Goal: Task Accomplishment & Management: Manage account settings

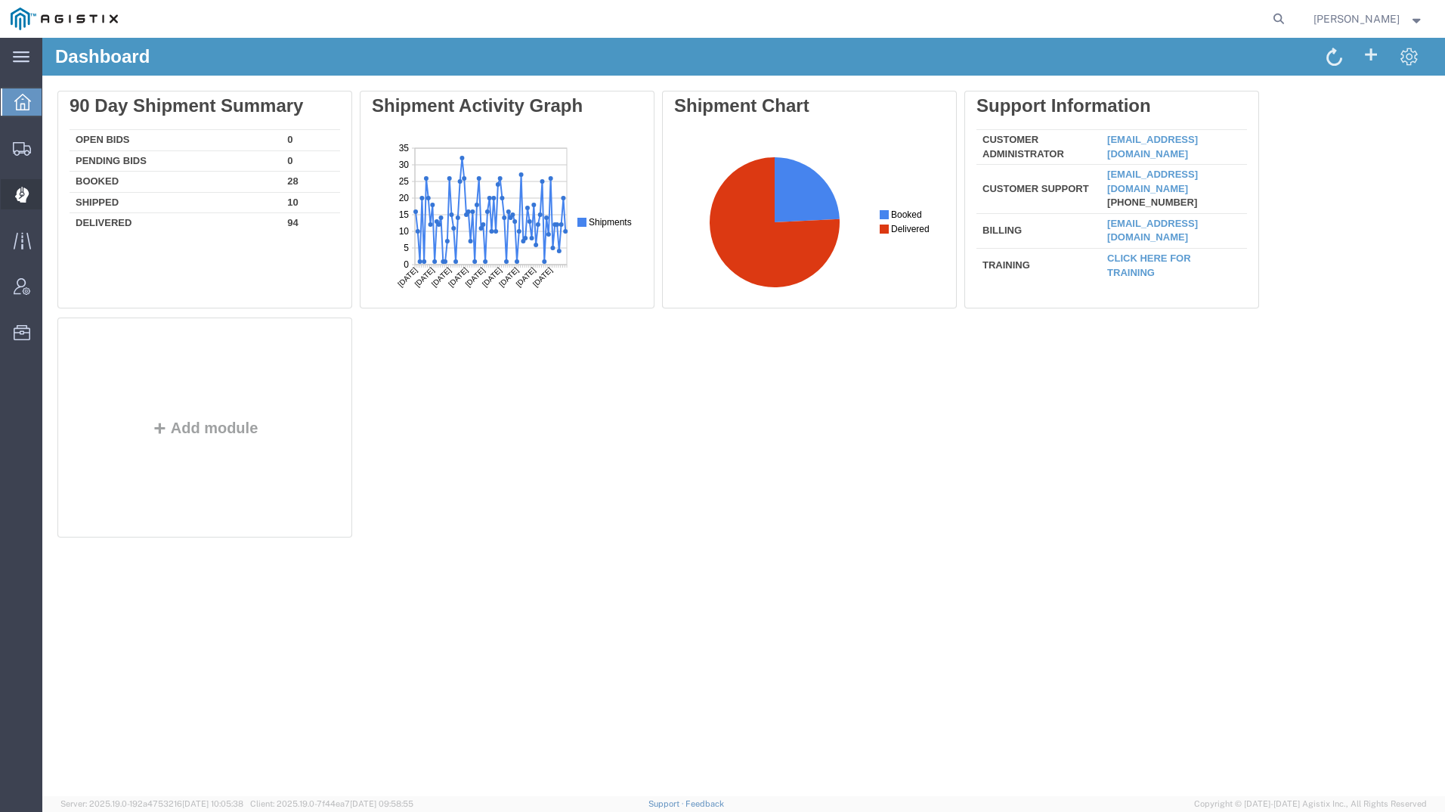
click at [23, 196] on icon at bounding box center [21, 194] width 14 height 15
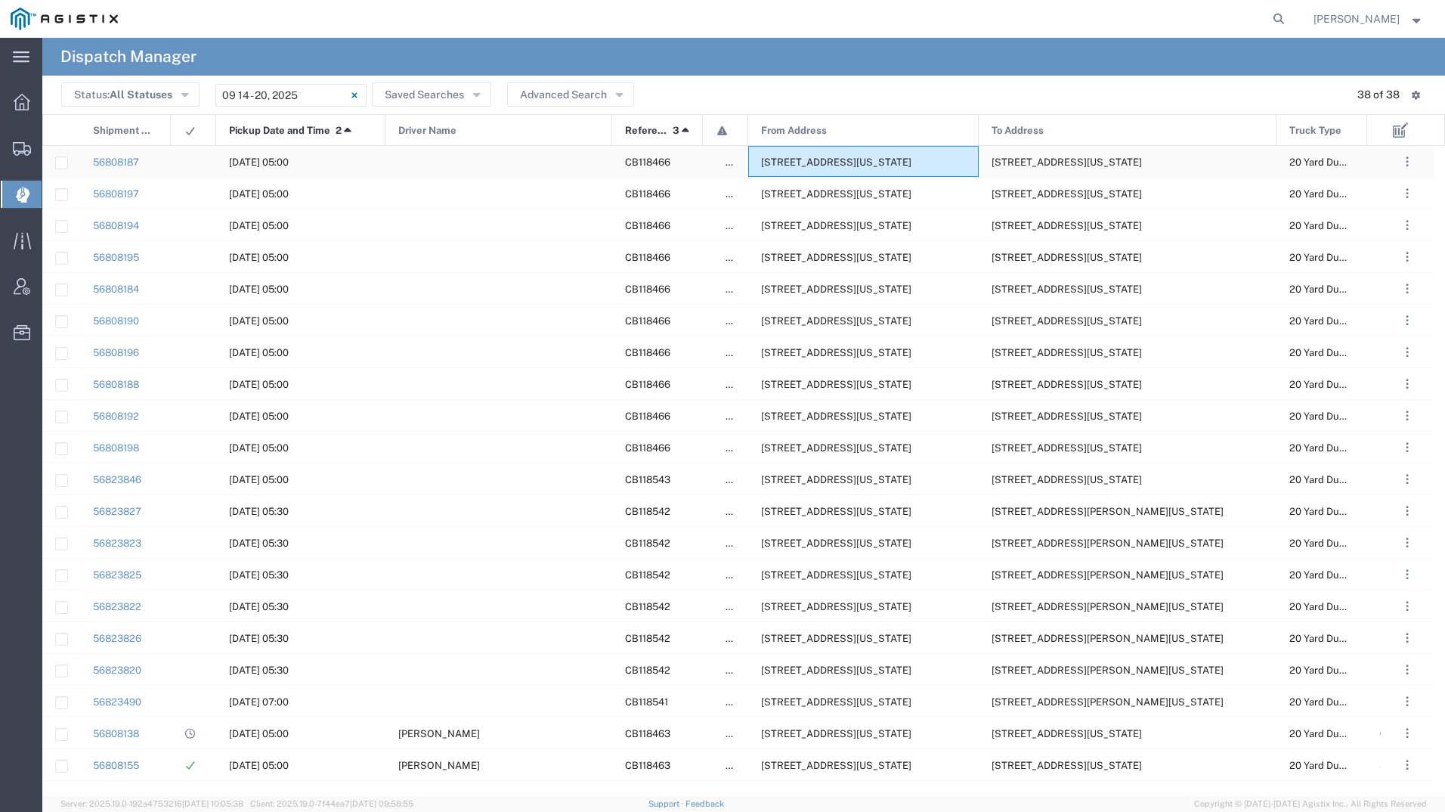
click at [869, 166] on span "[STREET_ADDRESS][US_STATE]" at bounding box center [836, 161] width 150 height 11
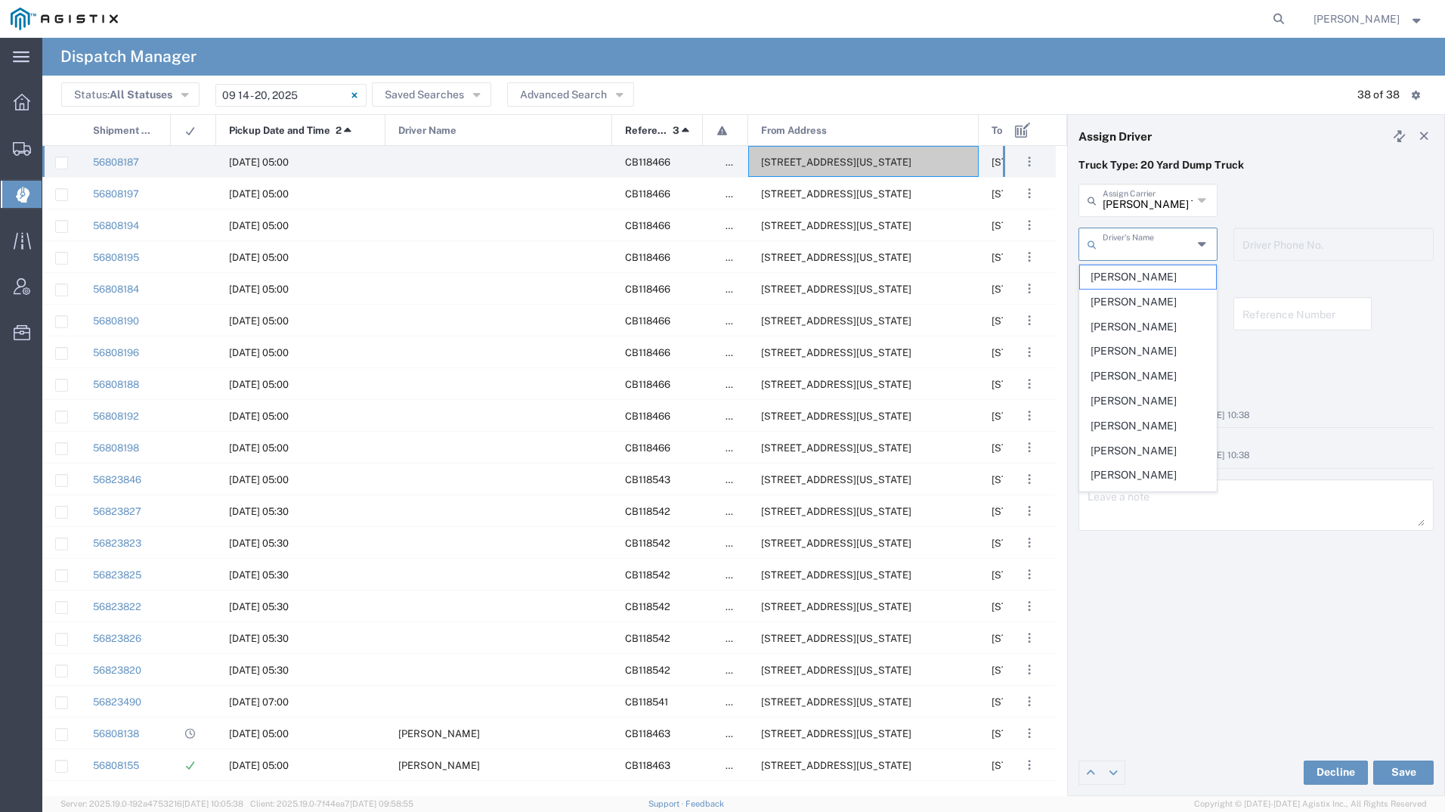
click at [1143, 250] on input "text" at bounding box center [1148, 243] width 90 height 26
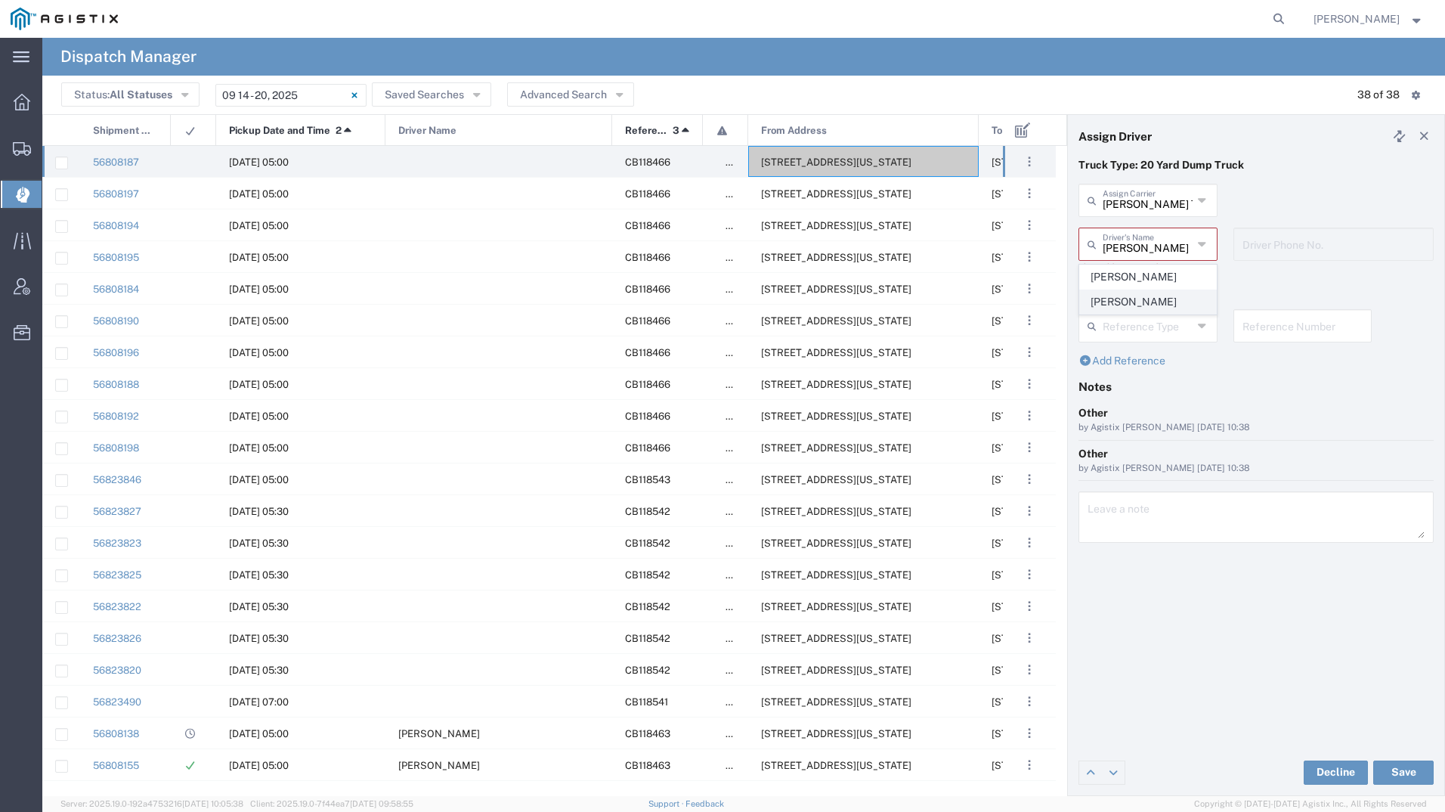
click at [1146, 295] on span "[PERSON_NAME]" at bounding box center [1148, 301] width 136 height 23
type input "[PERSON_NAME]"
type input "9257869714"
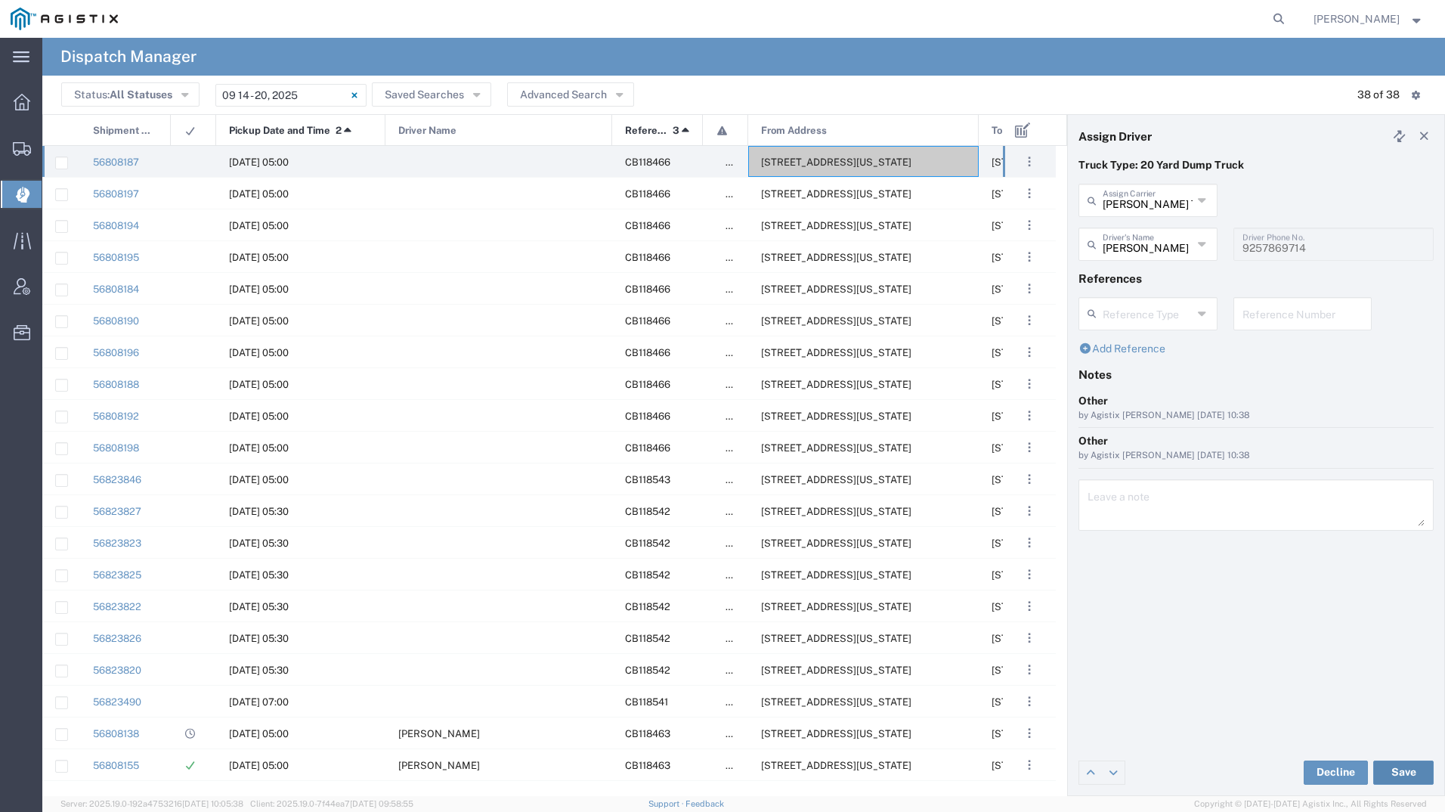
click at [1400, 769] on button "Save" at bounding box center [1403, 772] width 60 height 24
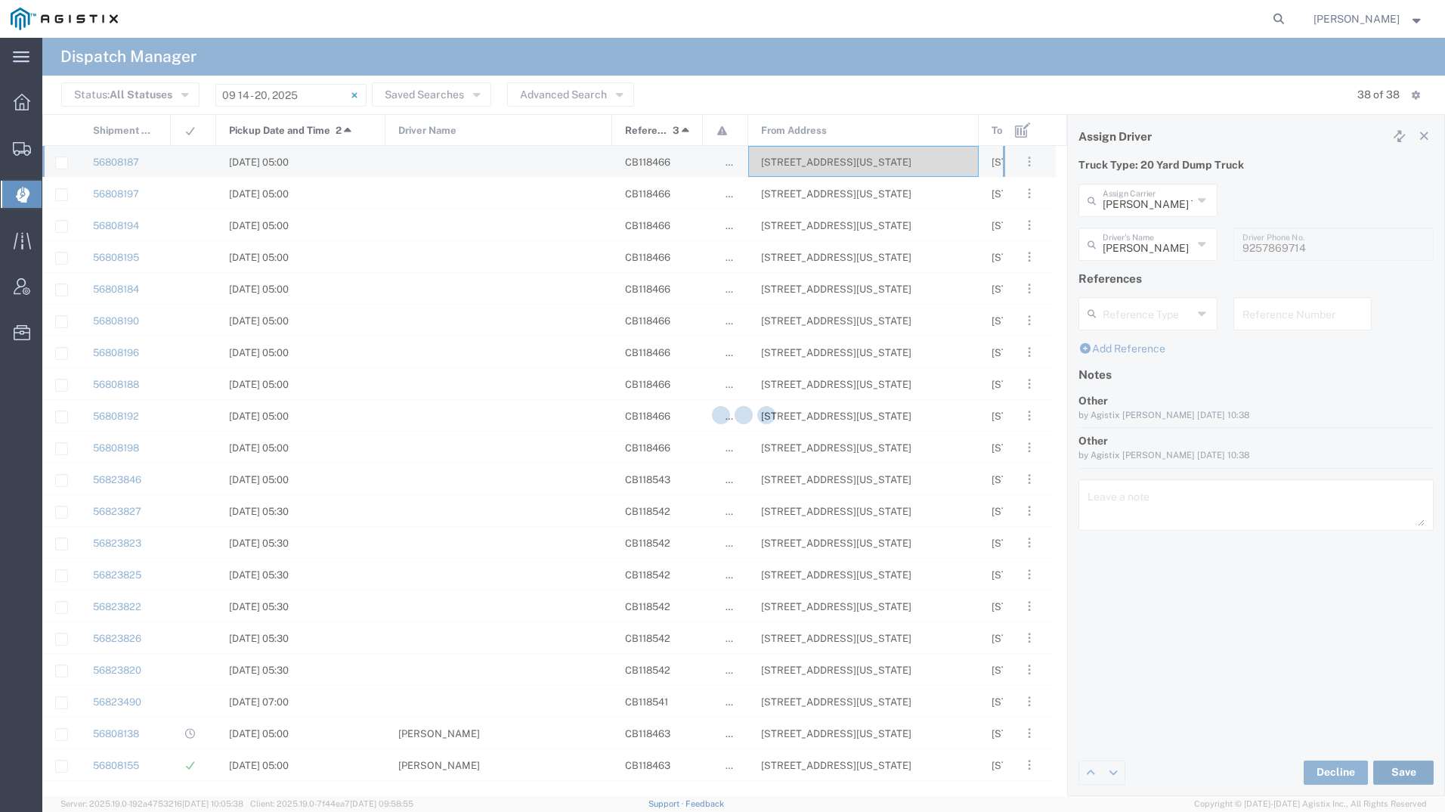
type input "[PERSON_NAME]"
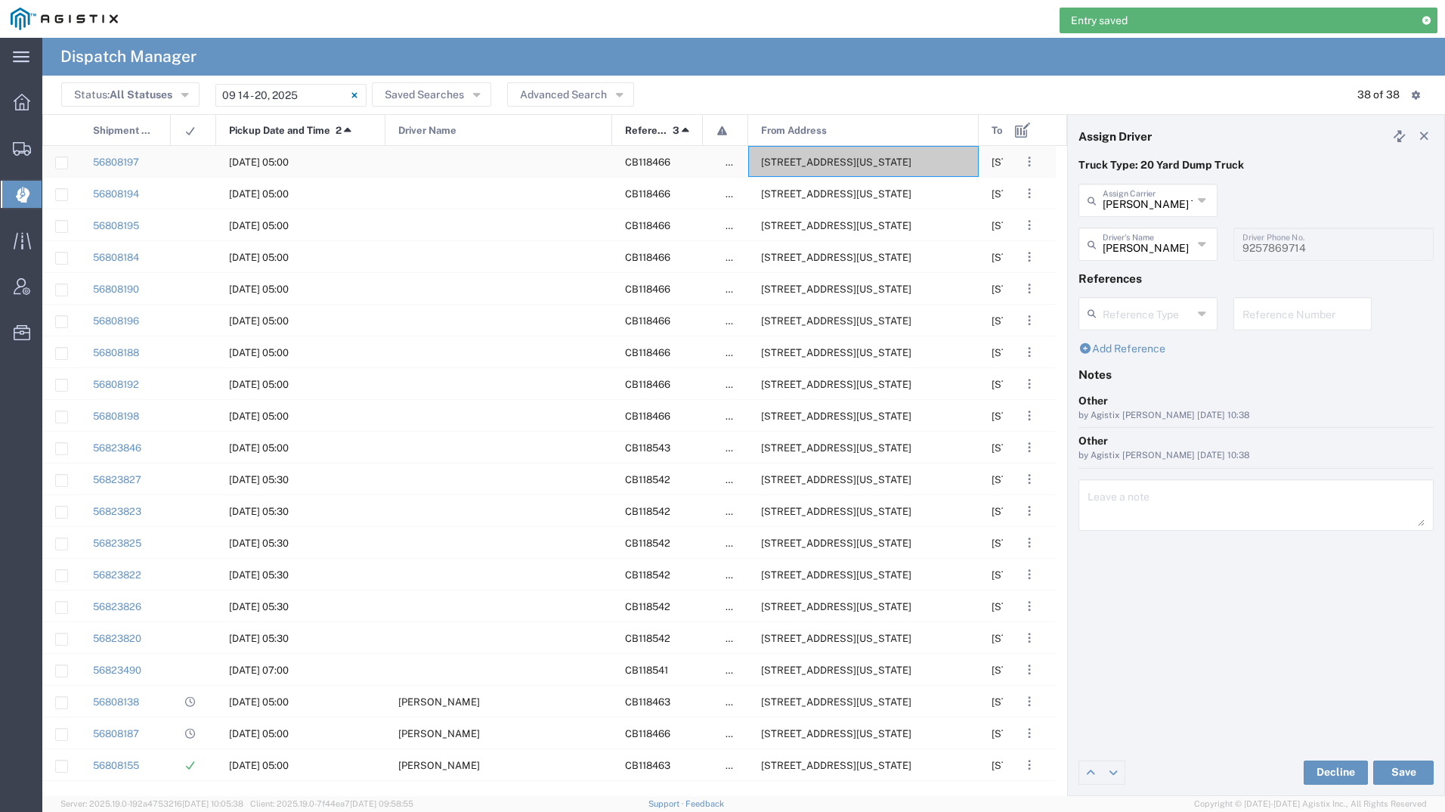
click at [821, 160] on span "[STREET_ADDRESS][US_STATE]" at bounding box center [836, 161] width 150 height 11
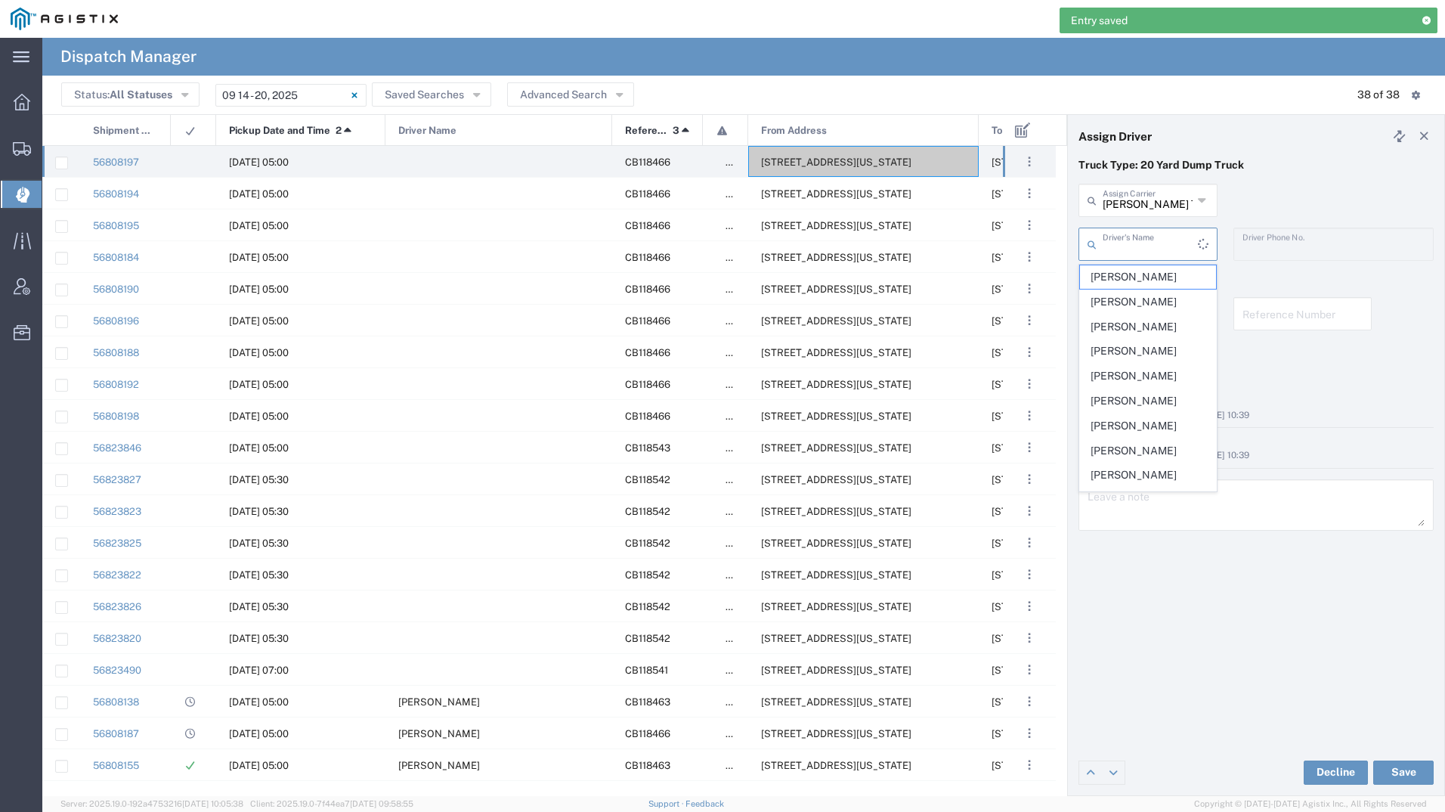
click at [1174, 234] on input "text" at bounding box center [1150, 243] width 95 height 26
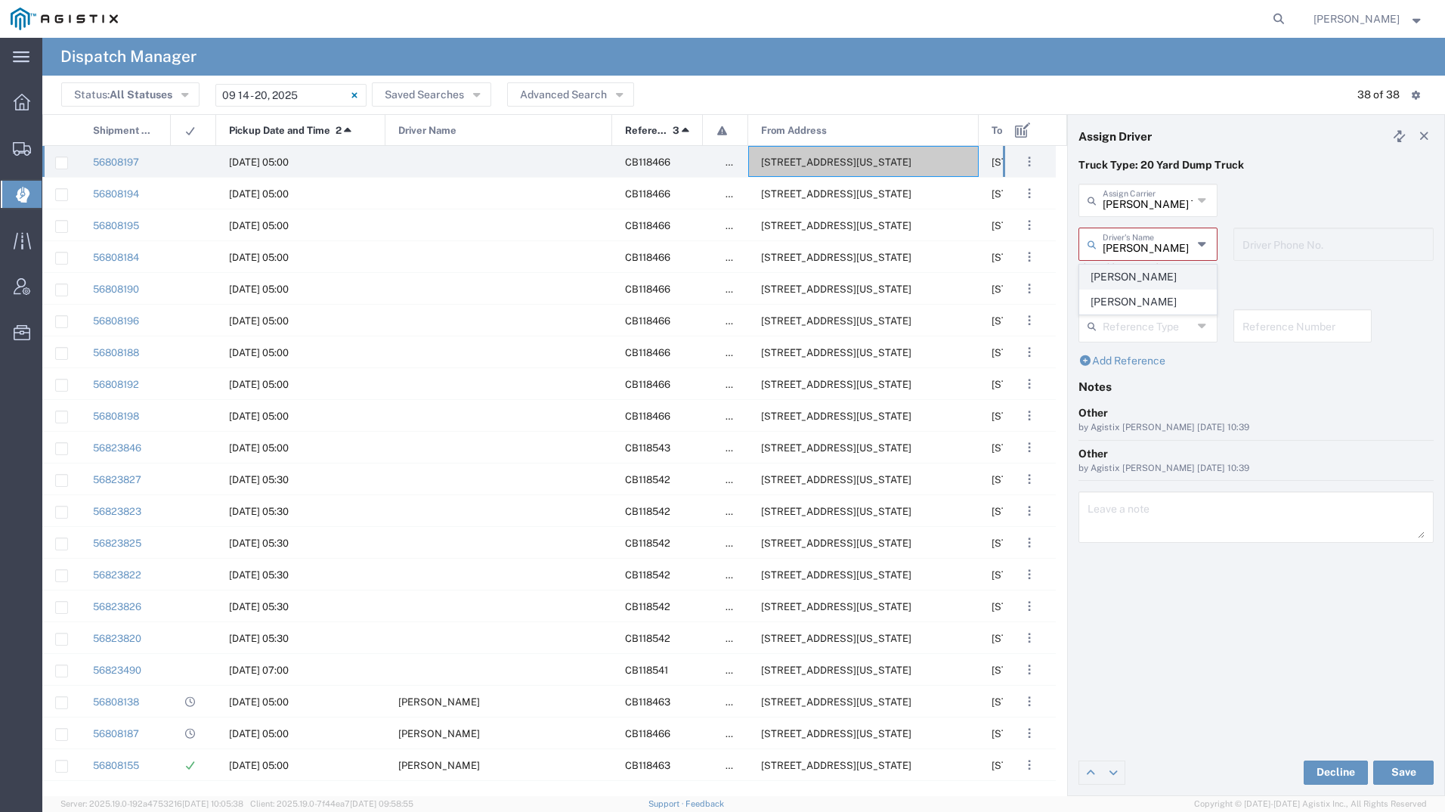
click at [1152, 279] on span "[PERSON_NAME]" at bounding box center [1148, 276] width 136 height 23
type input "[PERSON_NAME]"
type input "5593287824"
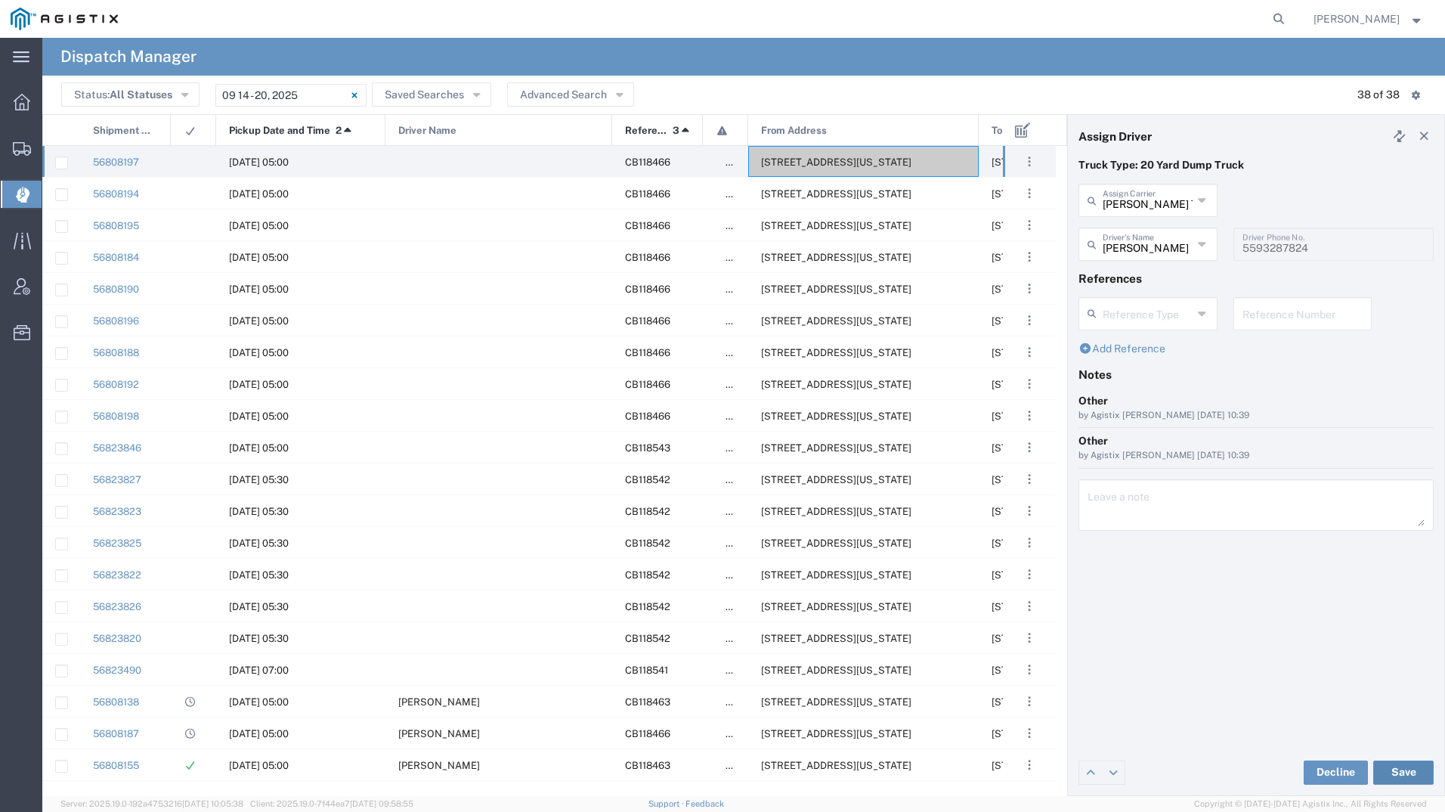
click at [1399, 767] on button "Save" at bounding box center [1403, 772] width 60 height 24
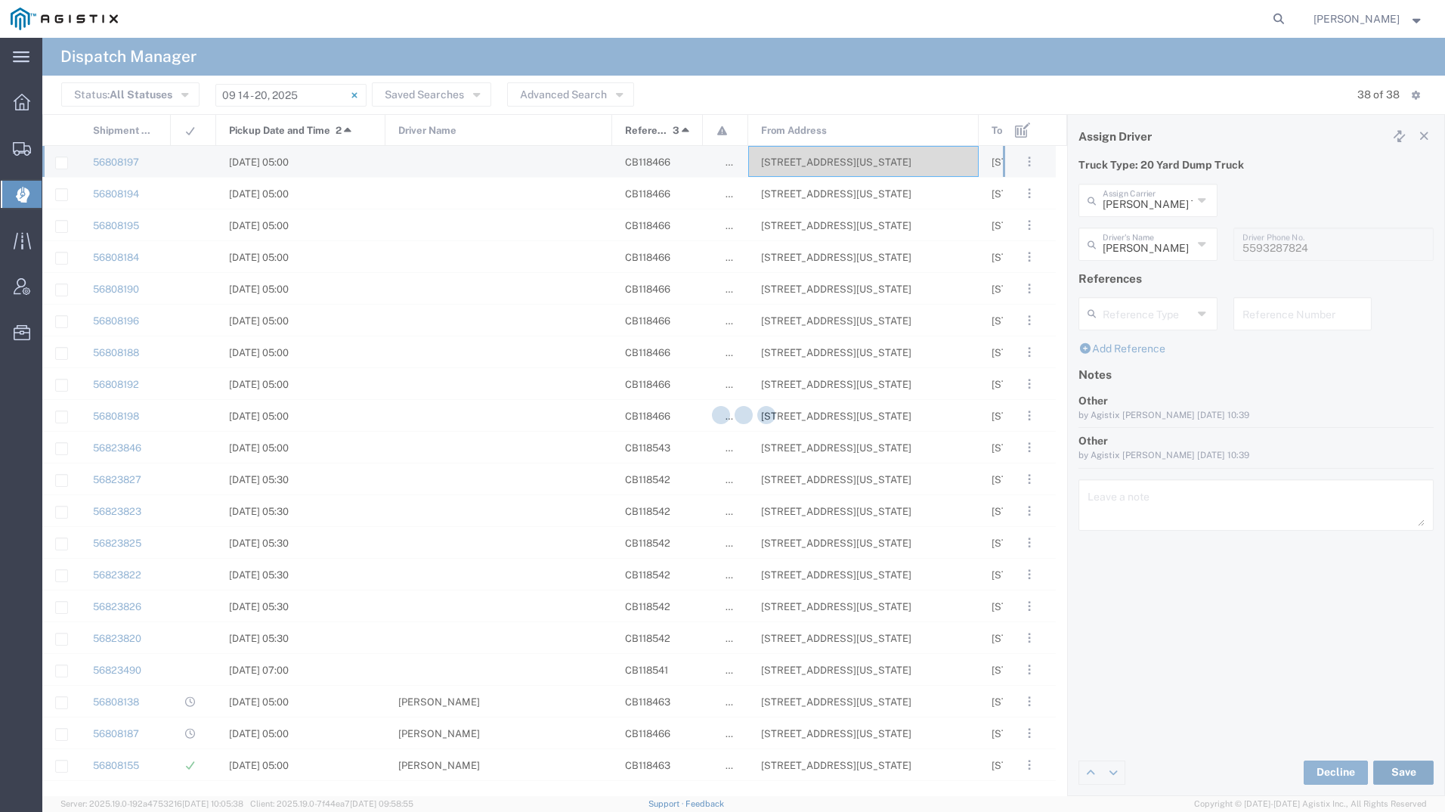
type input "[PERSON_NAME]"
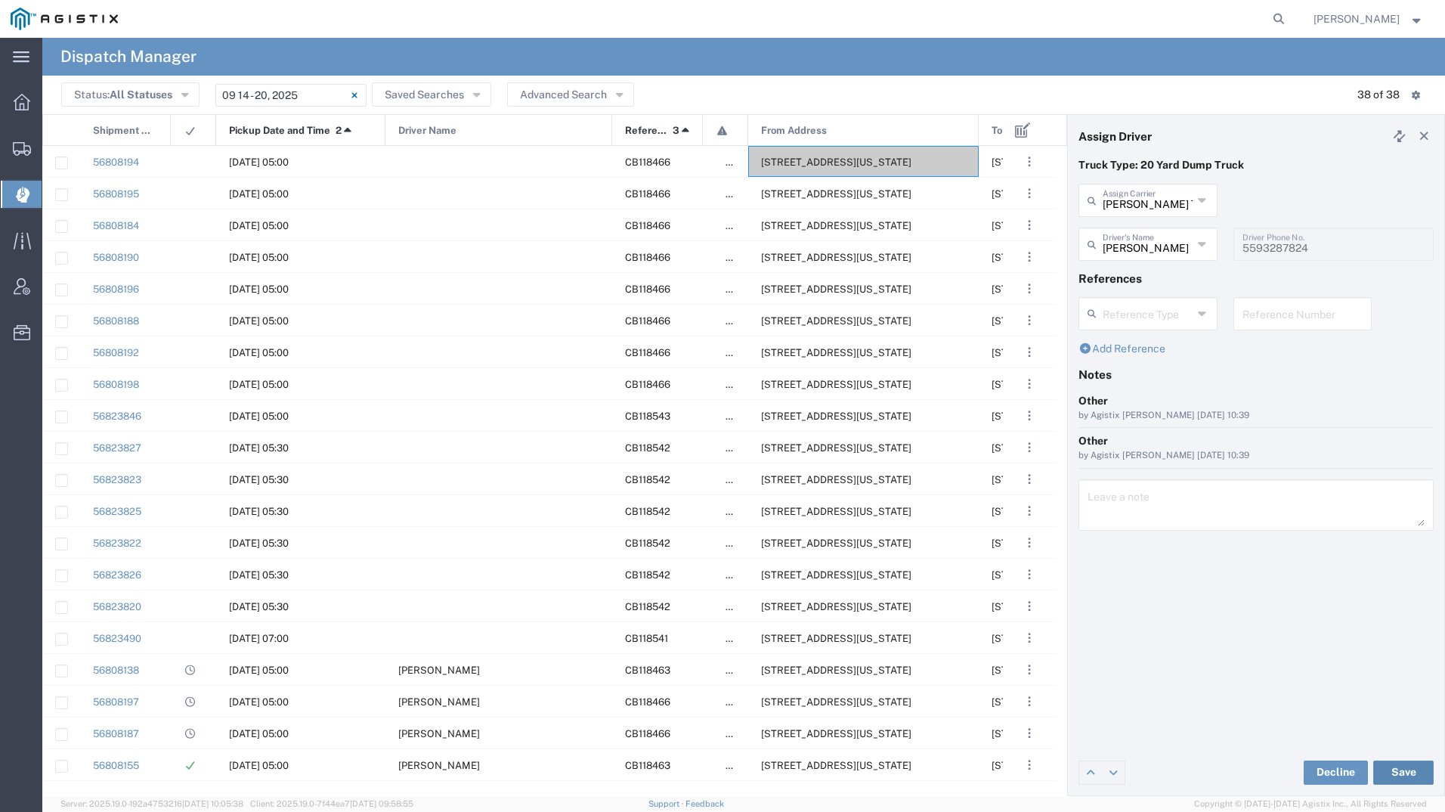
click at [1411, 775] on button "Save" at bounding box center [1403, 772] width 60 height 24
click at [1428, 135] on icon at bounding box center [1425, 136] width 14 height 11
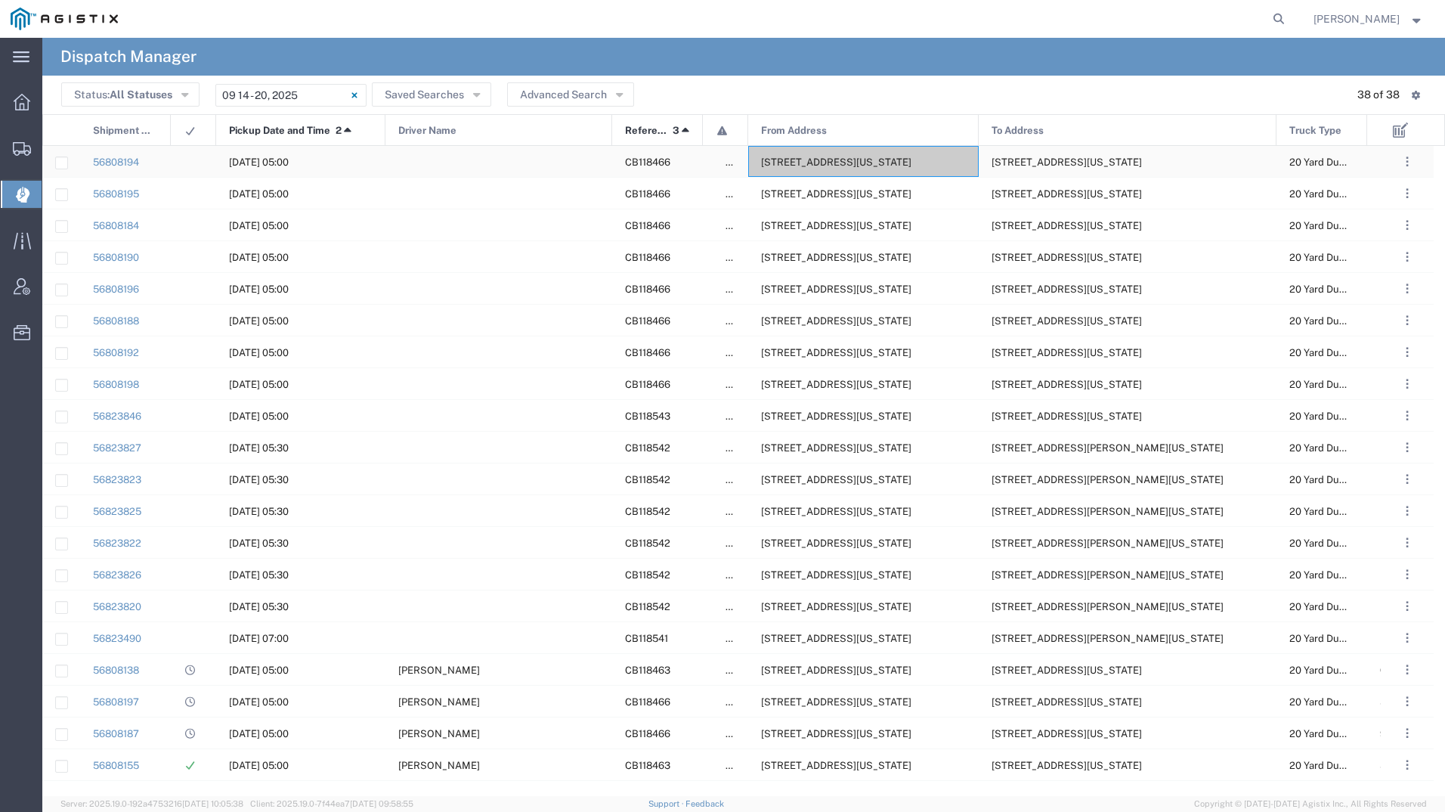
click at [794, 154] on div "[STREET_ADDRESS][US_STATE]" at bounding box center [863, 161] width 231 height 31
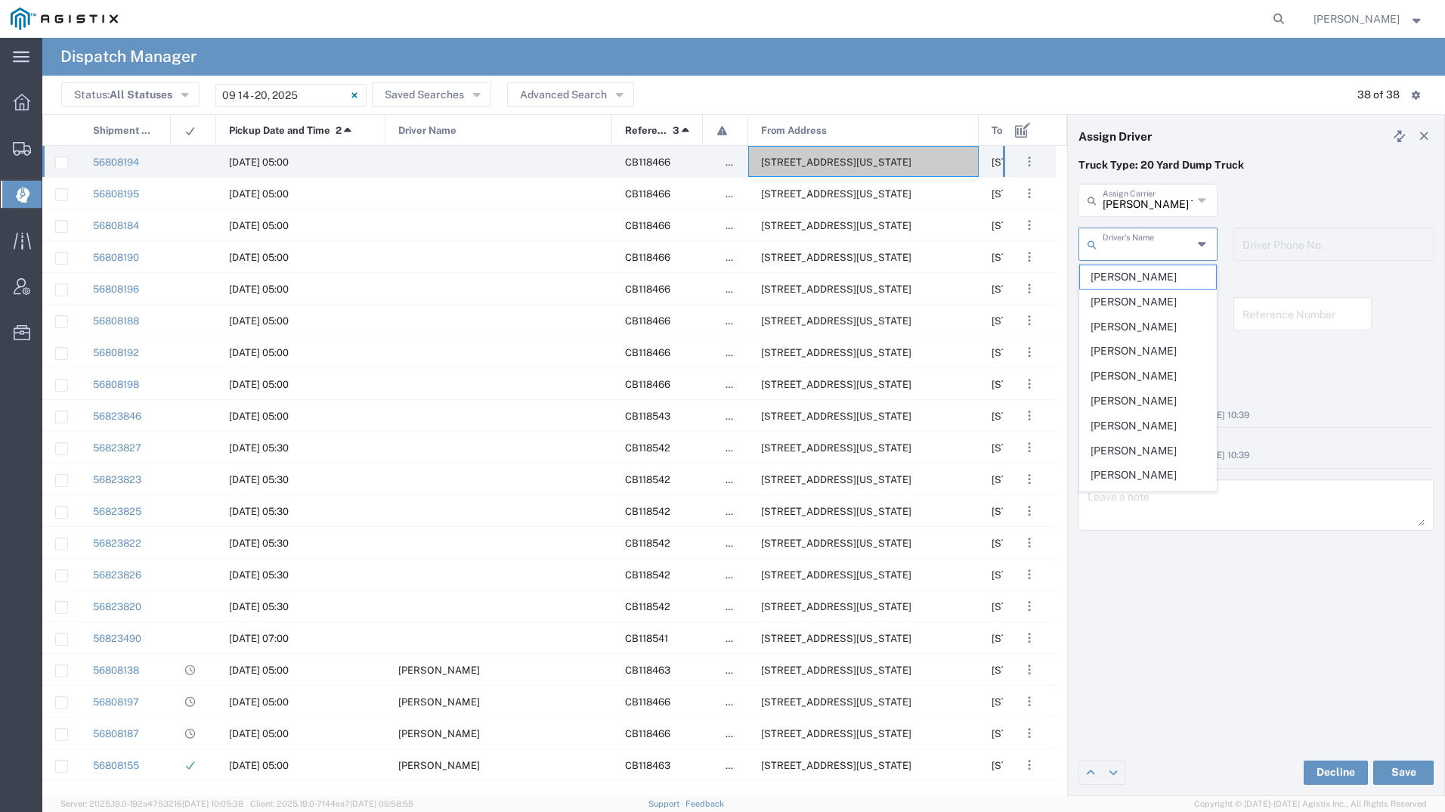
click at [1124, 236] on input "text" at bounding box center [1148, 243] width 90 height 26
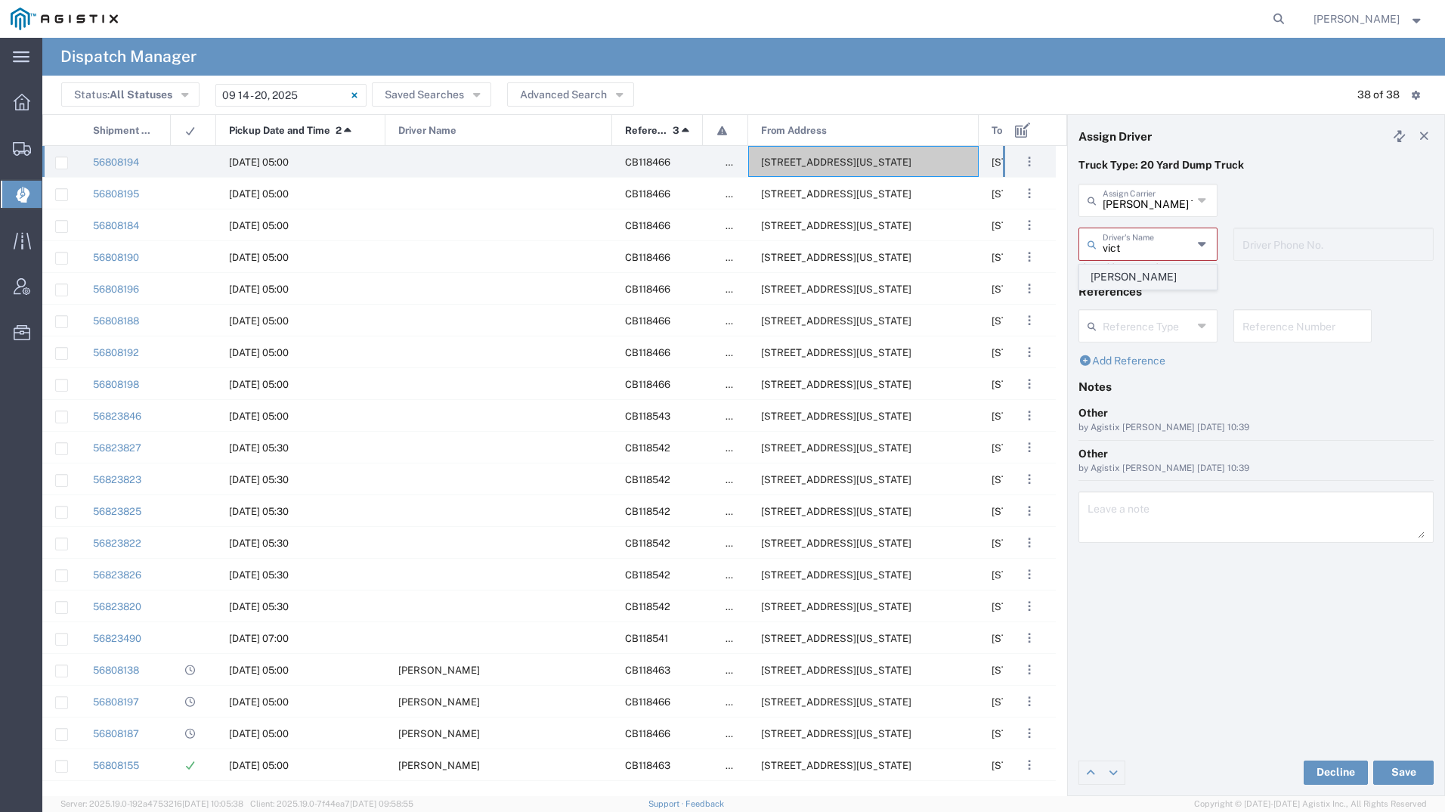
click at [1123, 277] on span "[PERSON_NAME]" at bounding box center [1148, 276] width 136 height 23
type input "[PERSON_NAME]"
type input "9257862409"
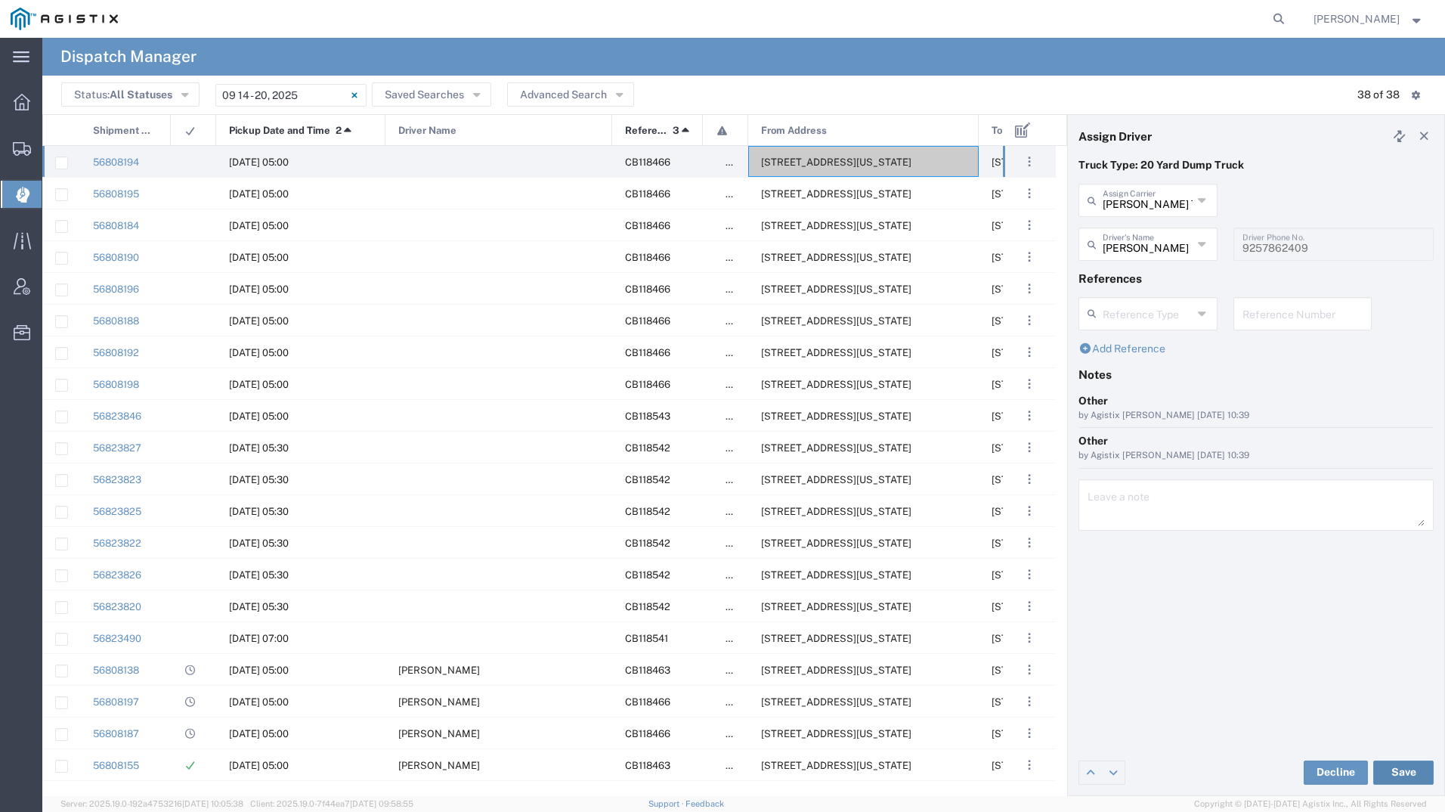
click at [1403, 770] on button "Save" at bounding box center [1403, 772] width 60 height 24
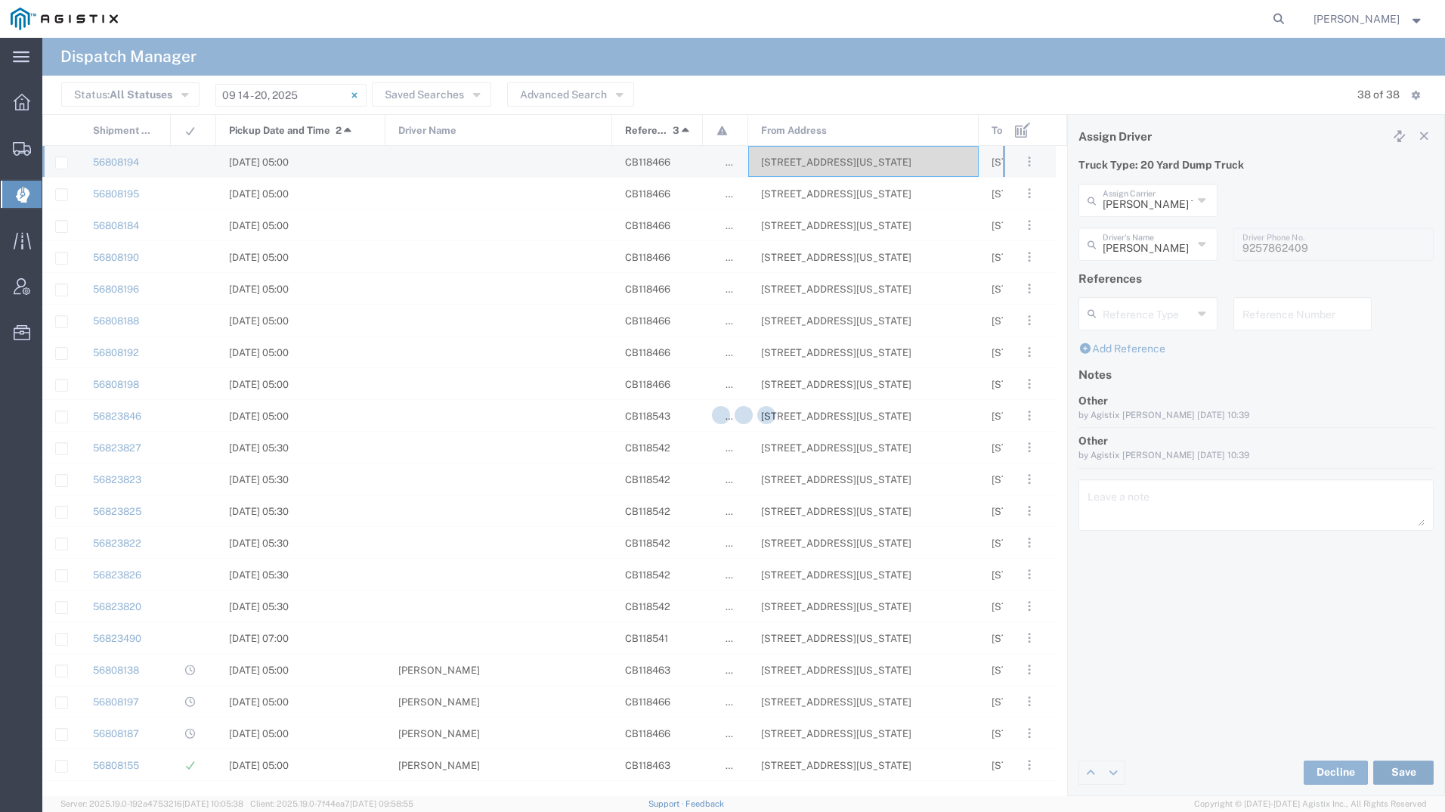
type input "[PERSON_NAME]"
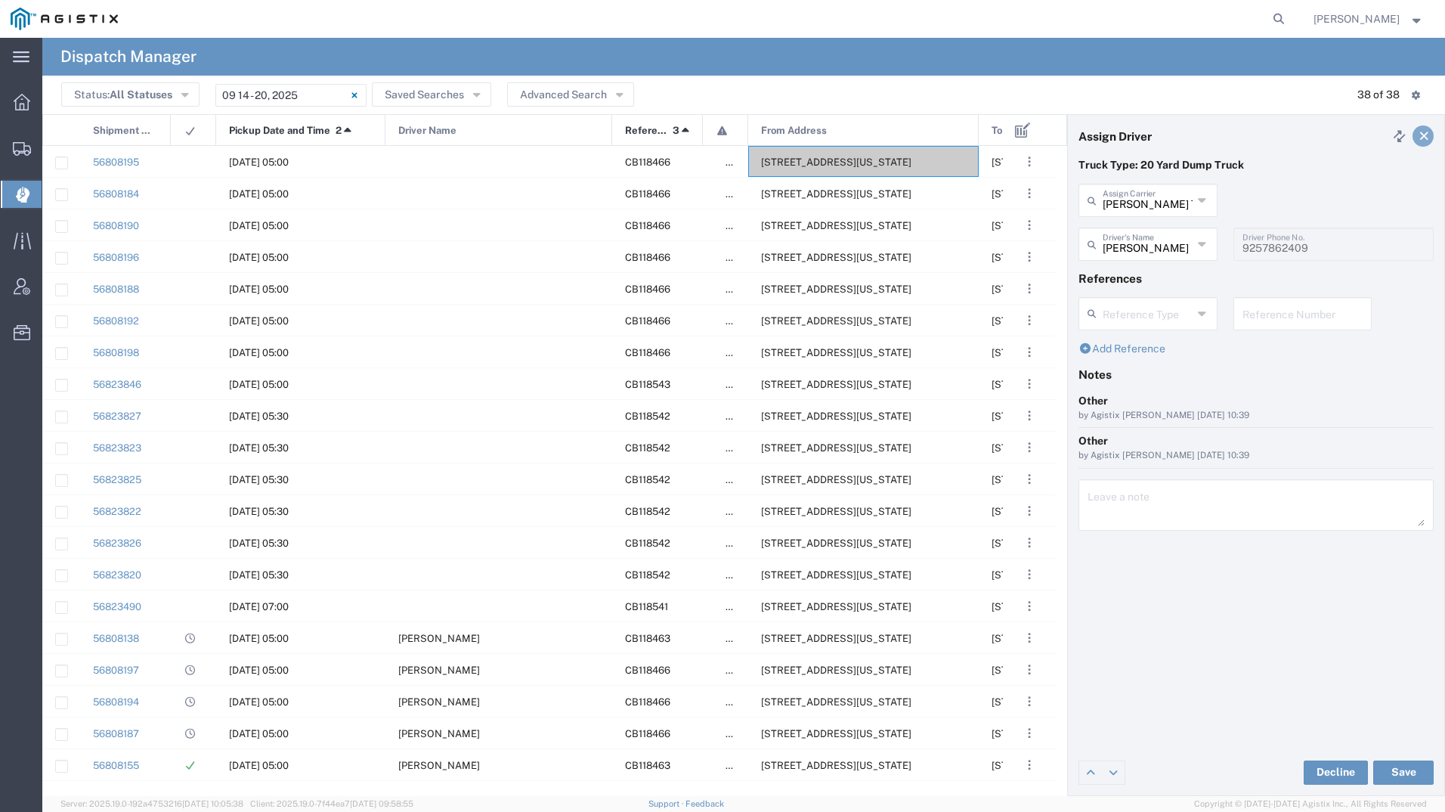
click at [1424, 135] on icon at bounding box center [1425, 136] width 14 height 11
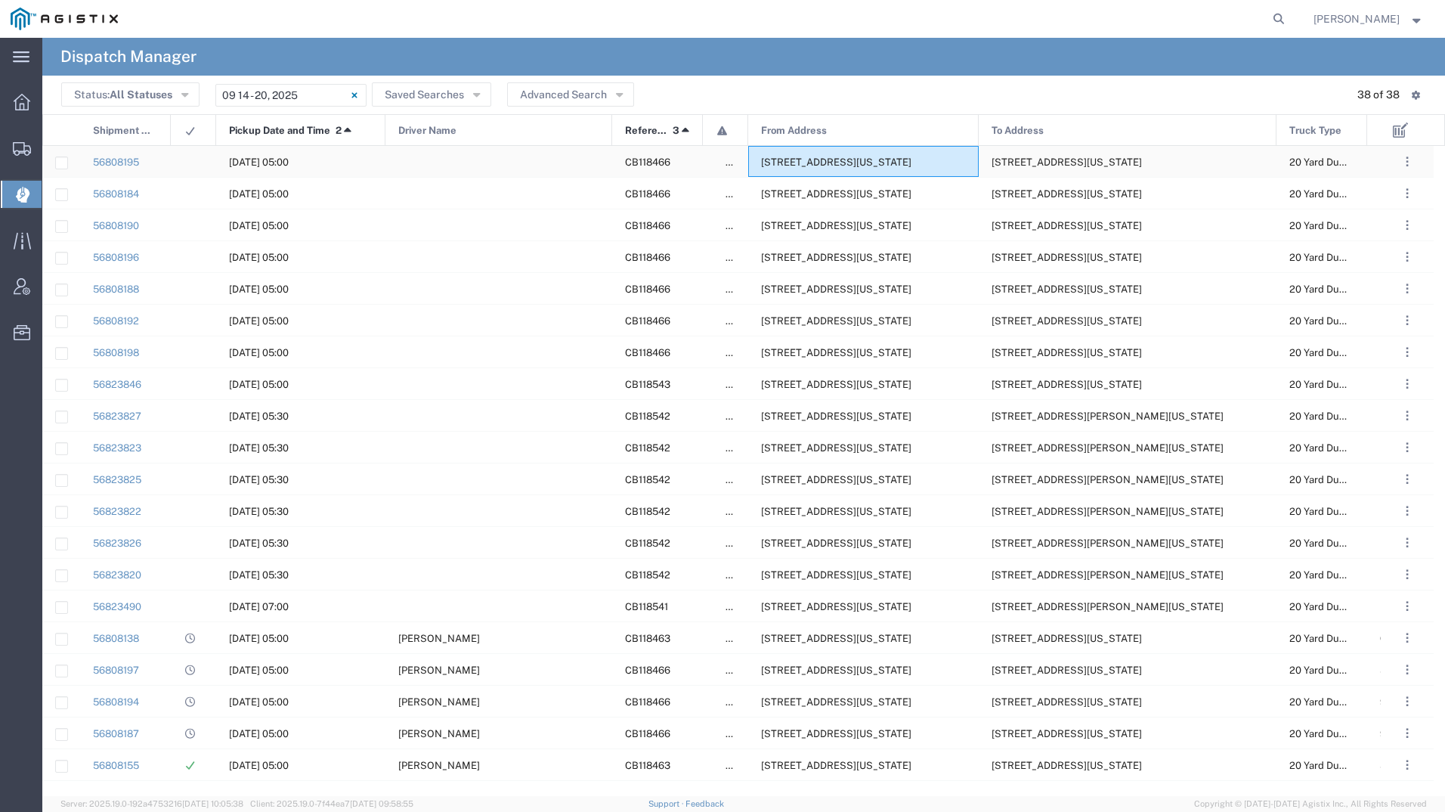
click at [911, 157] on span "[STREET_ADDRESS][US_STATE]" at bounding box center [836, 161] width 150 height 11
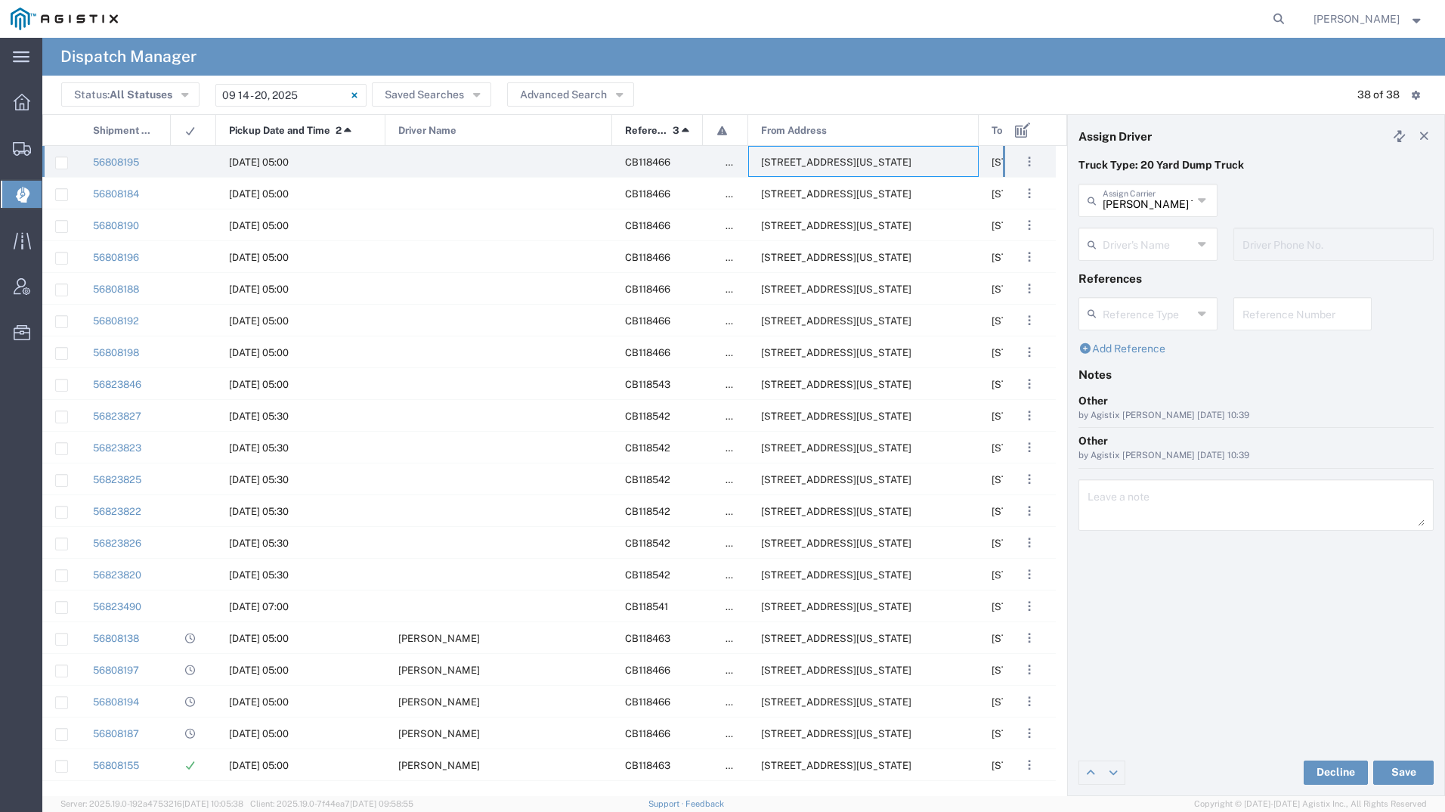
click at [1165, 255] on input "text" at bounding box center [1148, 243] width 90 height 26
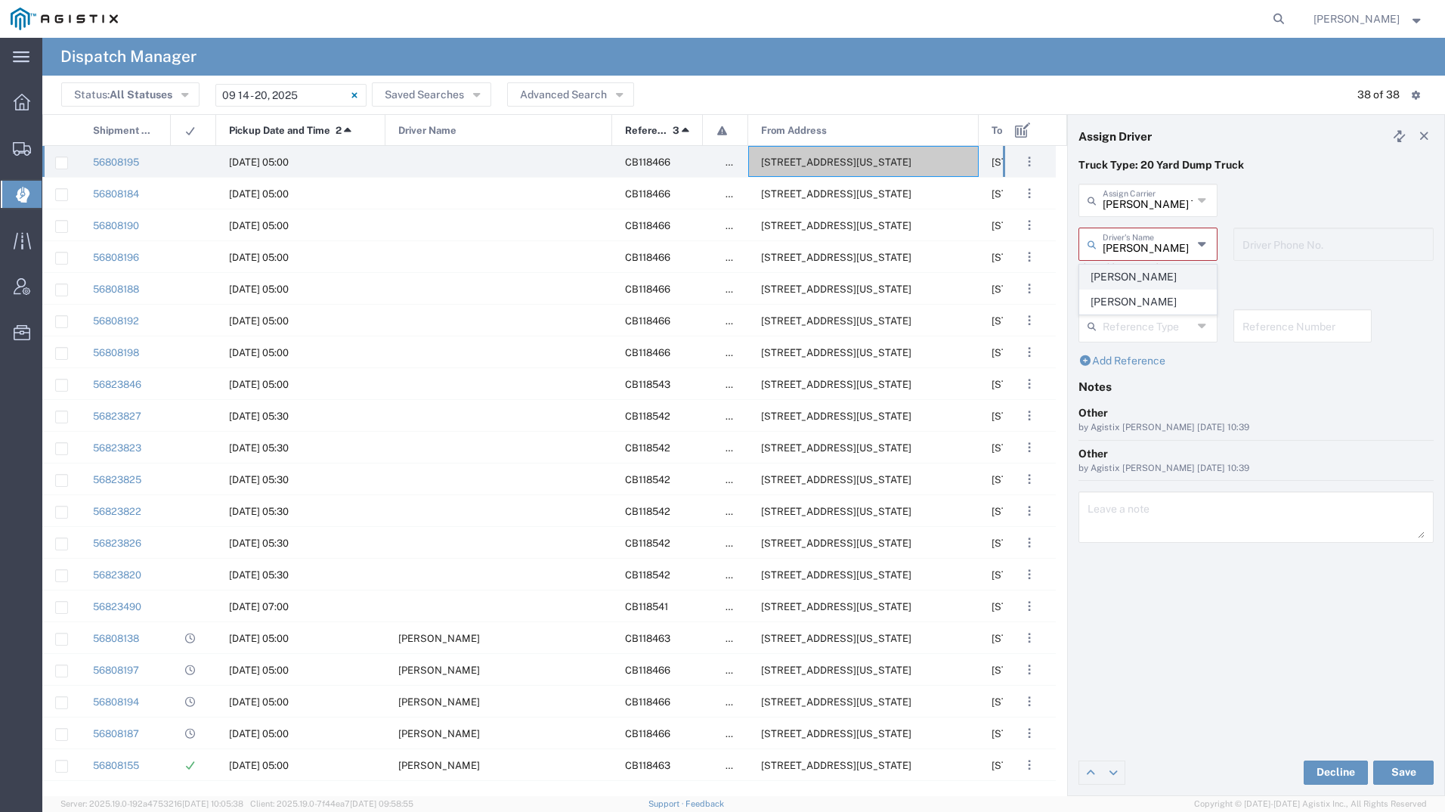
click at [1159, 275] on span "[PERSON_NAME]" at bounding box center [1148, 276] width 136 height 23
type input "[PERSON_NAME]"
type input "5597941521"
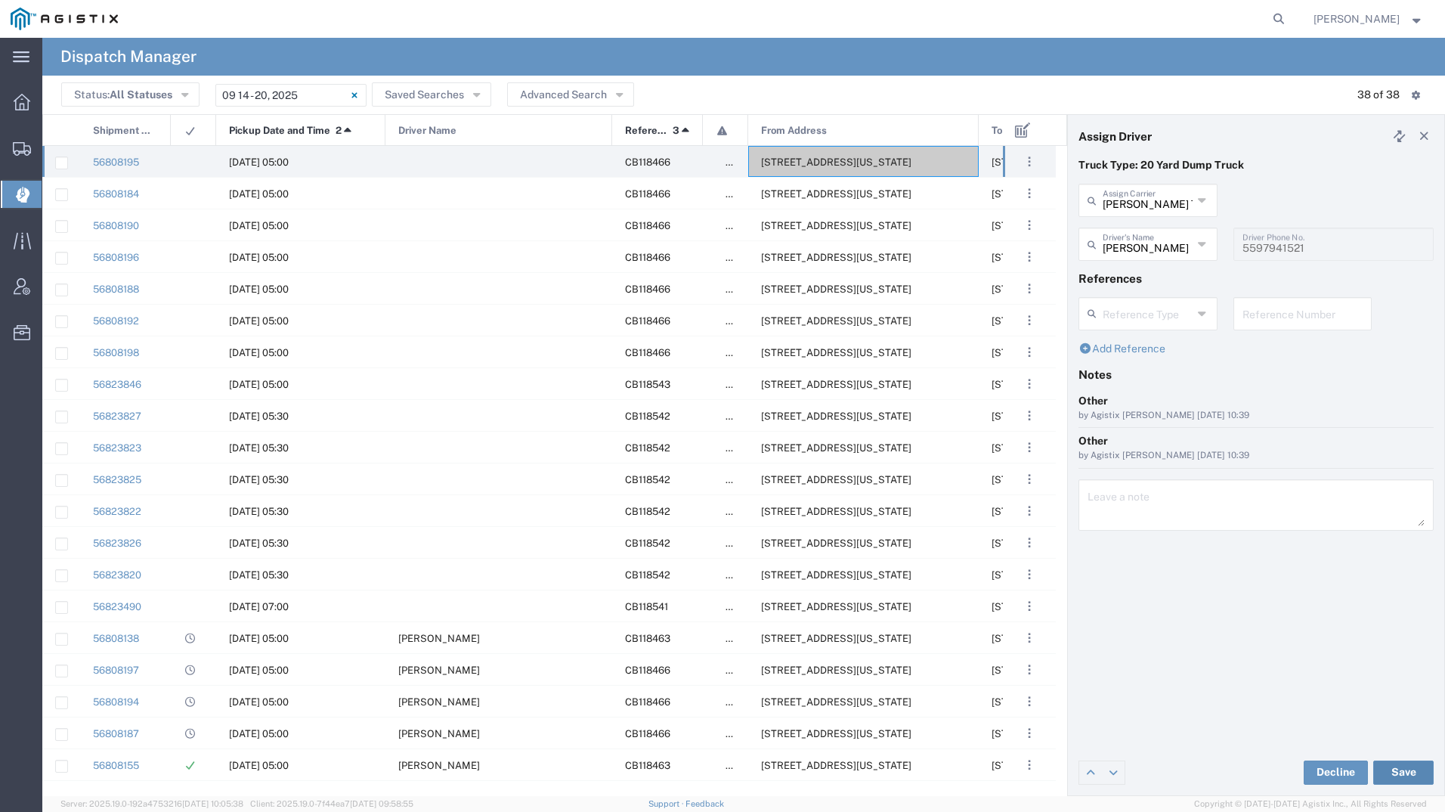
click at [1397, 766] on button "Save" at bounding box center [1403, 772] width 60 height 24
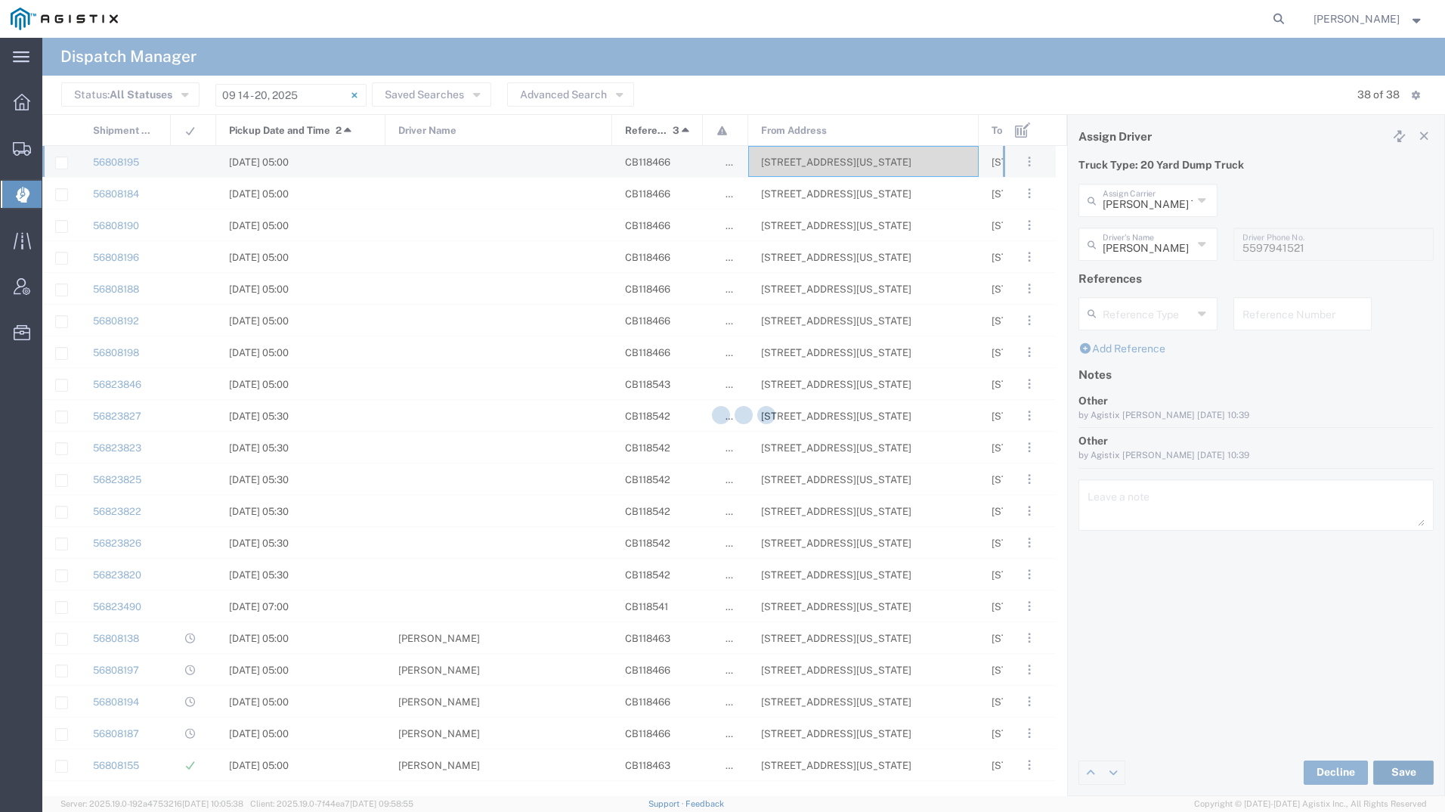
type input "[PERSON_NAME]"
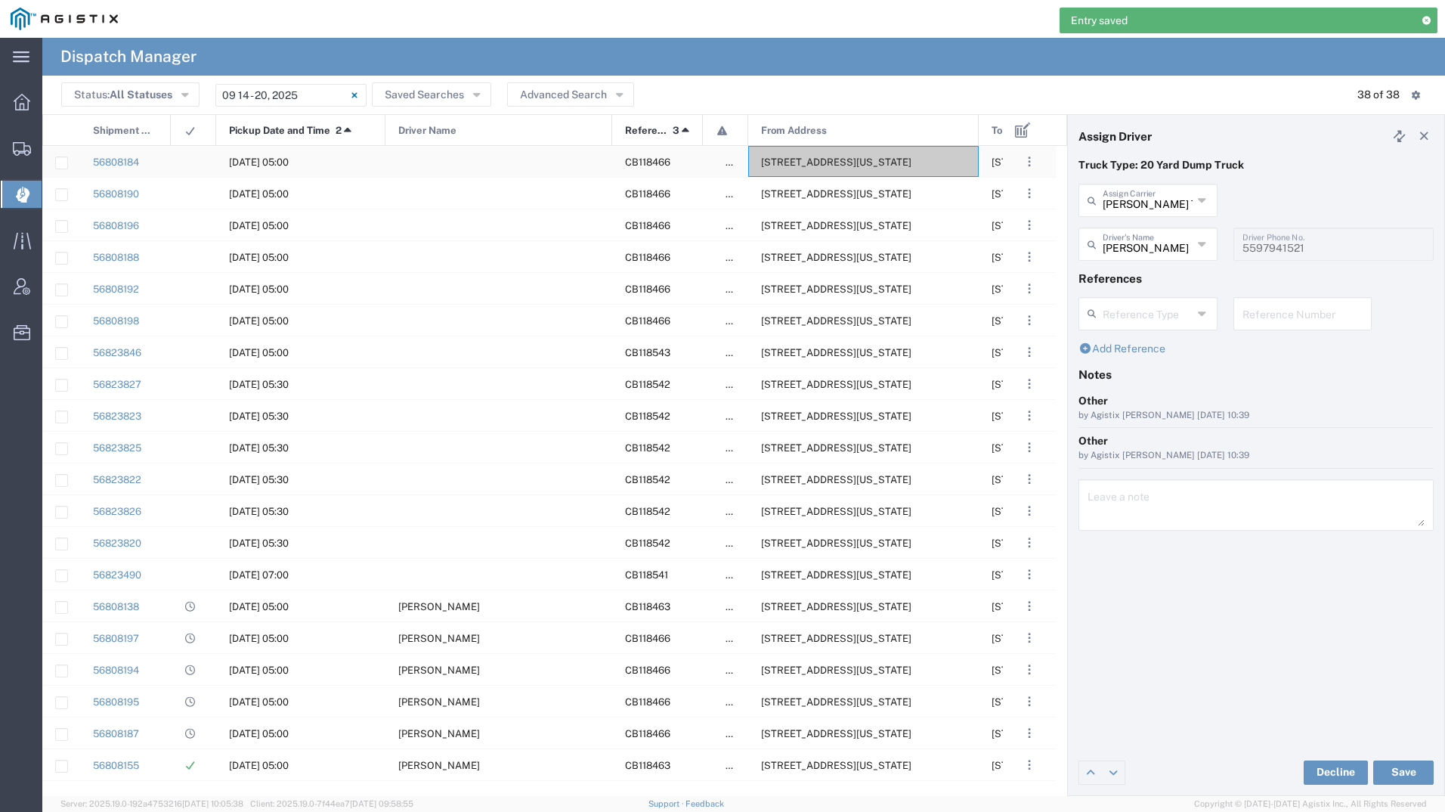
click at [824, 161] on span "[STREET_ADDRESS][US_STATE]" at bounding box center [836, 161] width 150 height 11
click at [1165, 251] on input "text" at bounding box center [1150, 243] width 95 height 26
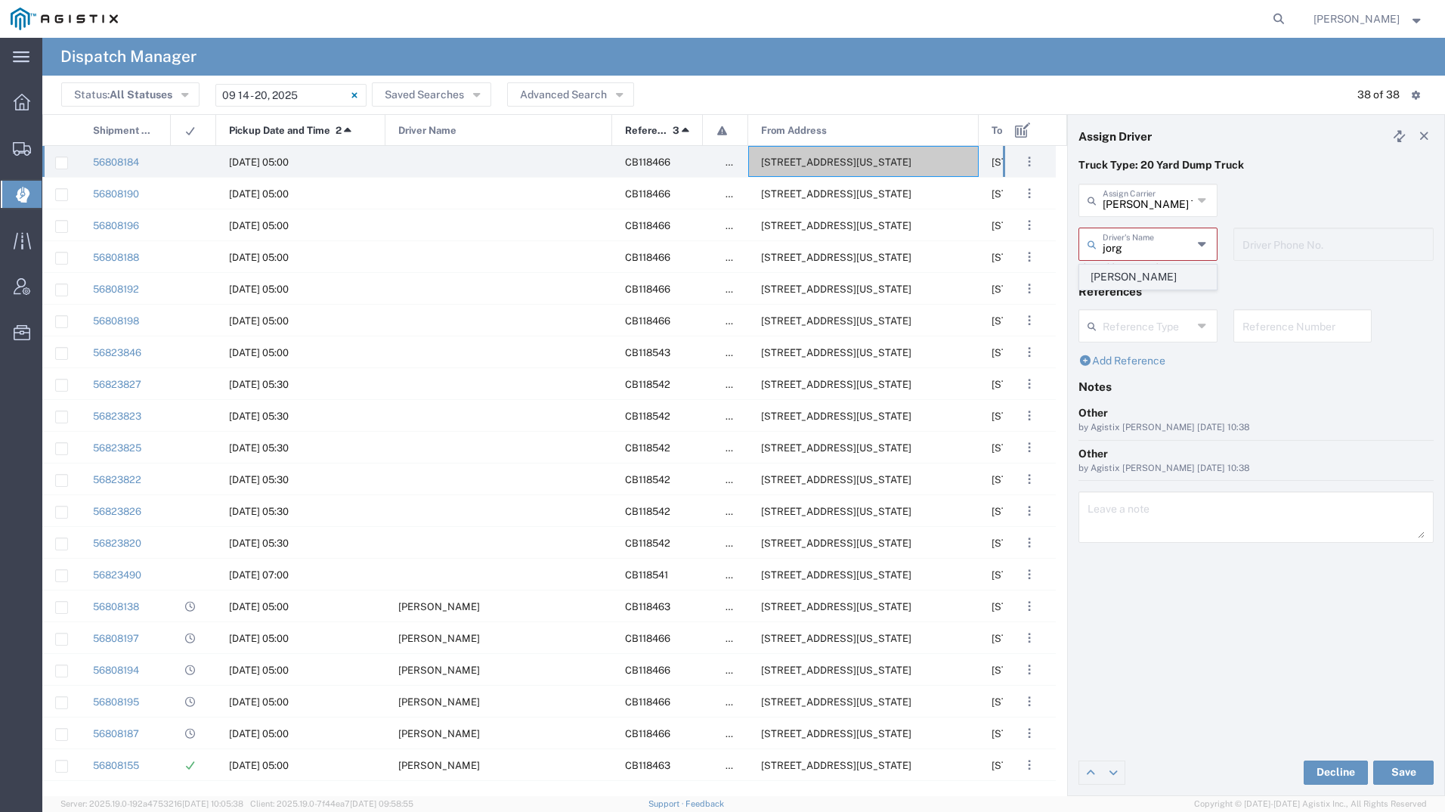
click at [1156, 280] on span "[PERSON_NAME]" at bounding box center [1148, 276] width 136 height 23
type input "[PERSON_NAME]"
type input "[PHONE_NUMBER]"
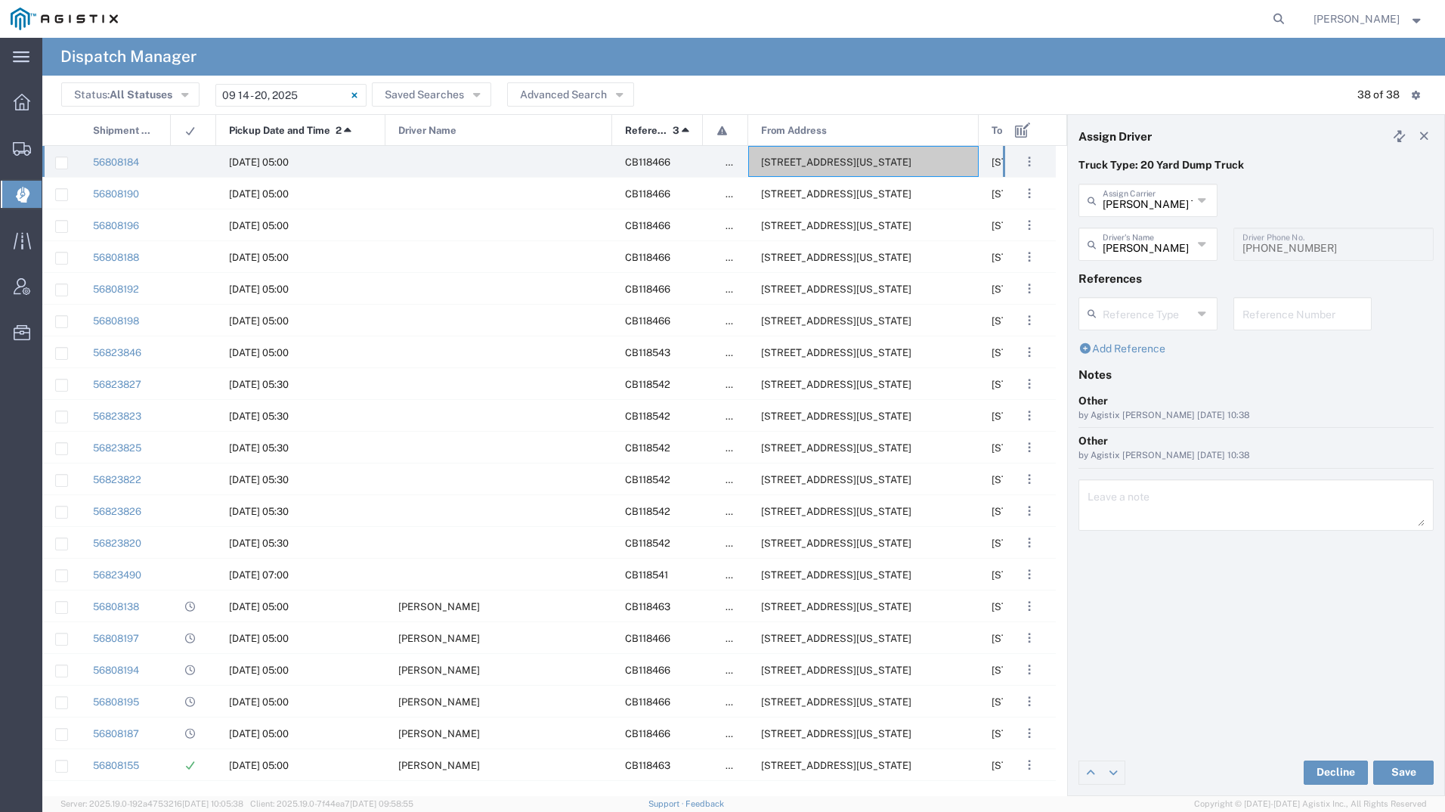
click at [1409, 785] on div "Decline Save" at bounding box center [1256, 772] width 376 height 45
click at [1413, 763] on button "Save" at bounding box center [1403, 772] width 60 height 24
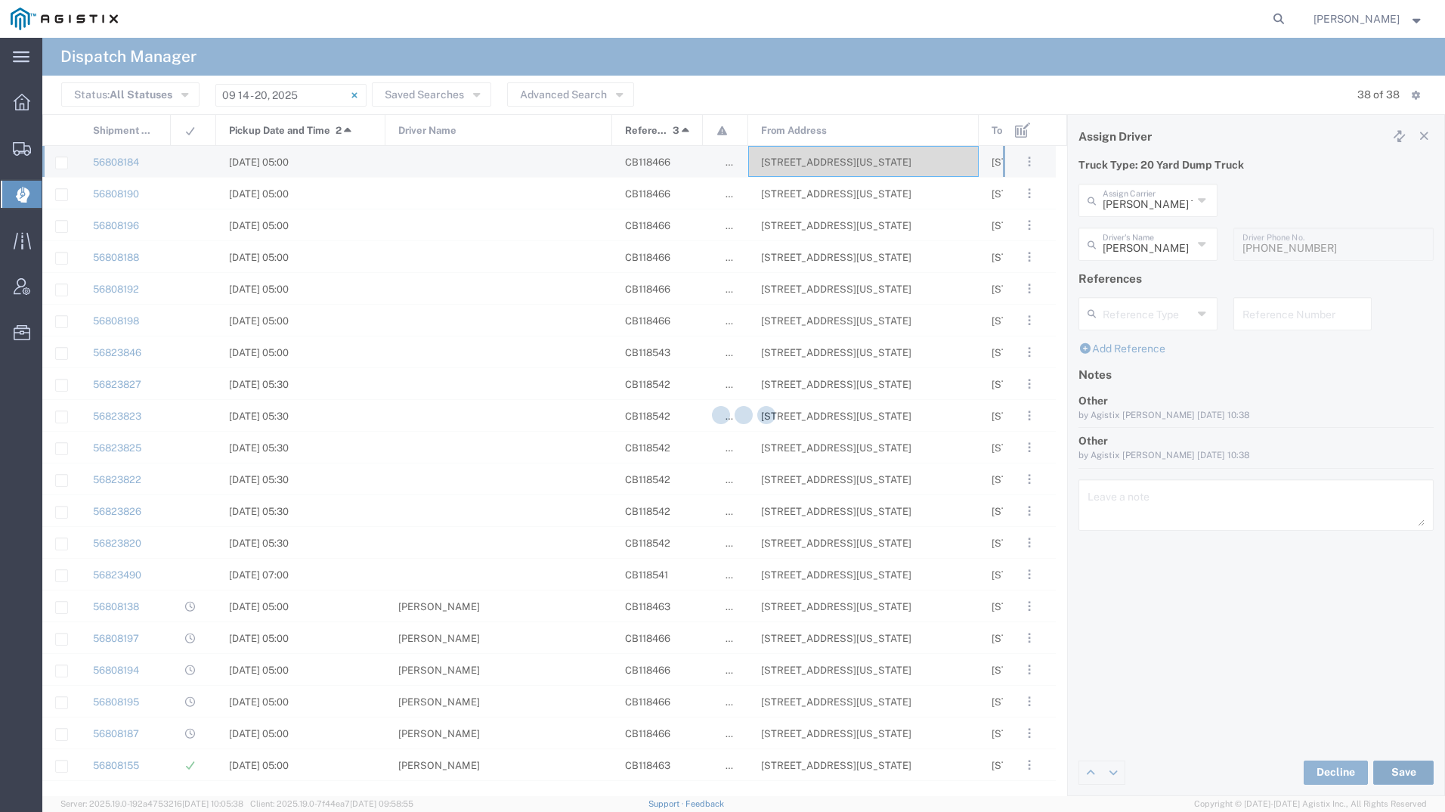
type input "[PERSON_NAME]"
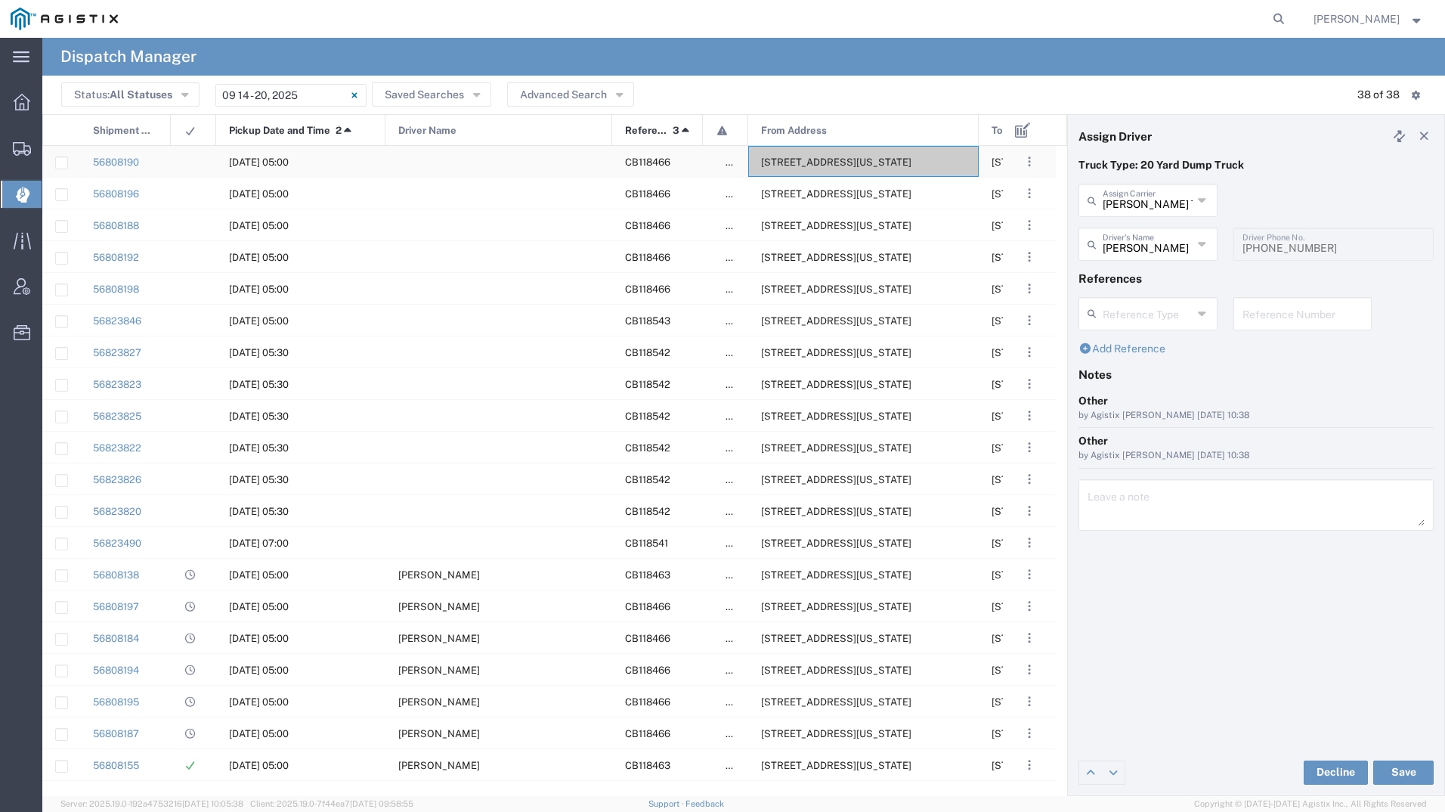
click at [829, 156] on span "[STREET_ADDRESS][US_STATE]" at bounding box center [836, 161] width 150 height 11
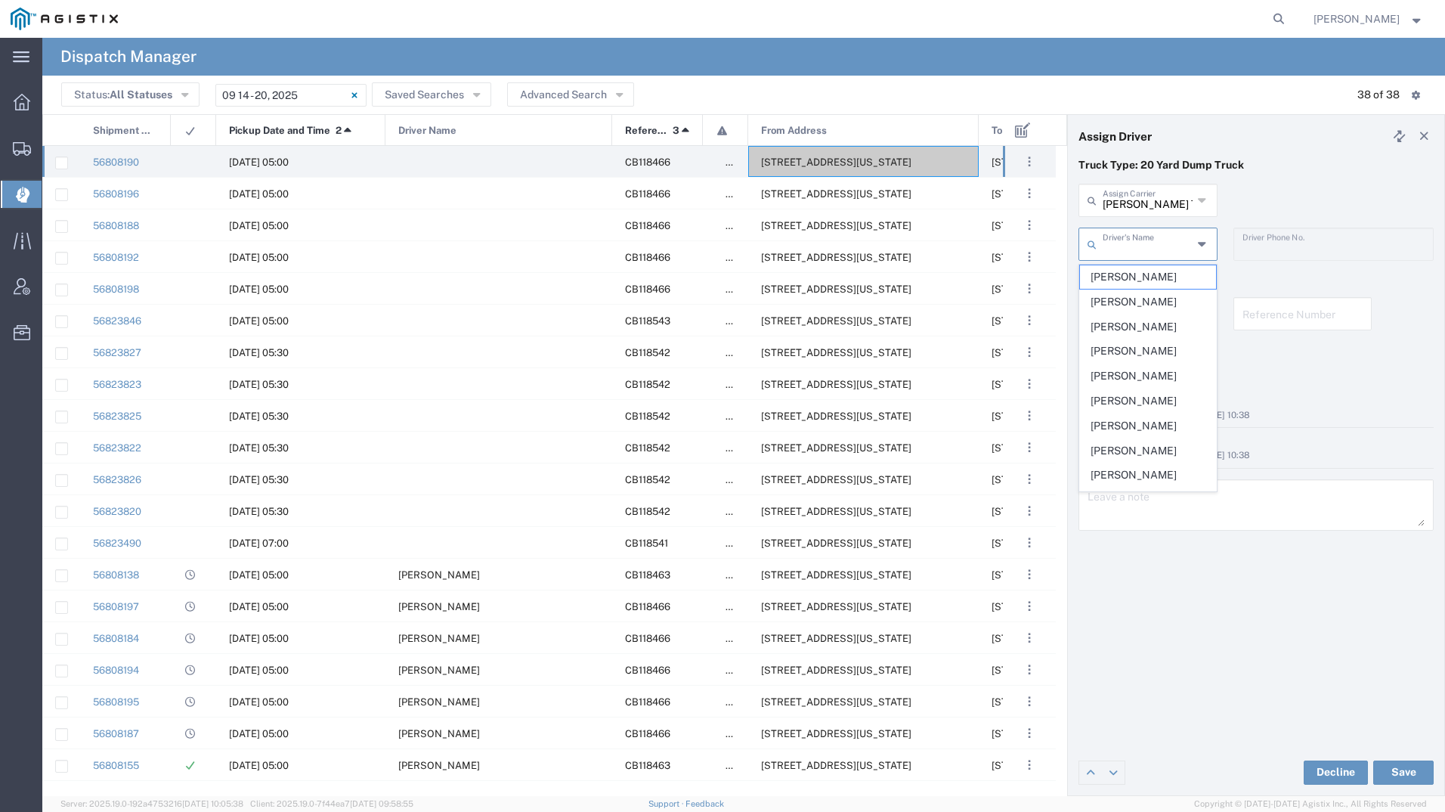
click at [1136, 240] on input "text" at bounding box center [1148, 243] width 90 height 26
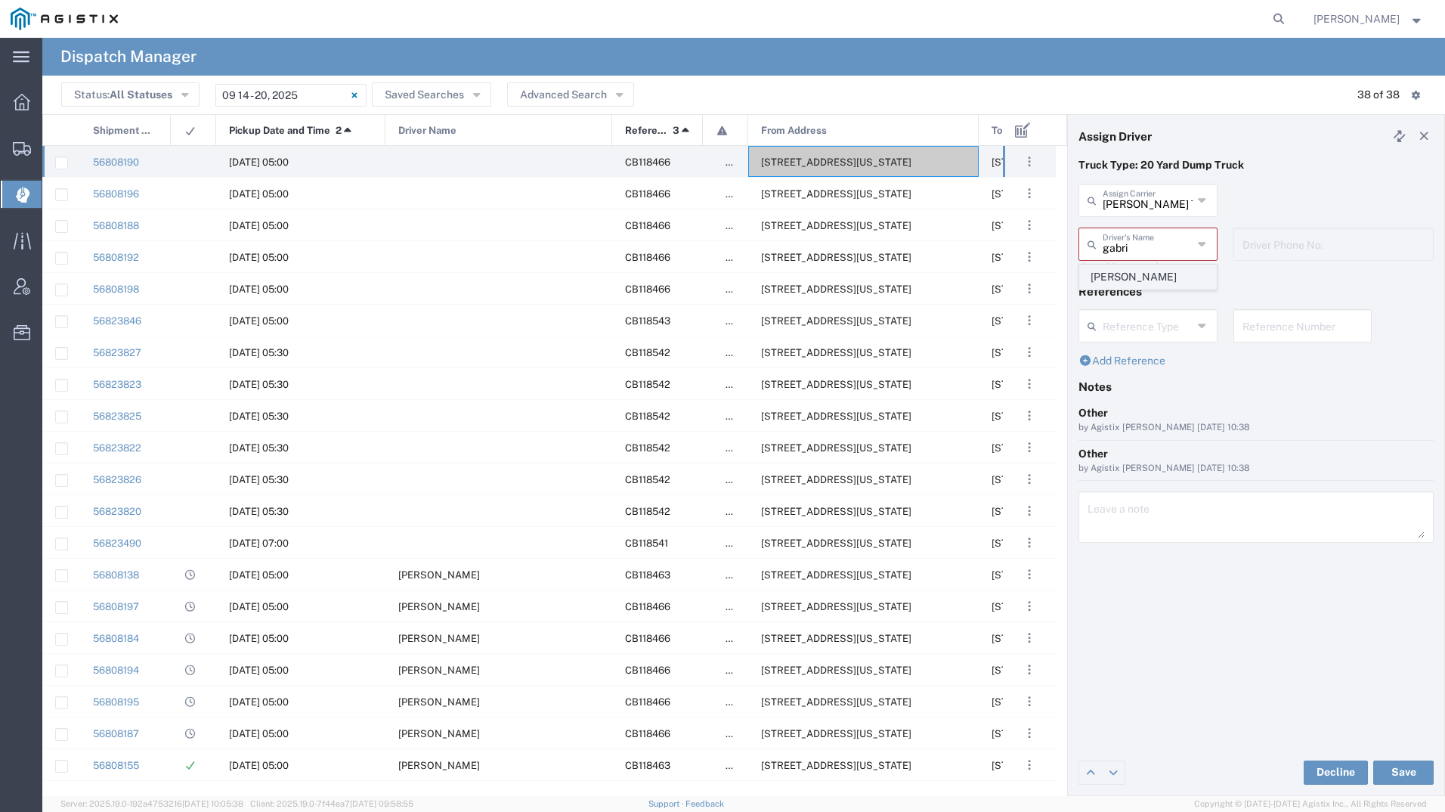
click at [1126, 274] on span "[PERSON_NAME]" at bounding box center [1148, 276] width 136 height 23
type input "[PERSON_NAME]"
type input "6614724296"
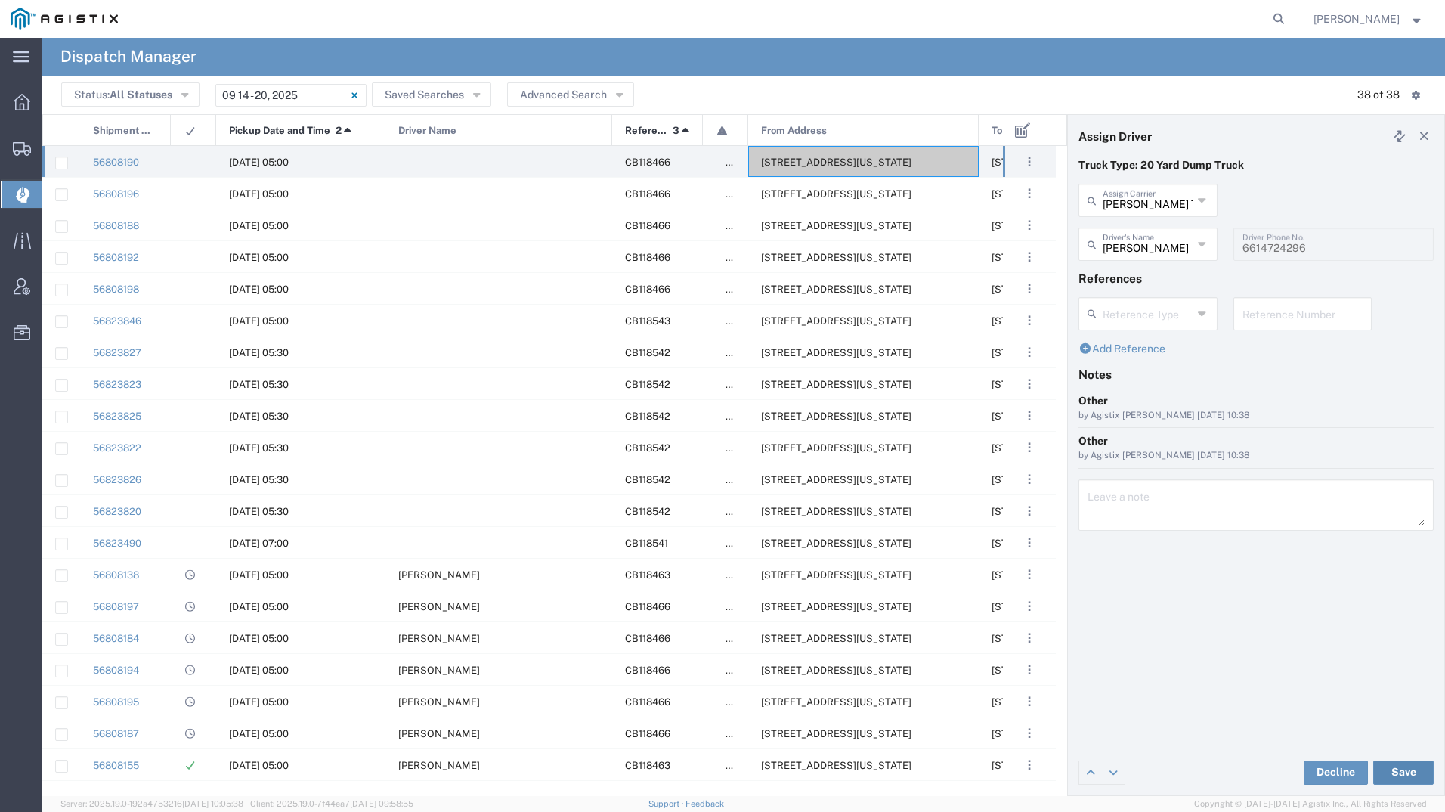
click at [1383, 770] on button "Save" at bounding box center [1403, 772] width 60 height 24
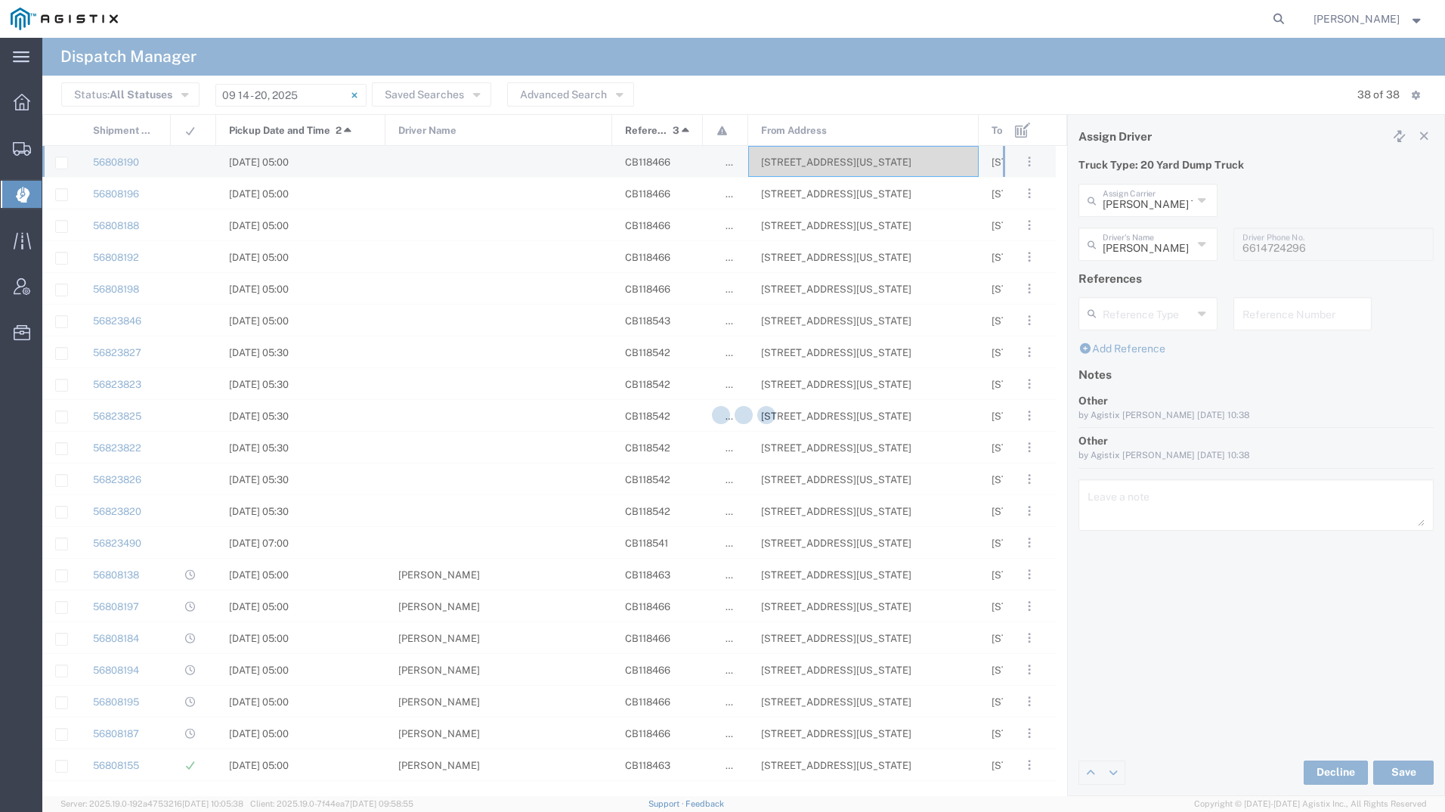
type input "[PERSON_NAME]"
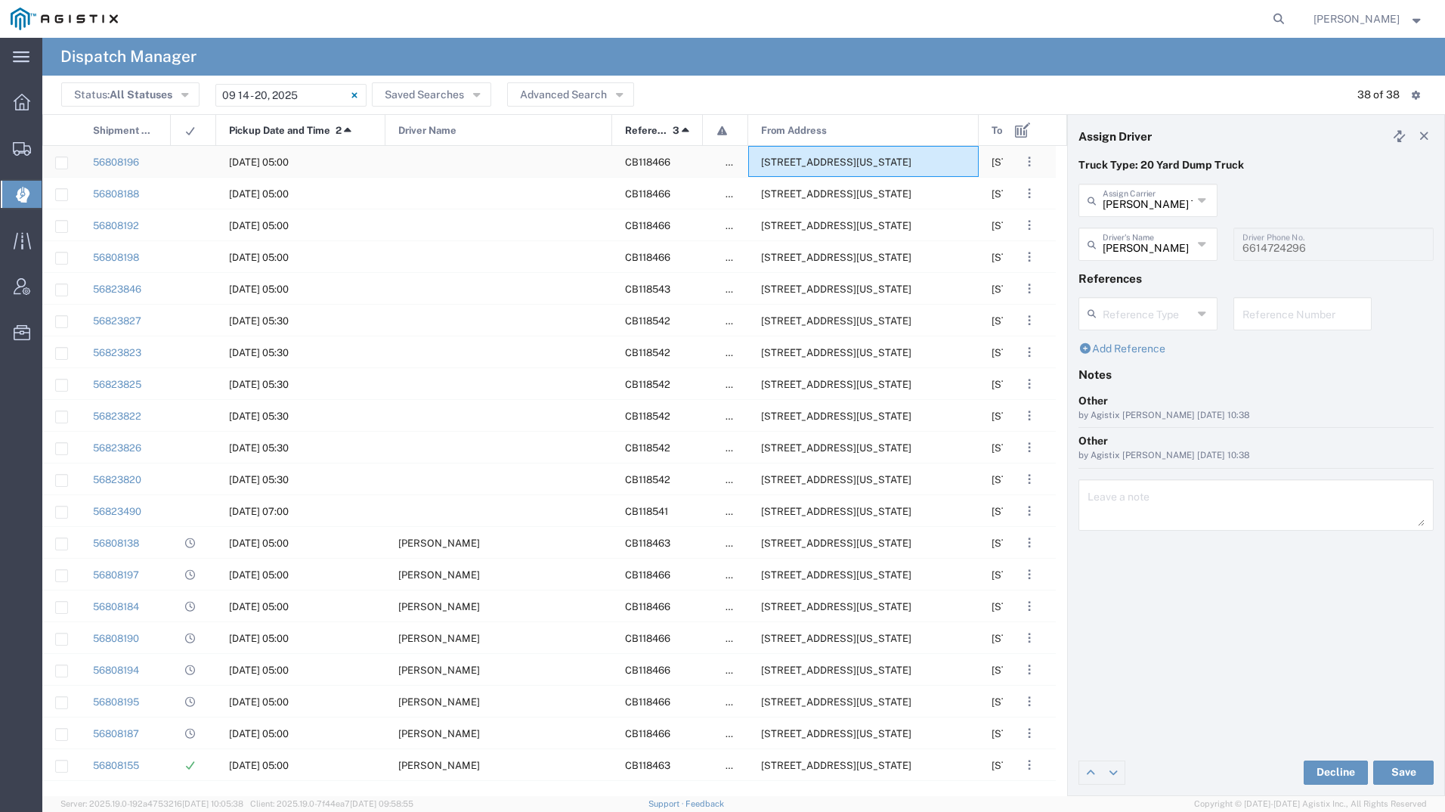
click at [780, 162] on span "[STREET_ADDRESS][US_STATE]" at bounding box center [836, 161] width 150 height 11
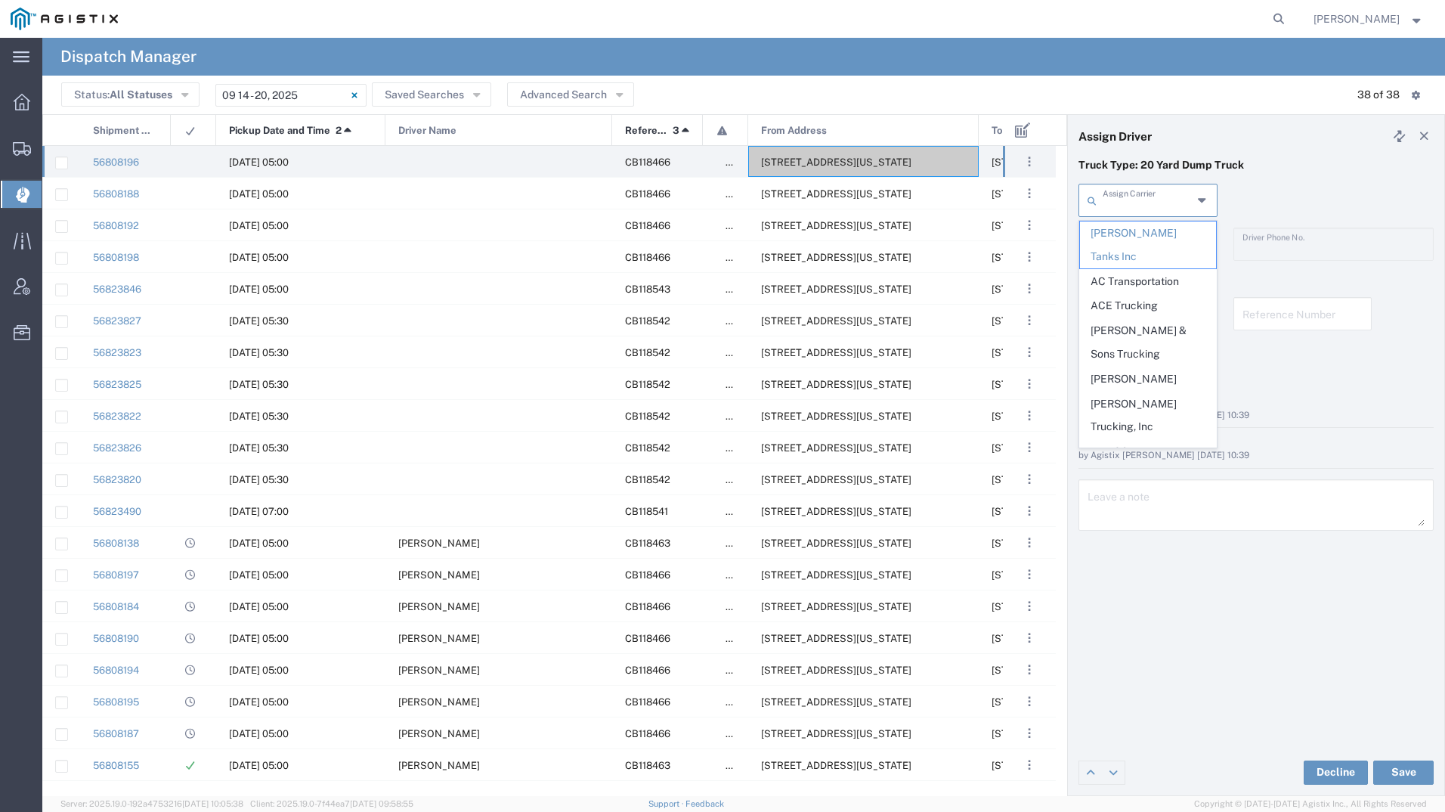
click at [1134, 203] on input "text" at bounding box center [1148, 199] width 90 height 26
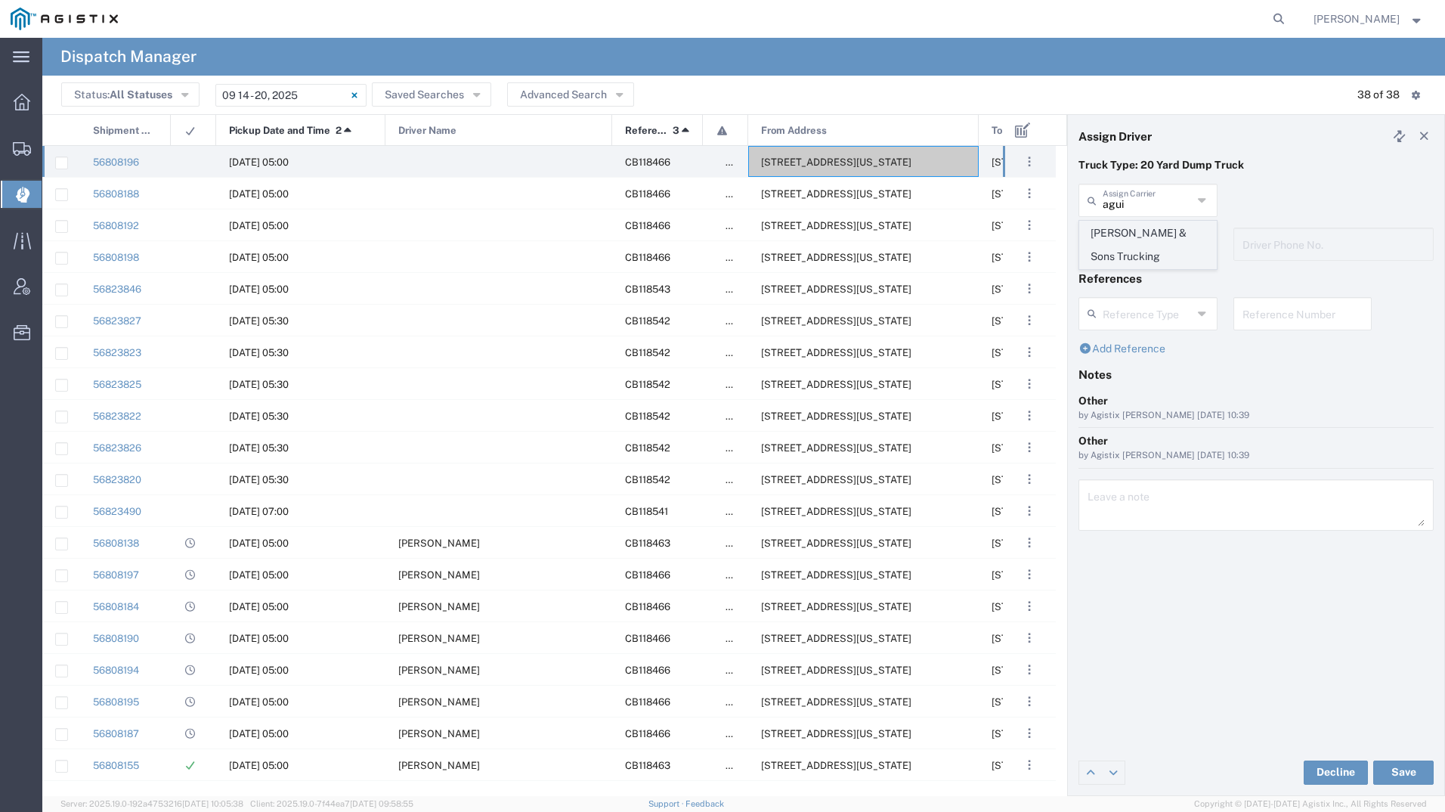
click at [1155, 242] on span "[PERSON_NAME] & Sons Trucking" at bounding box center [1148, 244] width 136 height 47
type input "[PERSON_NAME] & Sons Trucking"
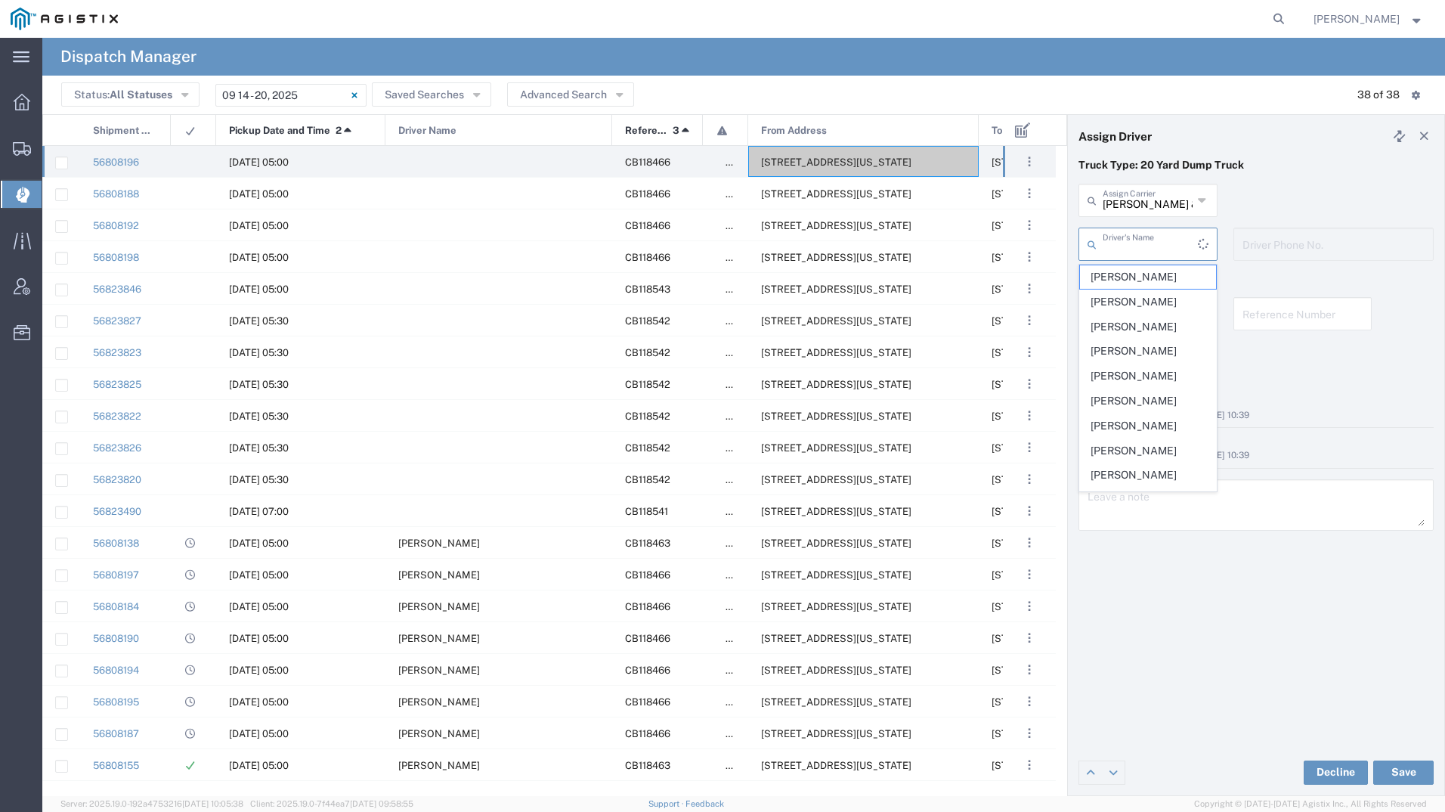
click at [1155, 242] on input "text" at bounding box center [1150, 243] width 95 height 26
click at [1162, 275] on span "[PERSON_NAME]" at bounding box center [1148, 276] width 136 height 23
type input "[PERSON_NAME]"
type input "9093499772"
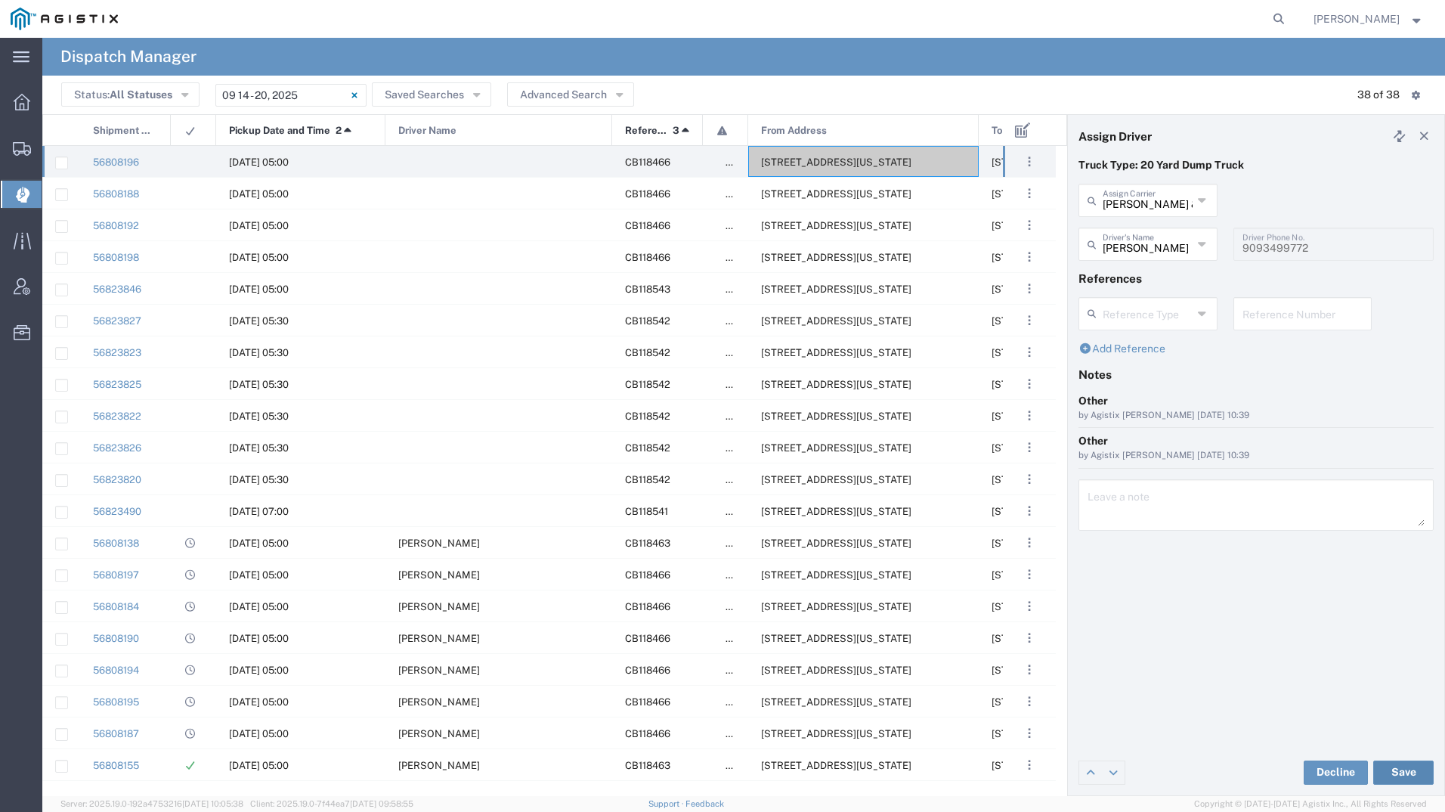
click at [1416, 763] on button "Save" at bounding box center [1403, 772] width 60 height 24
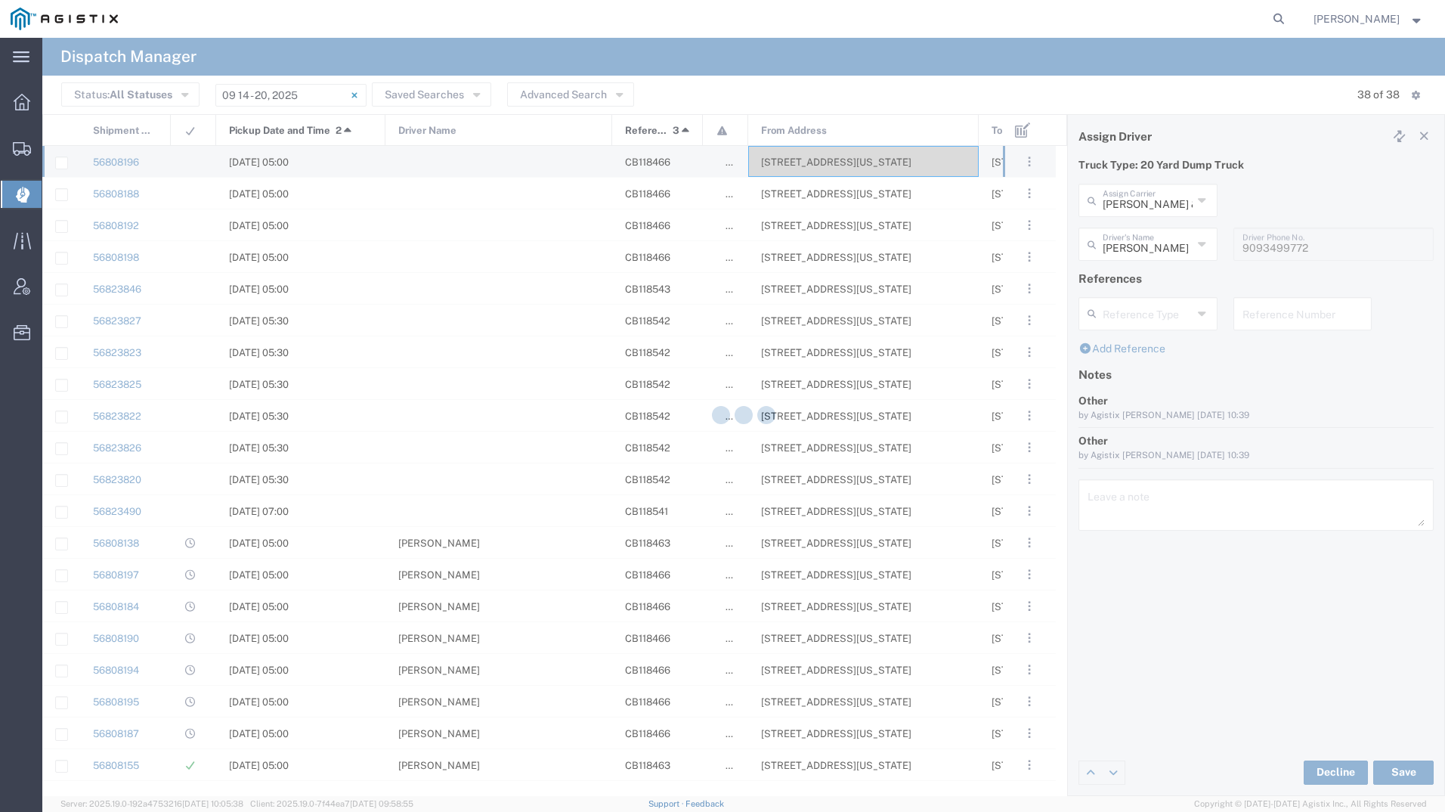
type input "[PERSON_NAME]"
type input "[PERSON_NAME] & Sons Trucking"
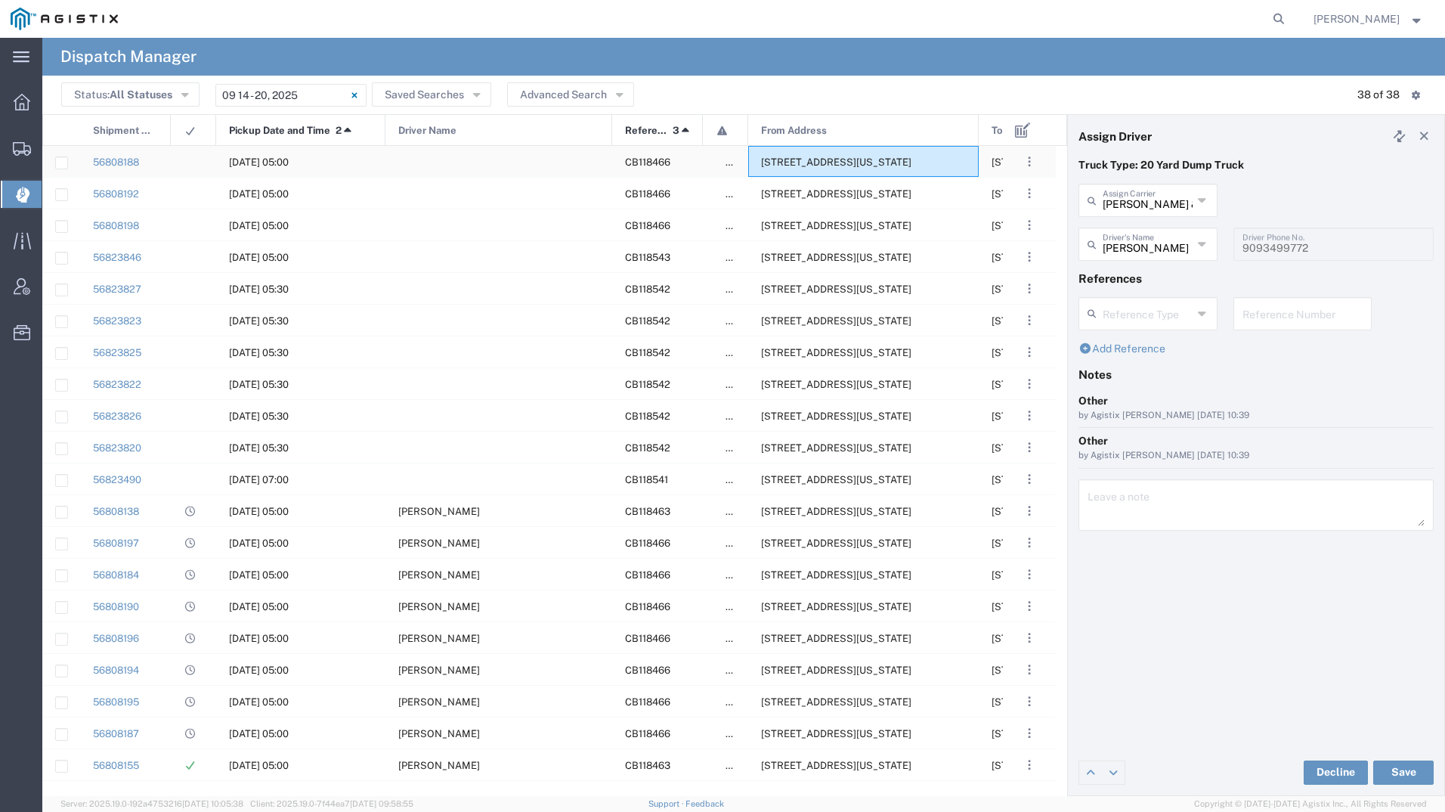
click at [818, 149] on div "[STREET_ADDRESS][US_STATE]" at bounding box center [863, 161] width 231 height 31
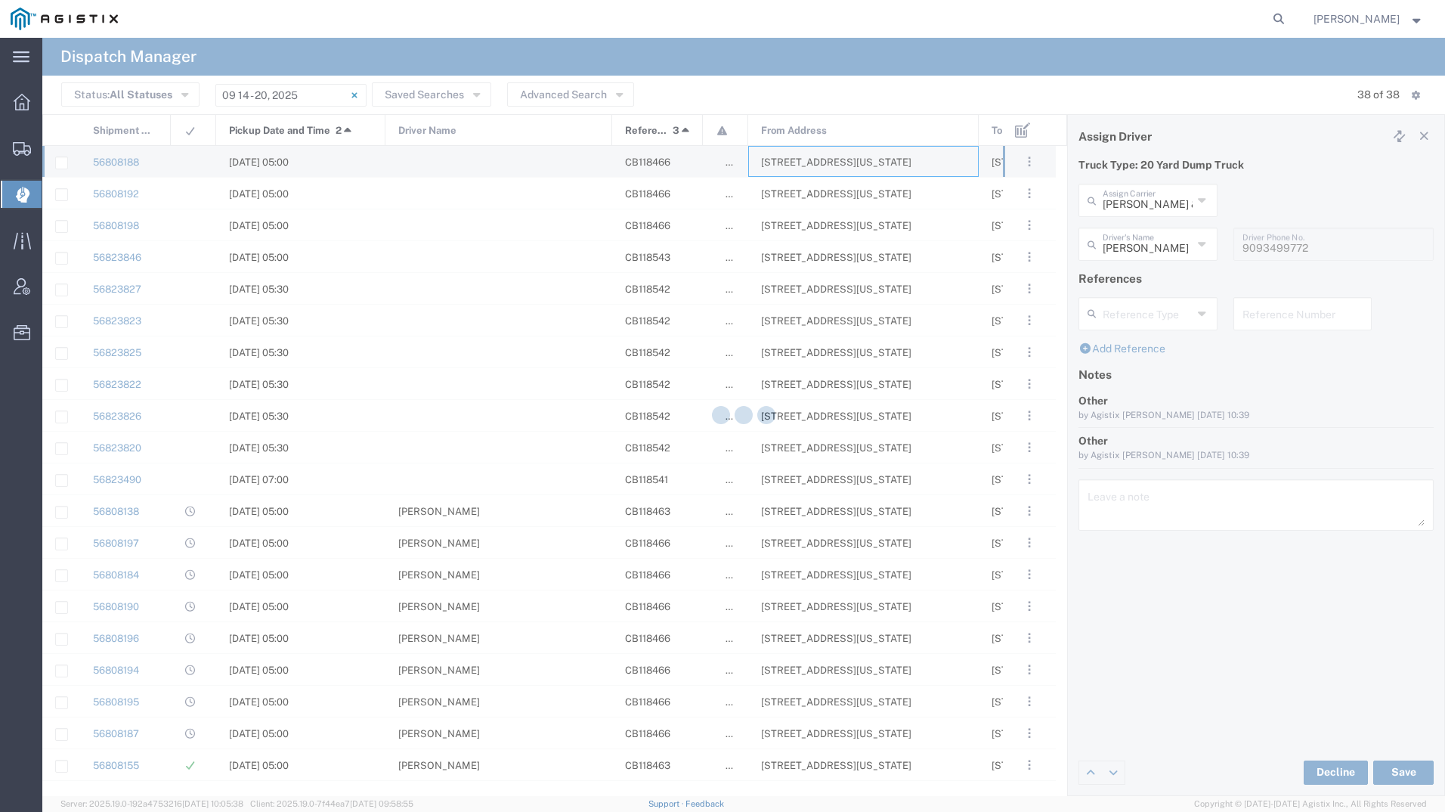
type input "[PERSON_NAME] Tanks Inc"
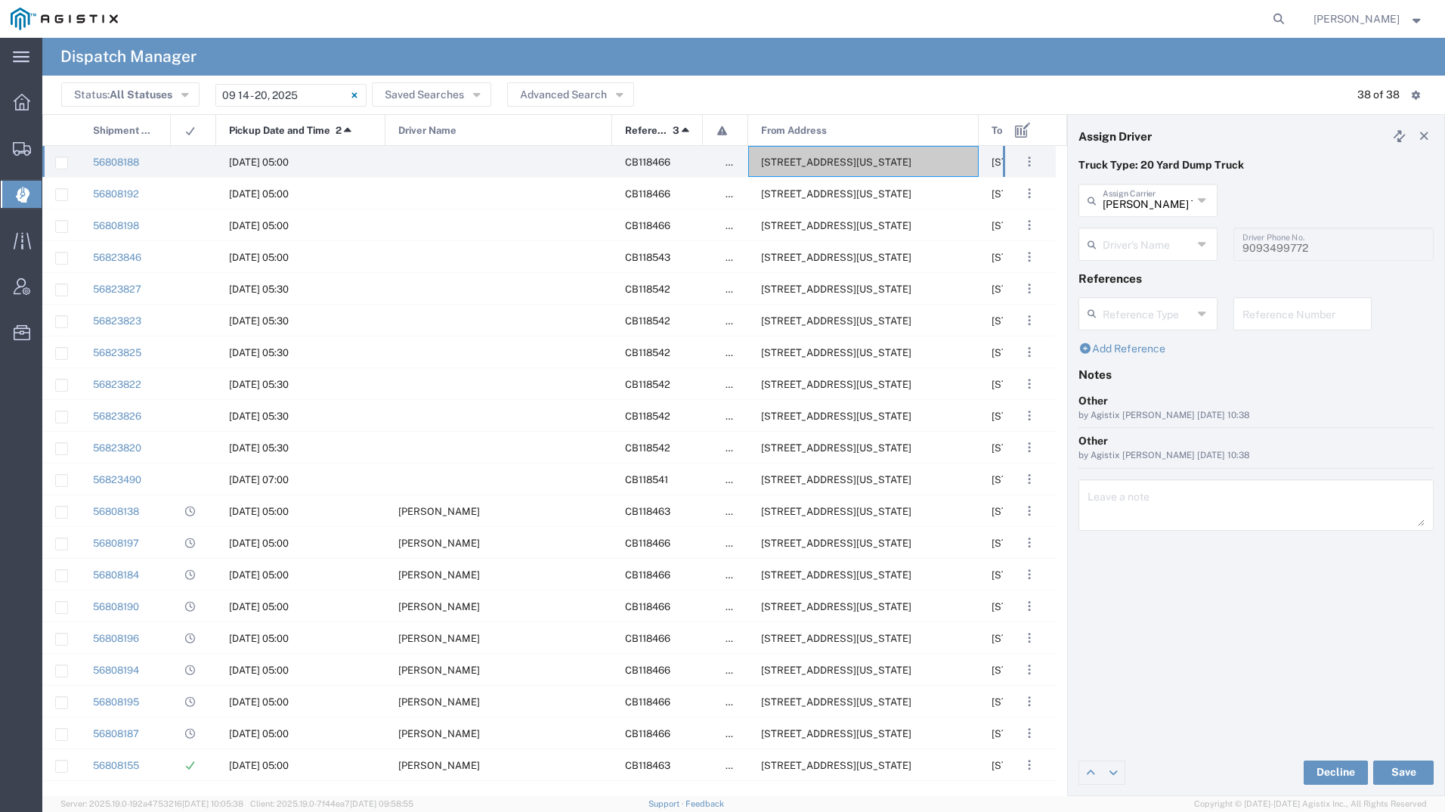
click at [1137, 215] on div "[PERSON_NAME] Tanks Inc Assign Carrier" at bounding box center [1147, 200] width 139 height 33
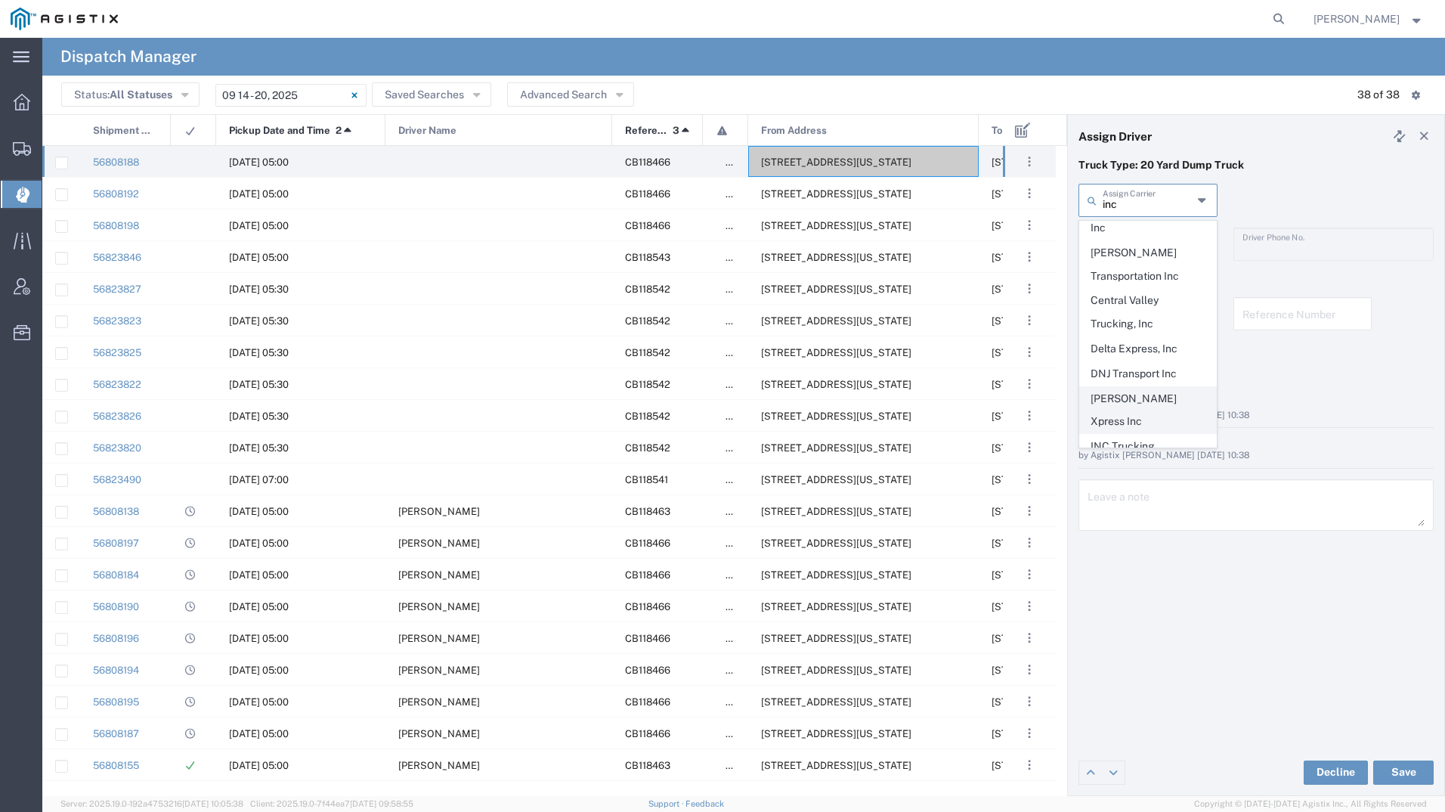
scroll to position [151, 0]
click at [1147, 408] on span "INC Trucking" at bounding box center [1148, 419] width 136 height 23
type input "INC Trucking"
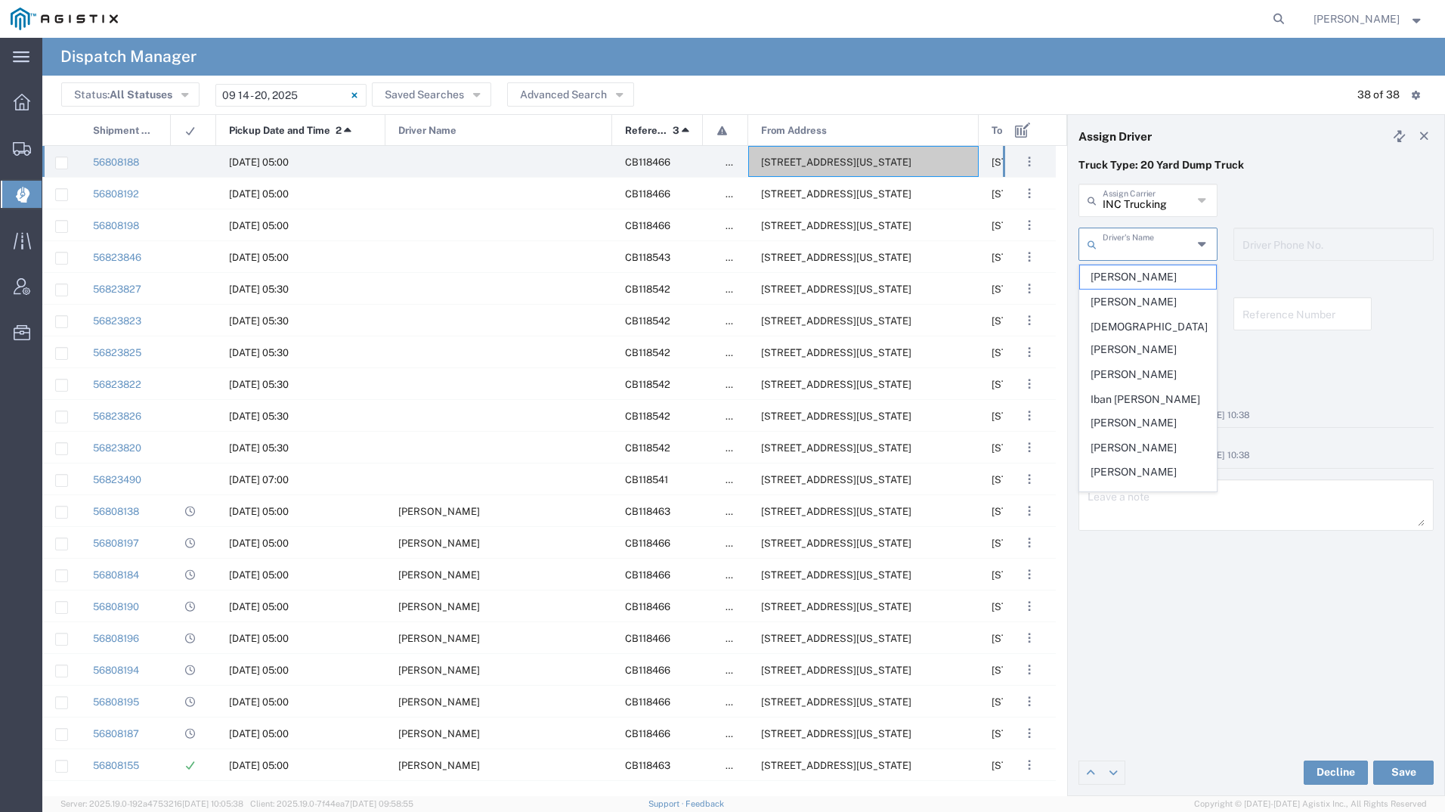
click at [1160, 243] on input "text" at bounding box center [1148, 243] width 90 height 26
click at [1171, 302] on span "[PERSON_NAME]" at bounding box center [1148, 301] width 136 height 23
type input "[PERSON_NAME]"
type input "5599943234"
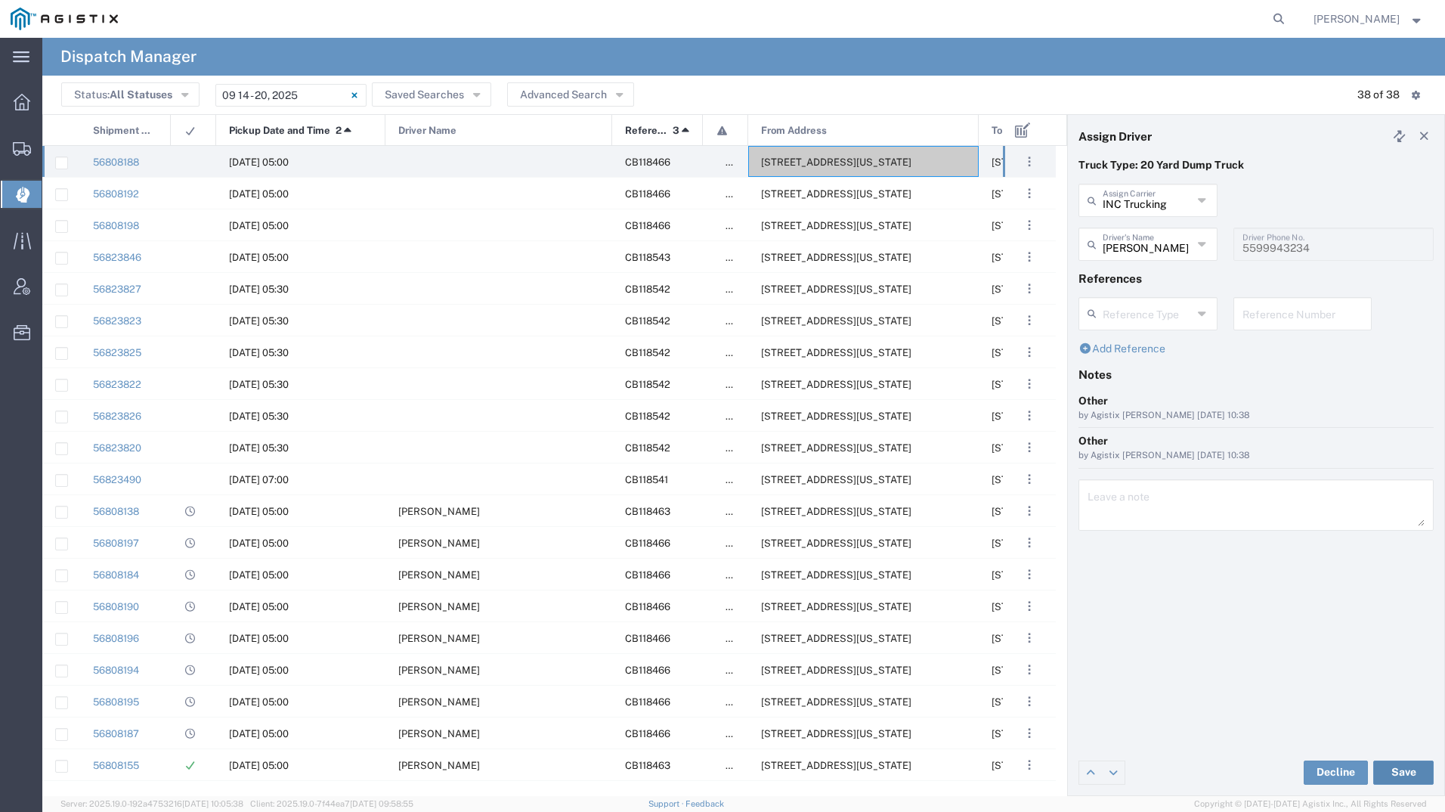
click at [1410, 778] on button "Save" at bounding box center [1403, 772] width 60 height 24
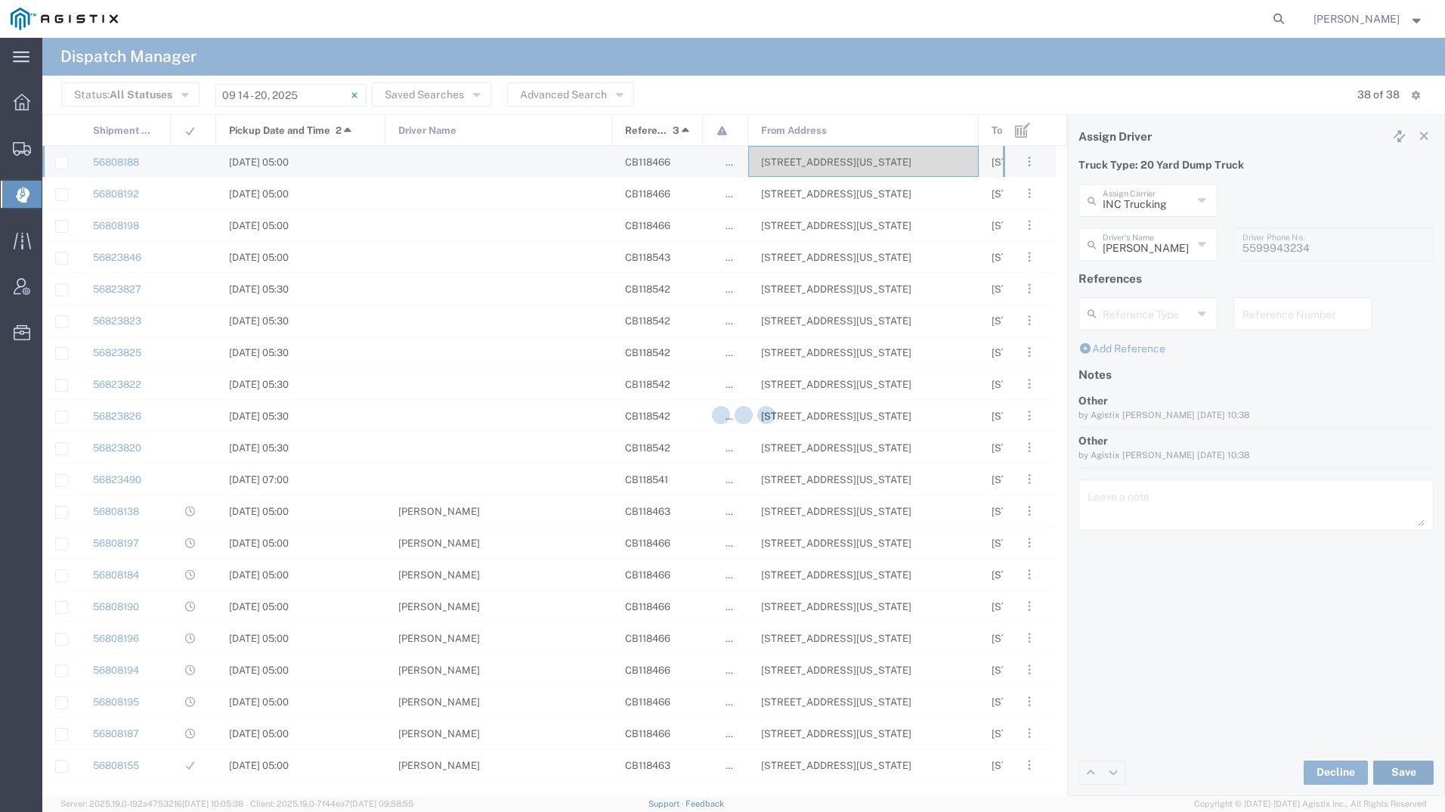
type input "[PERSON_NAME]"
type input "INC Trucking"
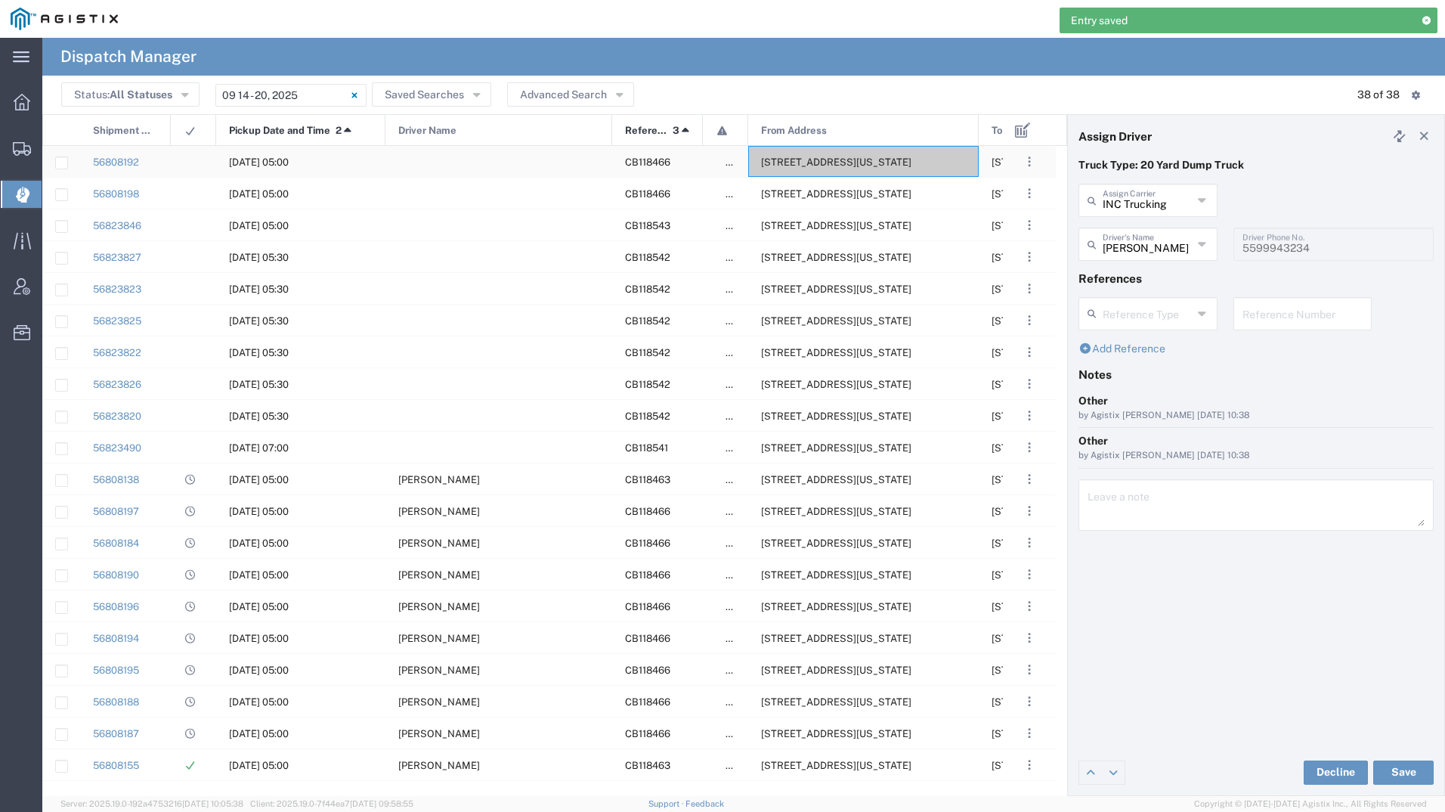
click at [796, 169] on div "[STREET_ADDRESS][US_STATE]" at bounding box center [863, 161] width 231 height 31
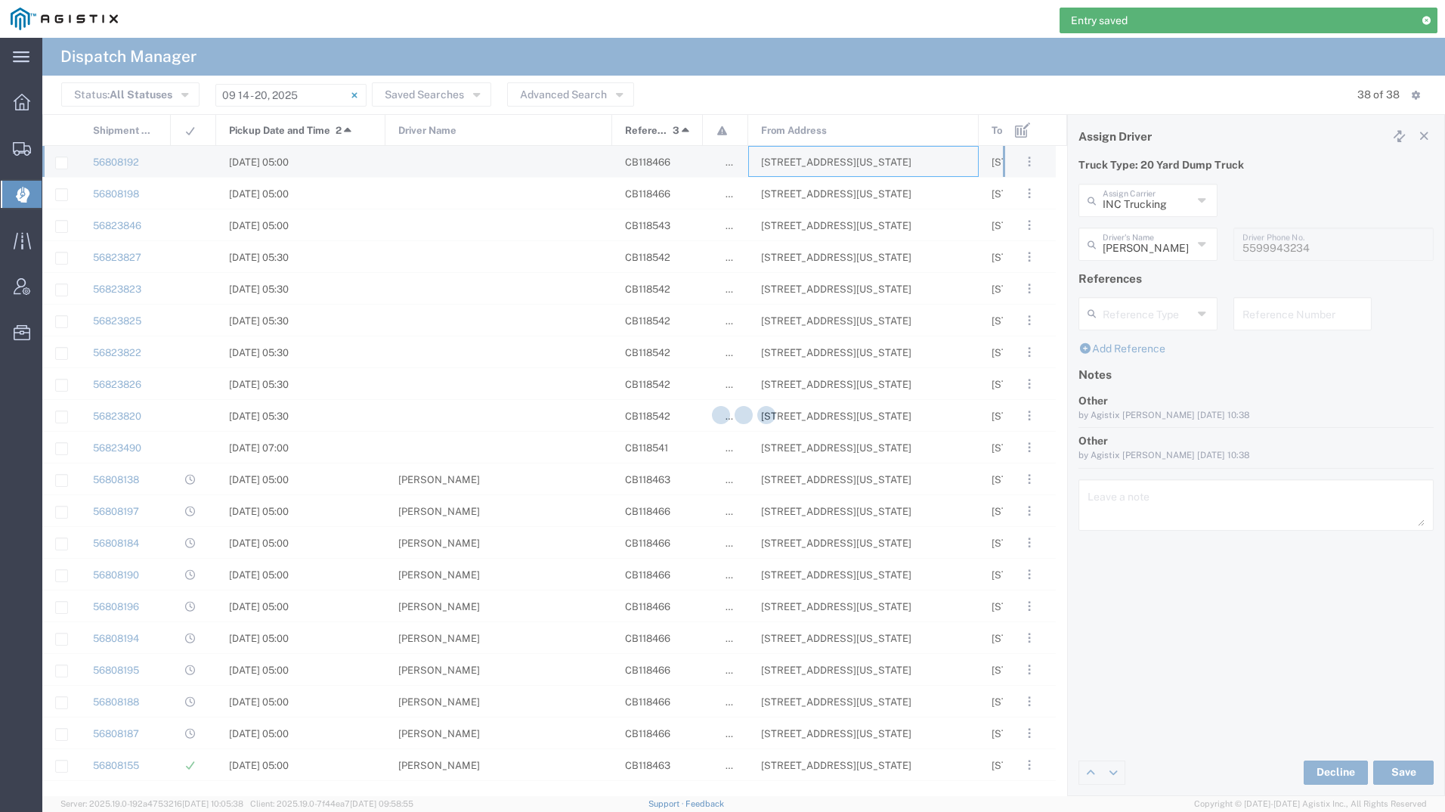
type input "[PERSON_NAME] Tanks Inc"
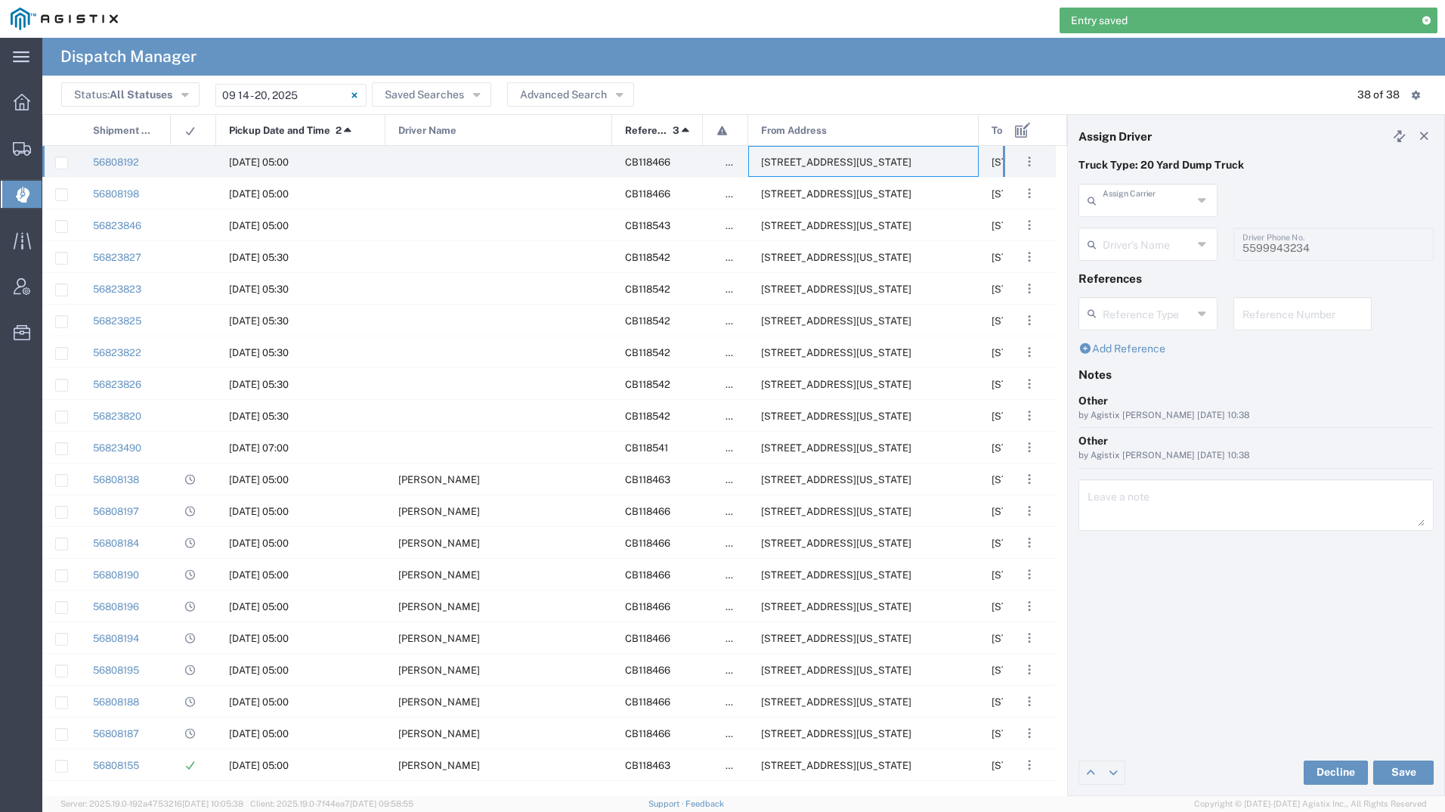
click at [1128, 206] on input "text" at bounding box center [1148, 199] width 90 height 26
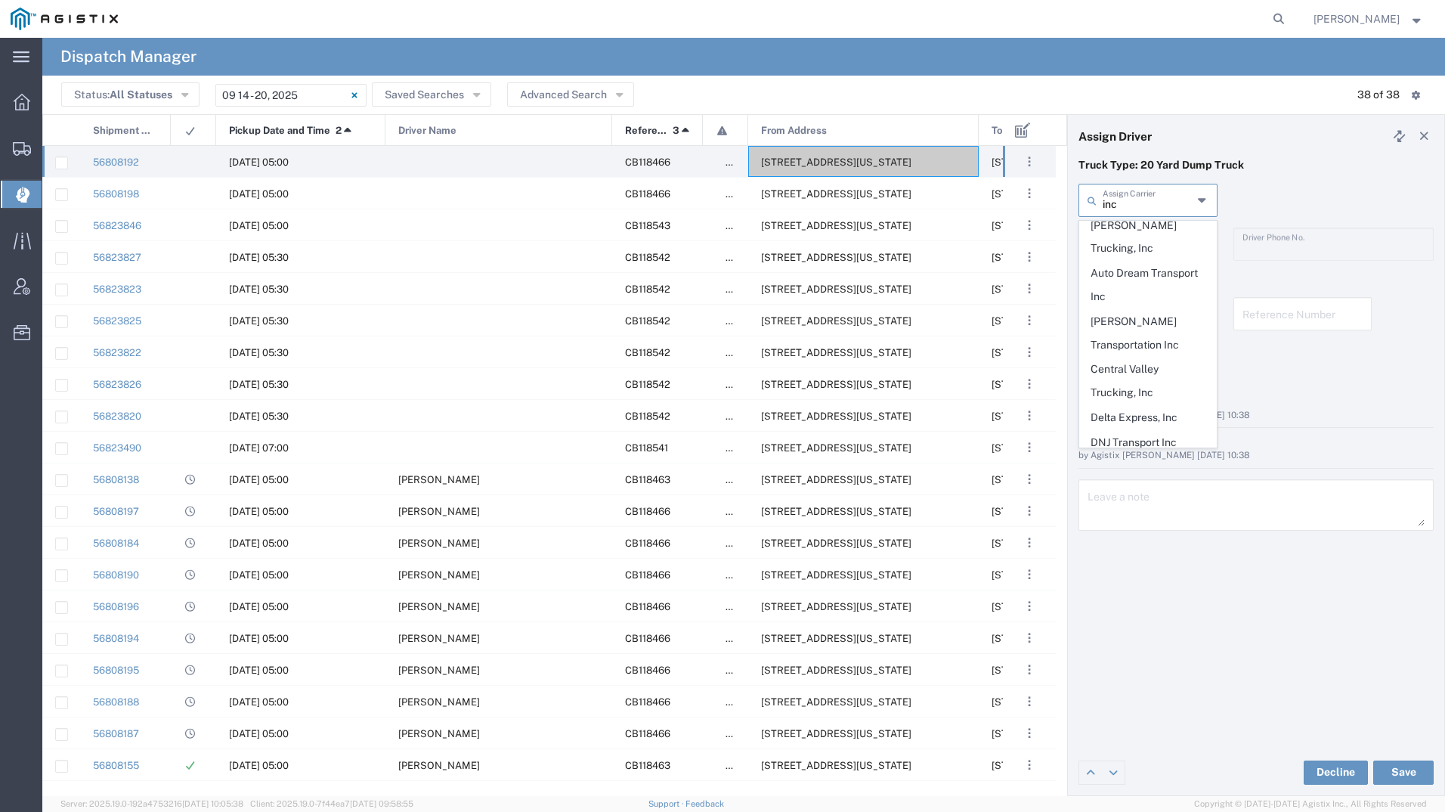
scroll to position [151, 0]
click at [1125, 408] on span "INC Trucking" at bounding box center [1148, 419] width 136 height 23
type input "INC Trucking"
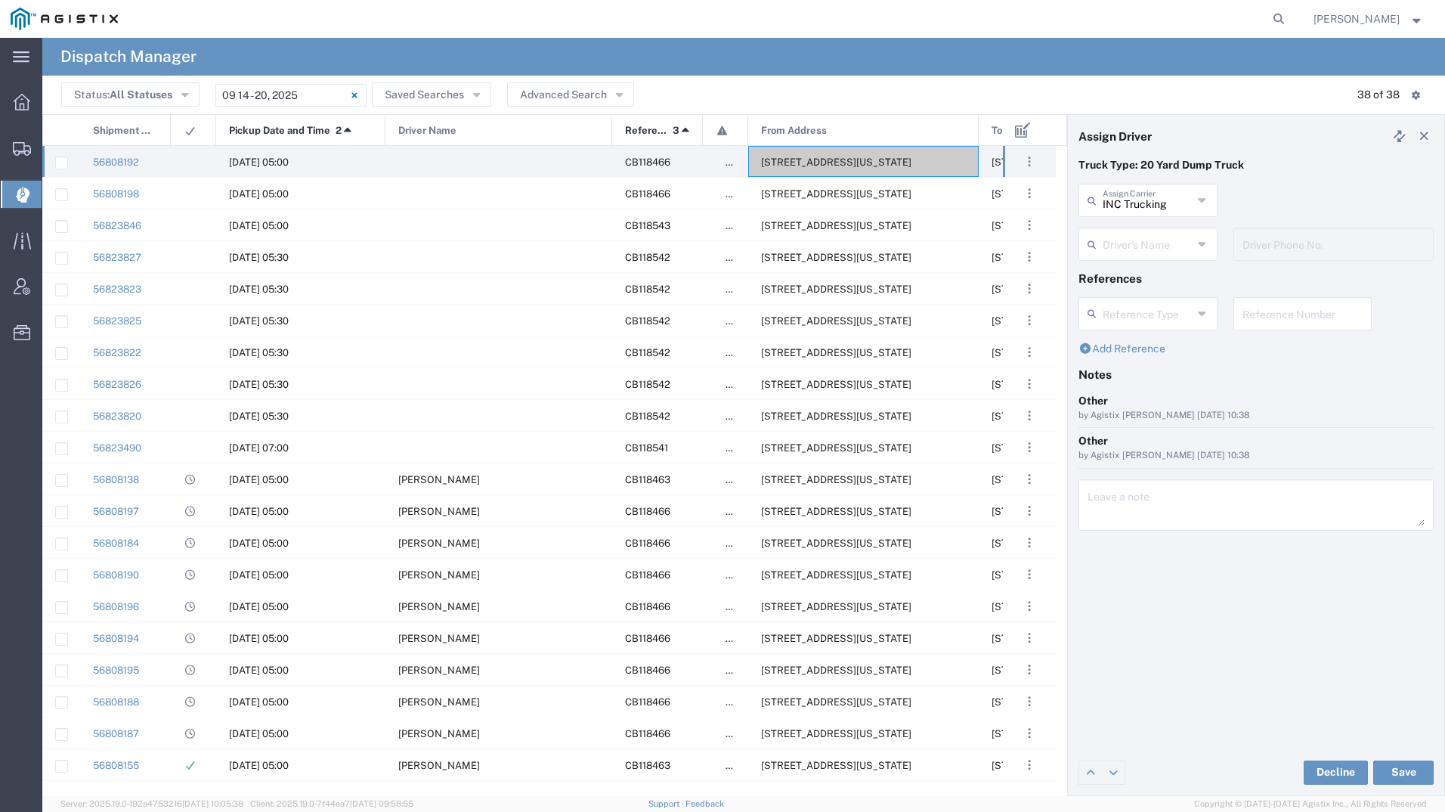
click at [1130, 246] on input "text" at bounding box center [1148, 243] width 90 height 26
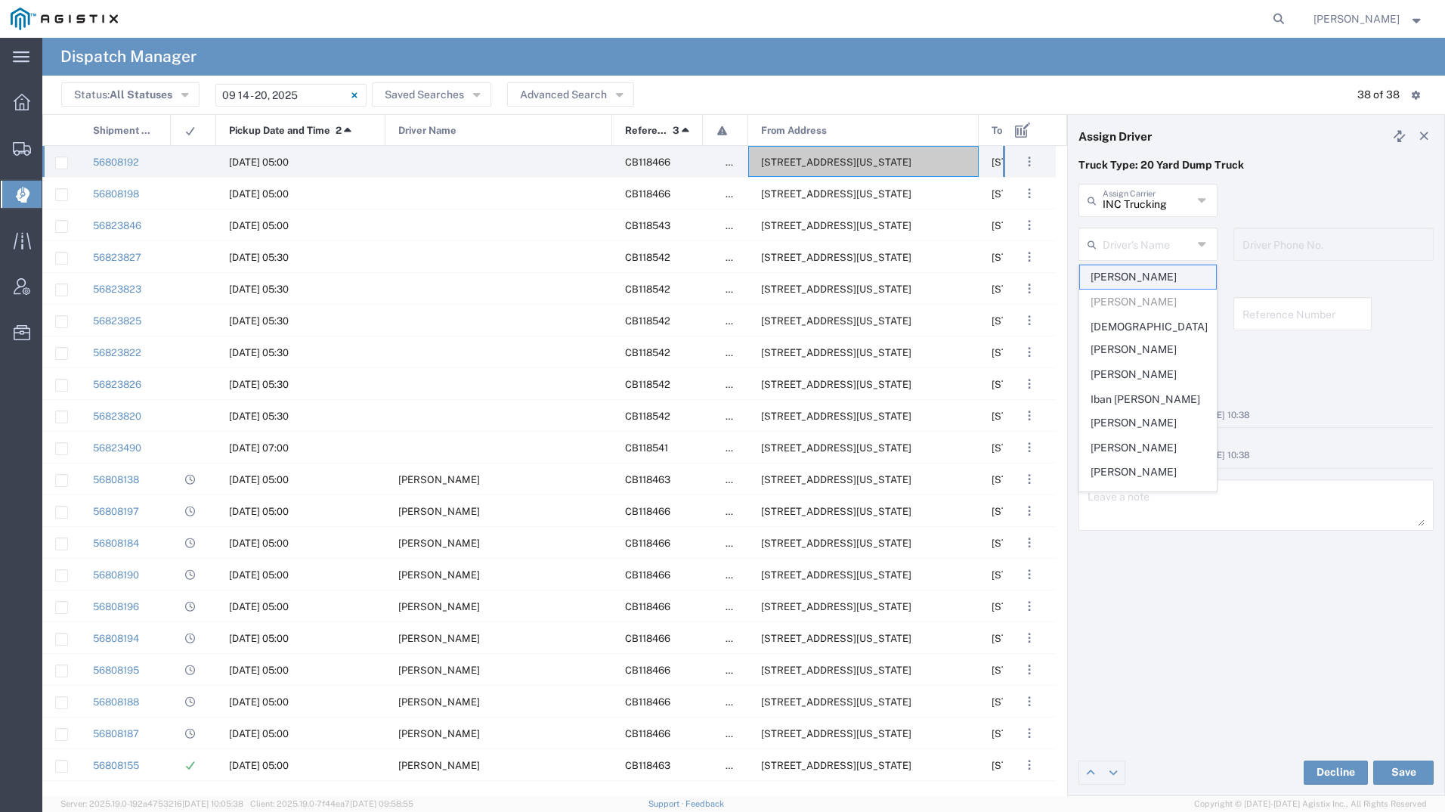
click at [1138, 271] on span "[PERSON_NAME]" at bounding box center [1148, 276] width 136 height 23
type input "[PERSON_NAME]"
type input "[PHONE_NUMBER]"
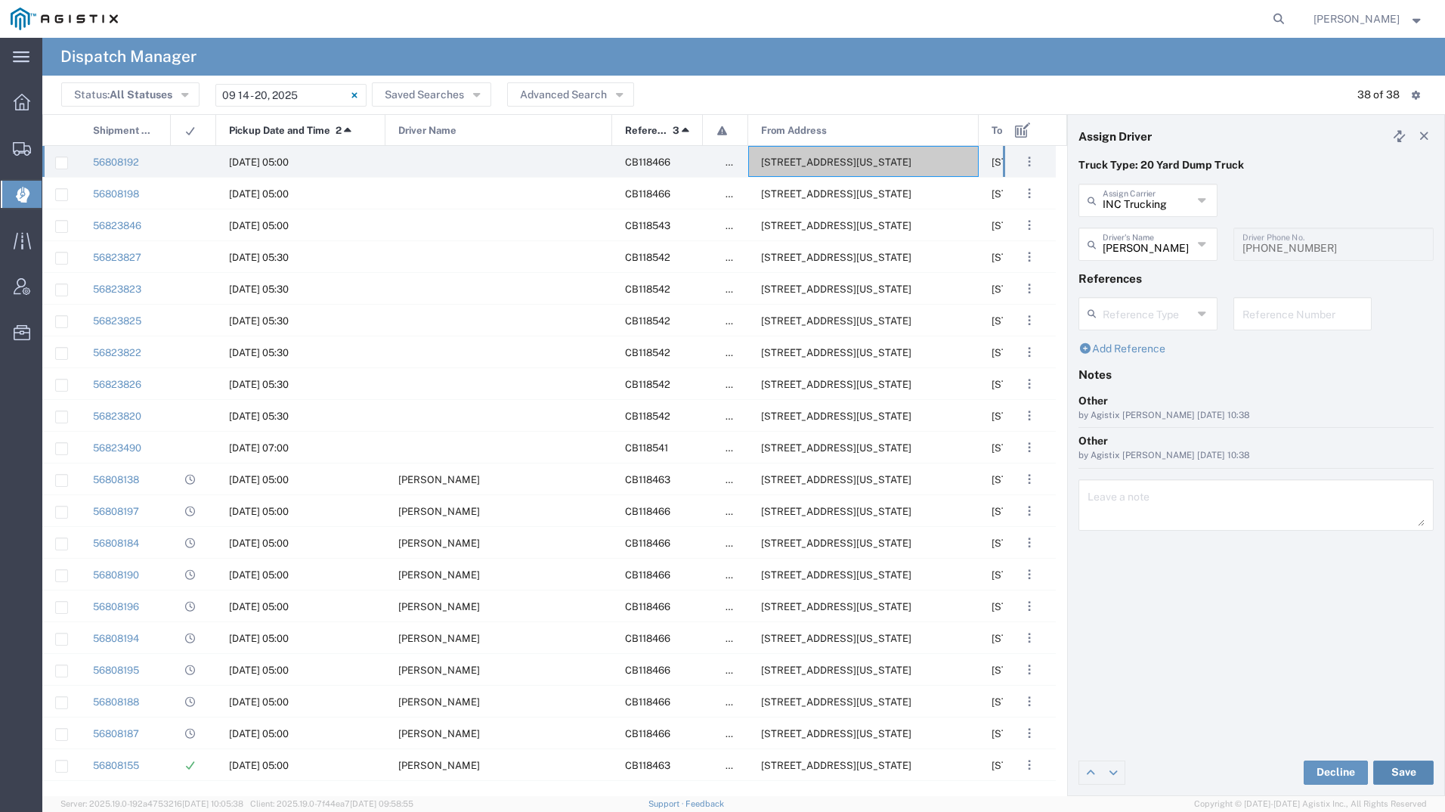
click at [1416, 769] on button "Save" at bounding box center [1403, 772] width 60 height 24
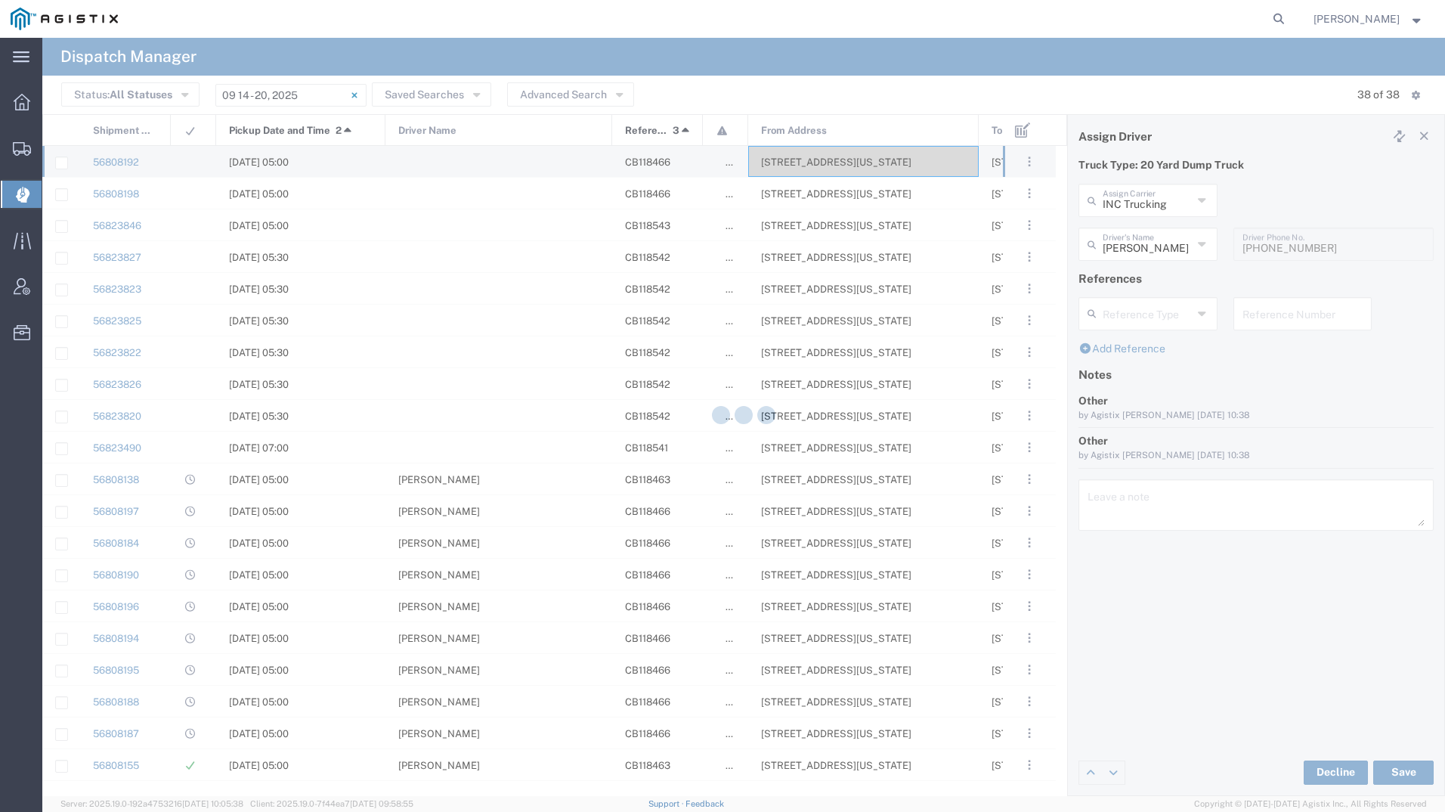
type input "[PERSON_NAME]"
type input "INC Trucking"
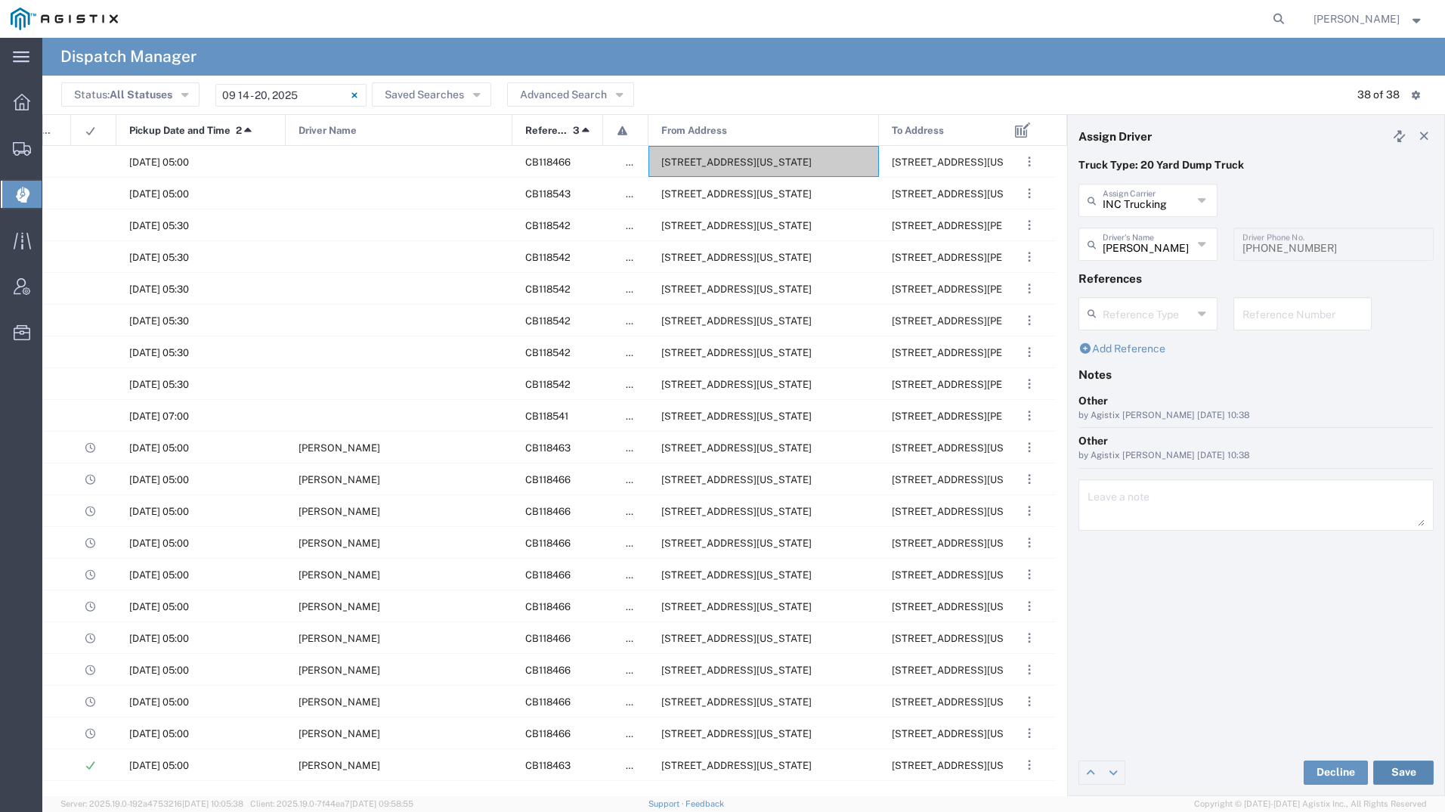
scroll to position [0, 0]
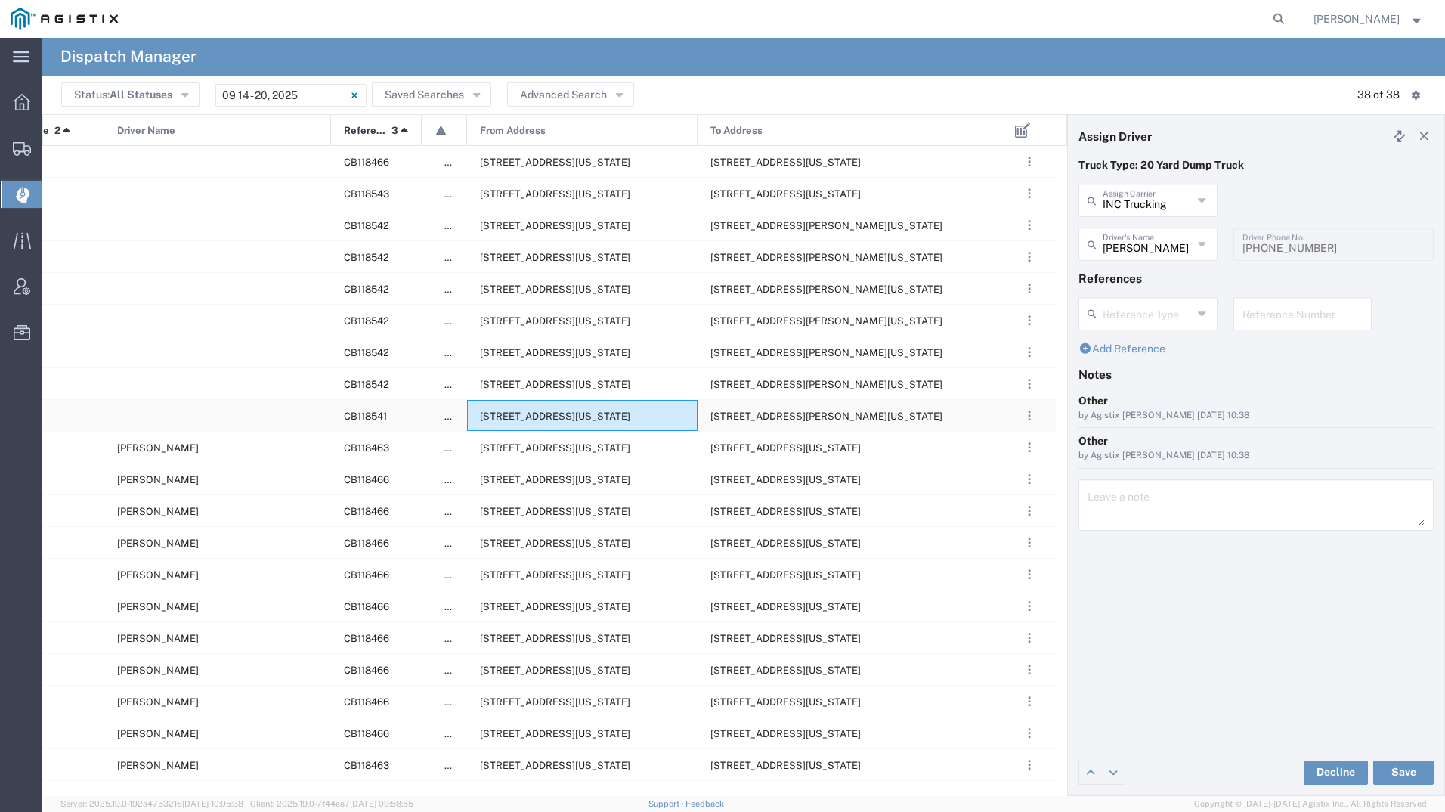
click at [618, 412] on span "[STREET_ADDRESS][US_STATE]" at bounding box center [555, 415] width 150 height 11
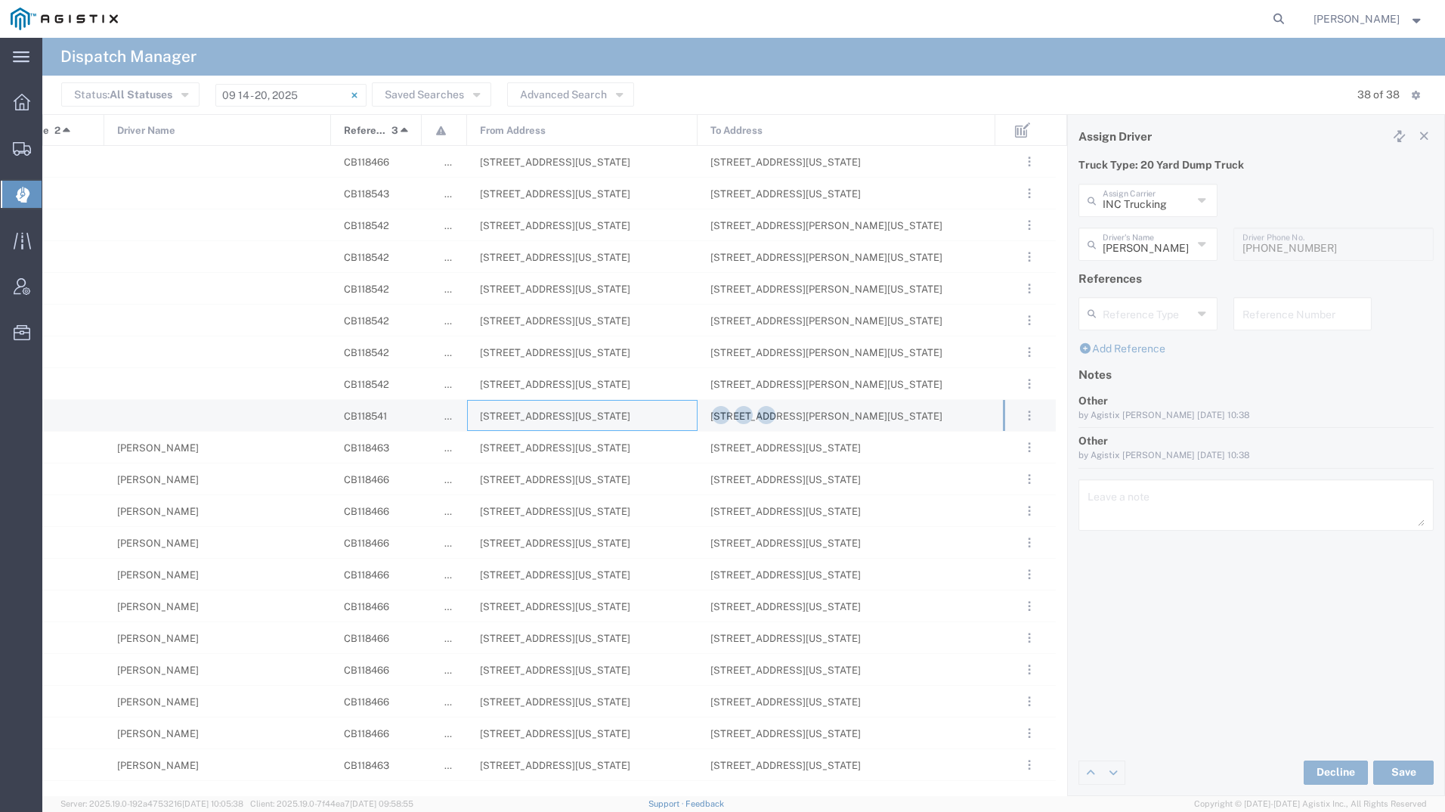
type input "[PERSON_NAME] Tanks Inc"
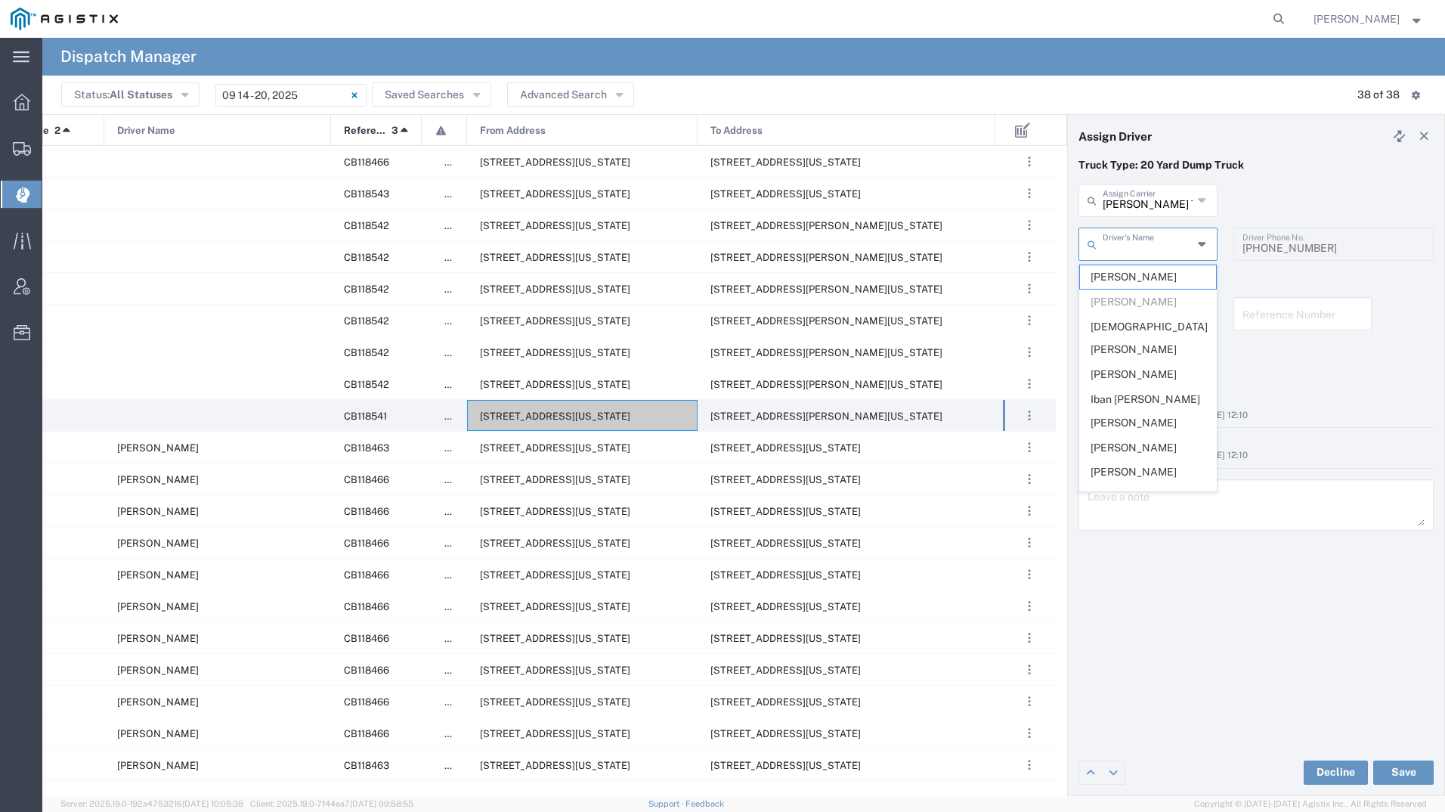
click at [1192, 249] on input "text" at bounding box center [1148, 243] width 90 height 26
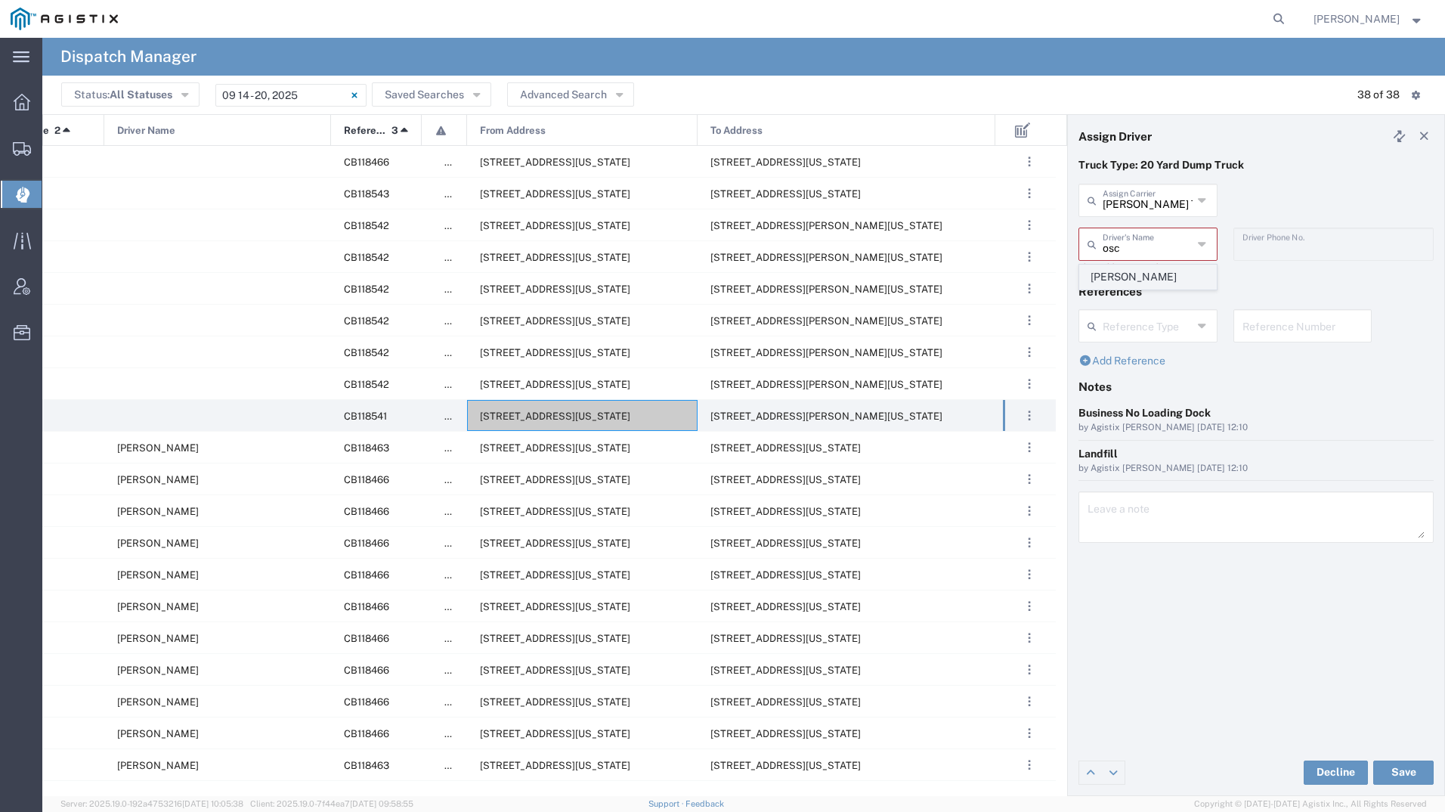
click at [1162, 275] on span "[PERSON_NAME]" at bounding box center [1148, 276] width 136 height 23
type input "[PERSON_NAME]"
type input "2093004091"
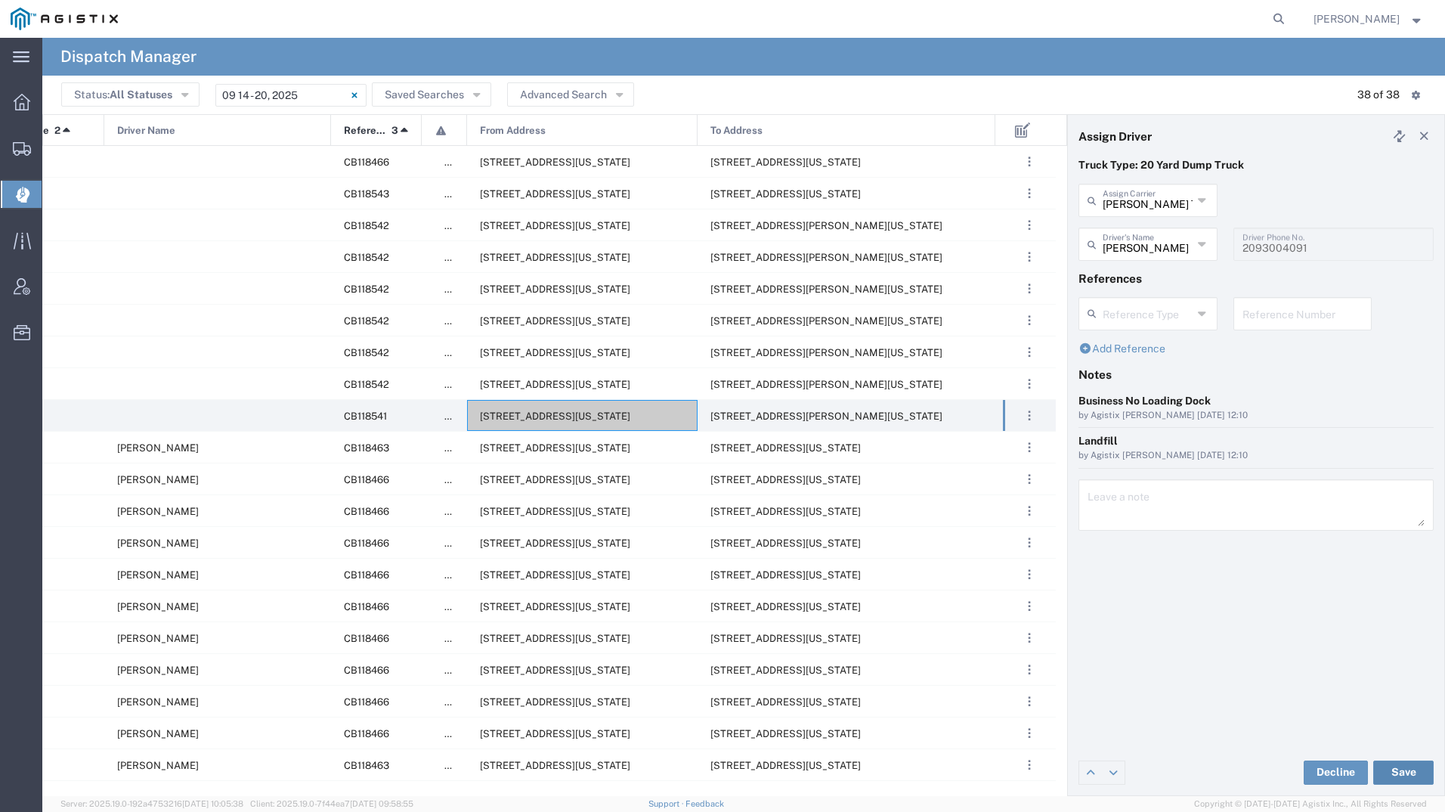
click at [1396, 775] on button "Save" at bounding box center [1403, 772] width 60 height 24
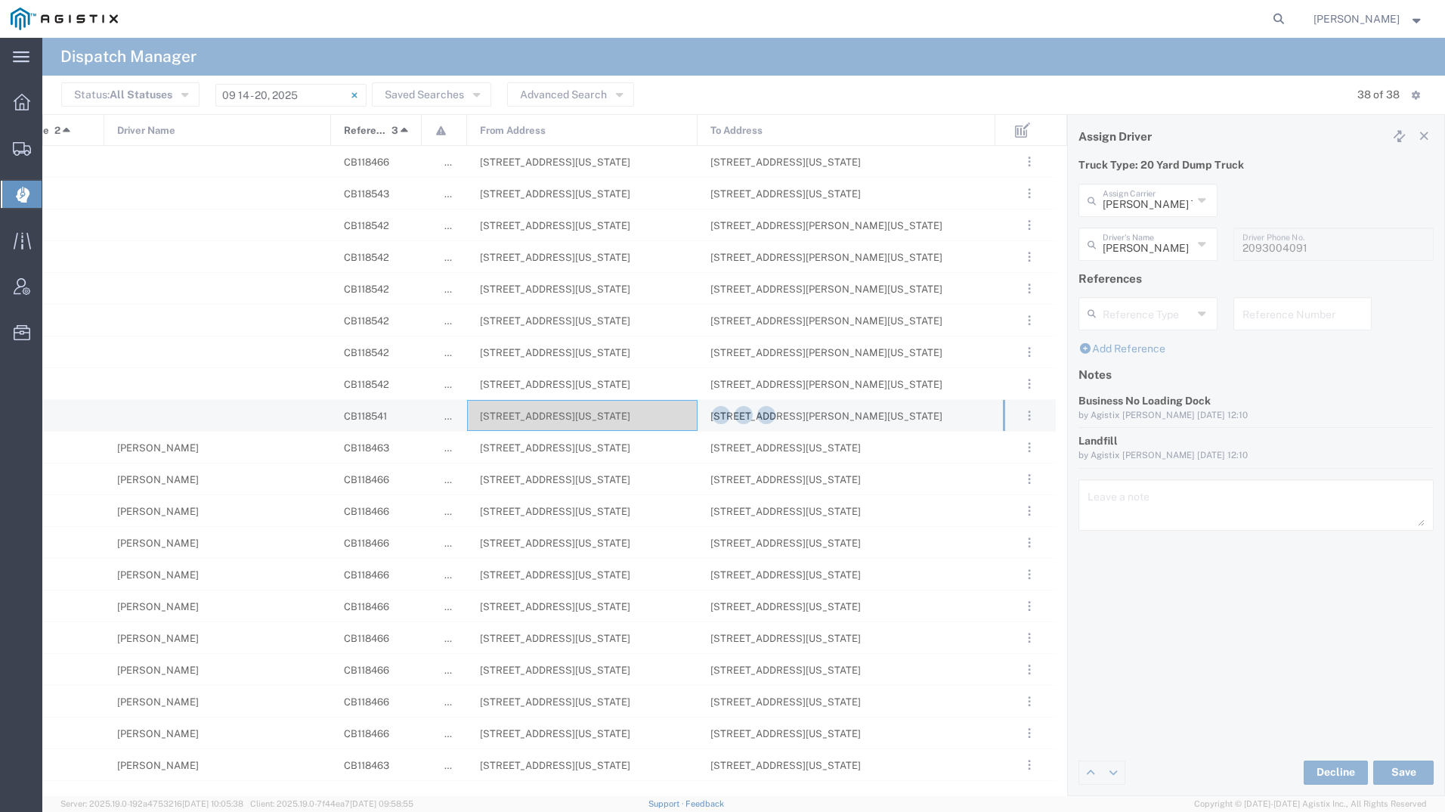
type input "[PERSON_NAME]"
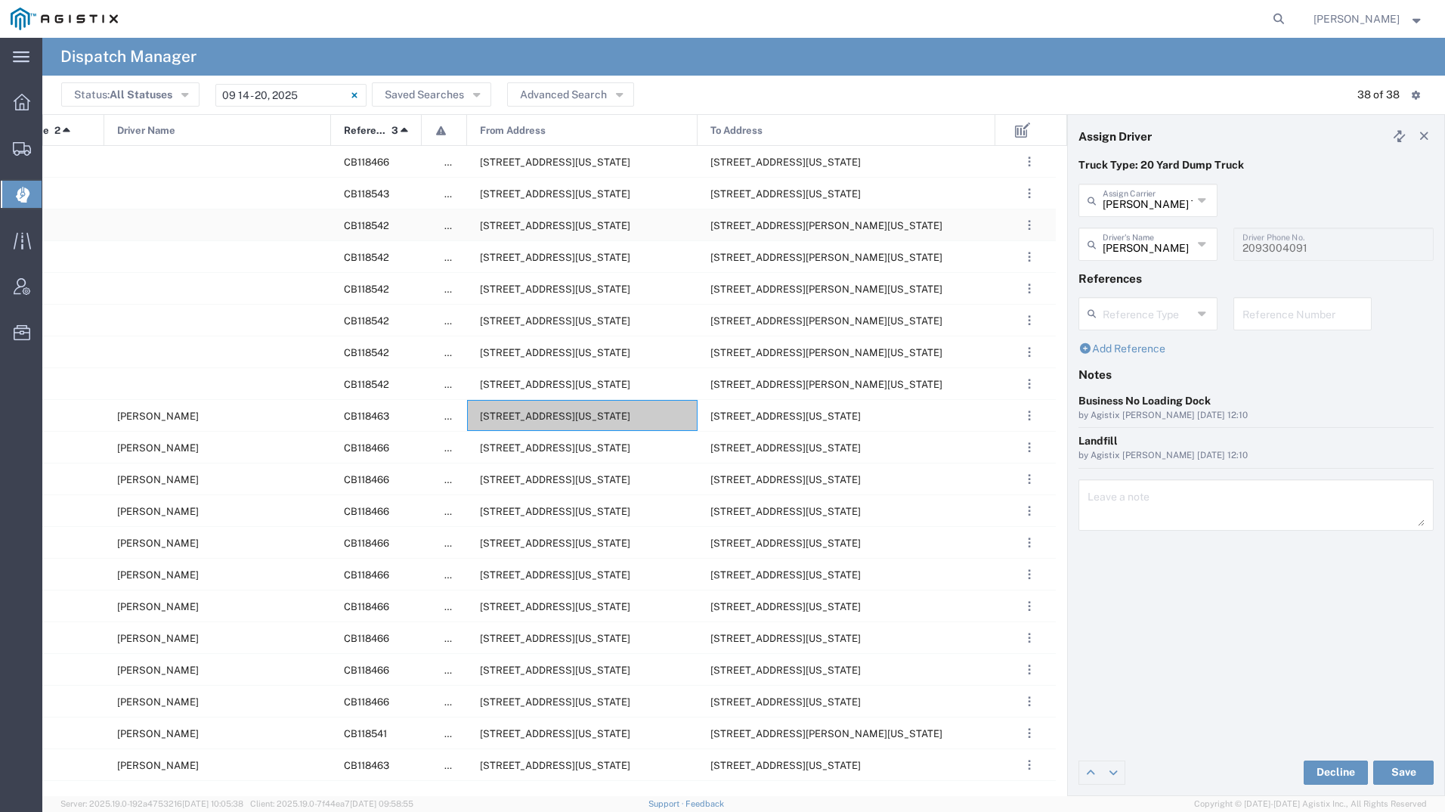
click at [570, 223] on span "[STREET_ADDRESS][US_STATE]" at bounding box center [555, 225] width 150 height 11
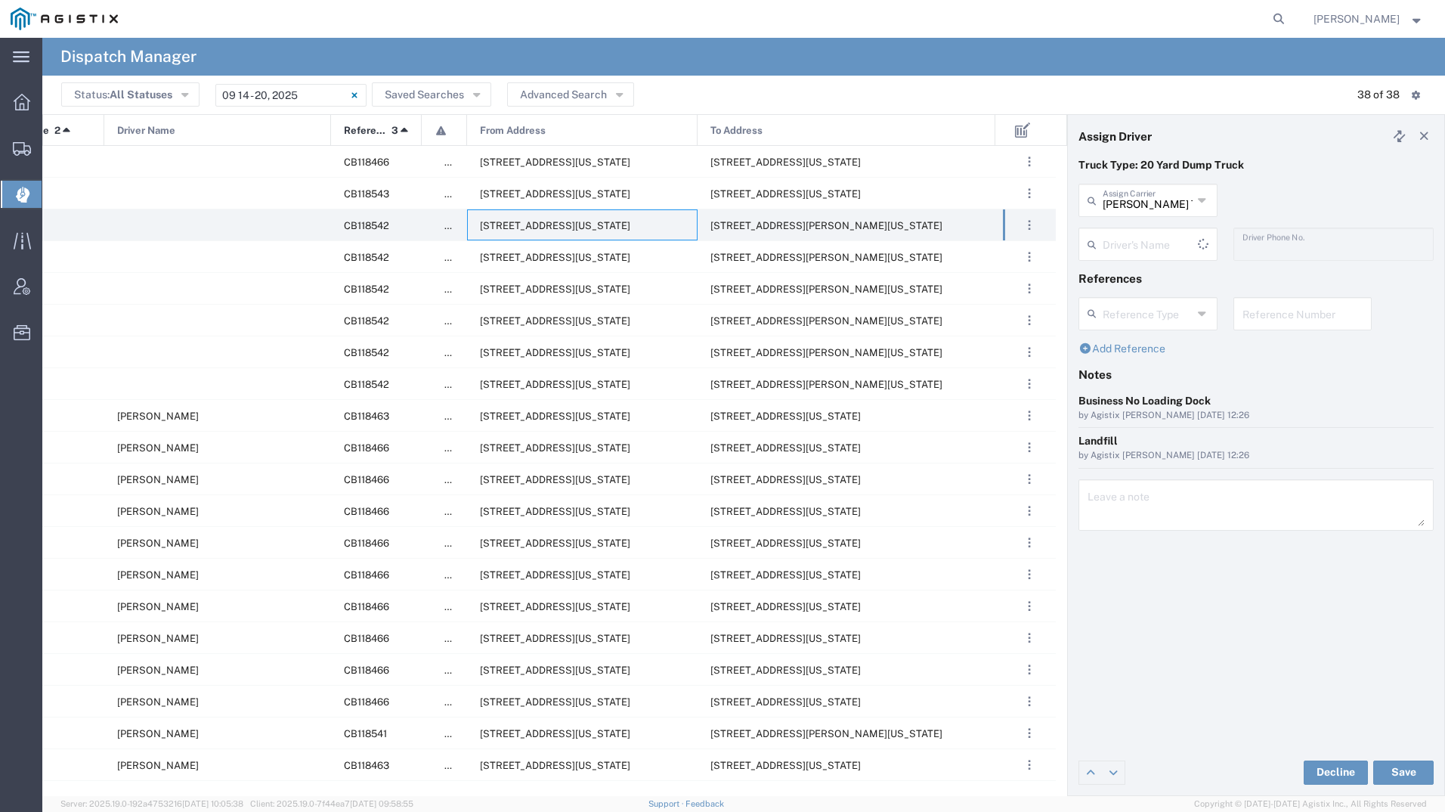
click at [1134, 246] on input "text" at bounding box center [1150, 243] width 95 height 26
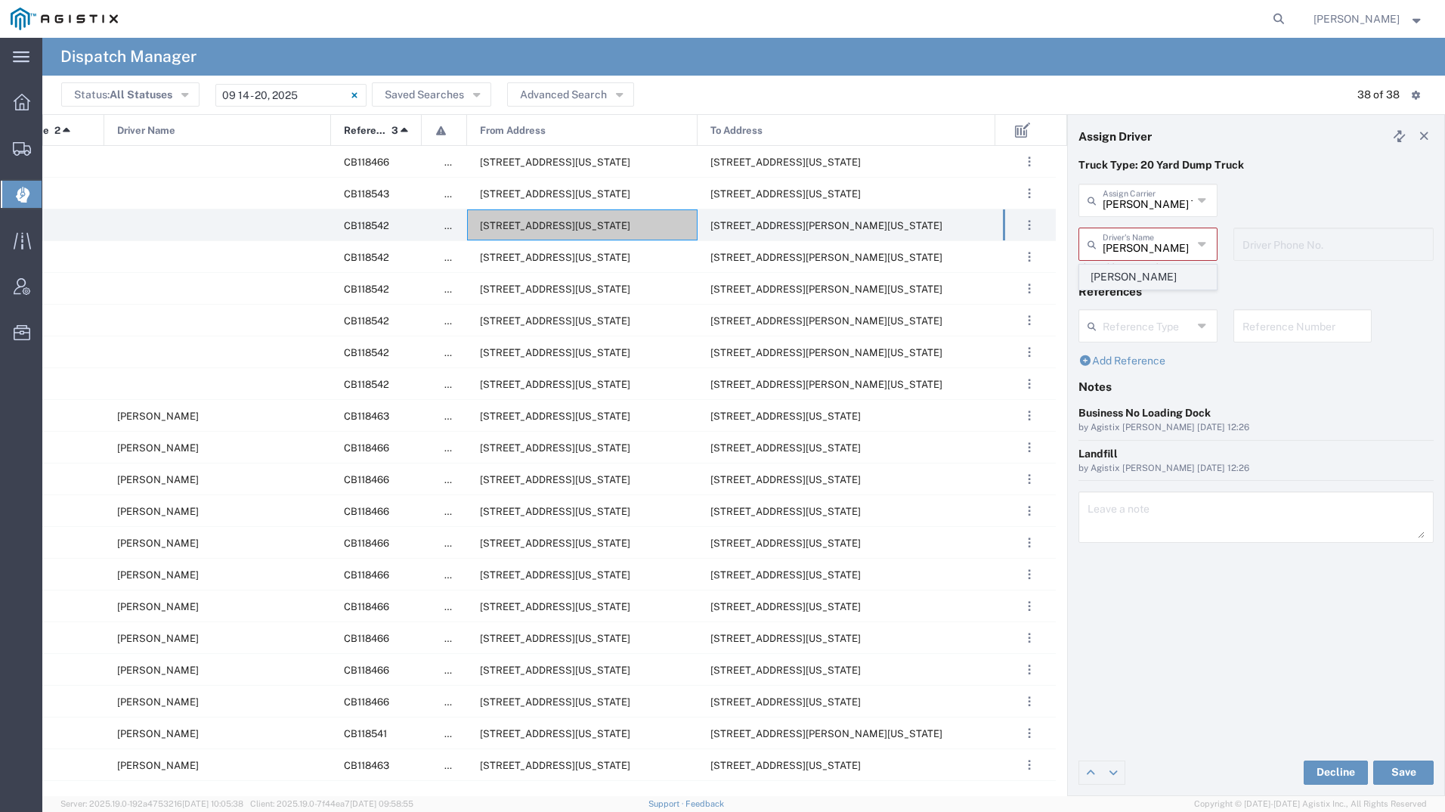
click at [1133, 274] on span "[PERSON_NAME]" at bounding box center [1148, 276] width 136 height 23
type input "[PERSON_NAME]"
type input "9255182414"
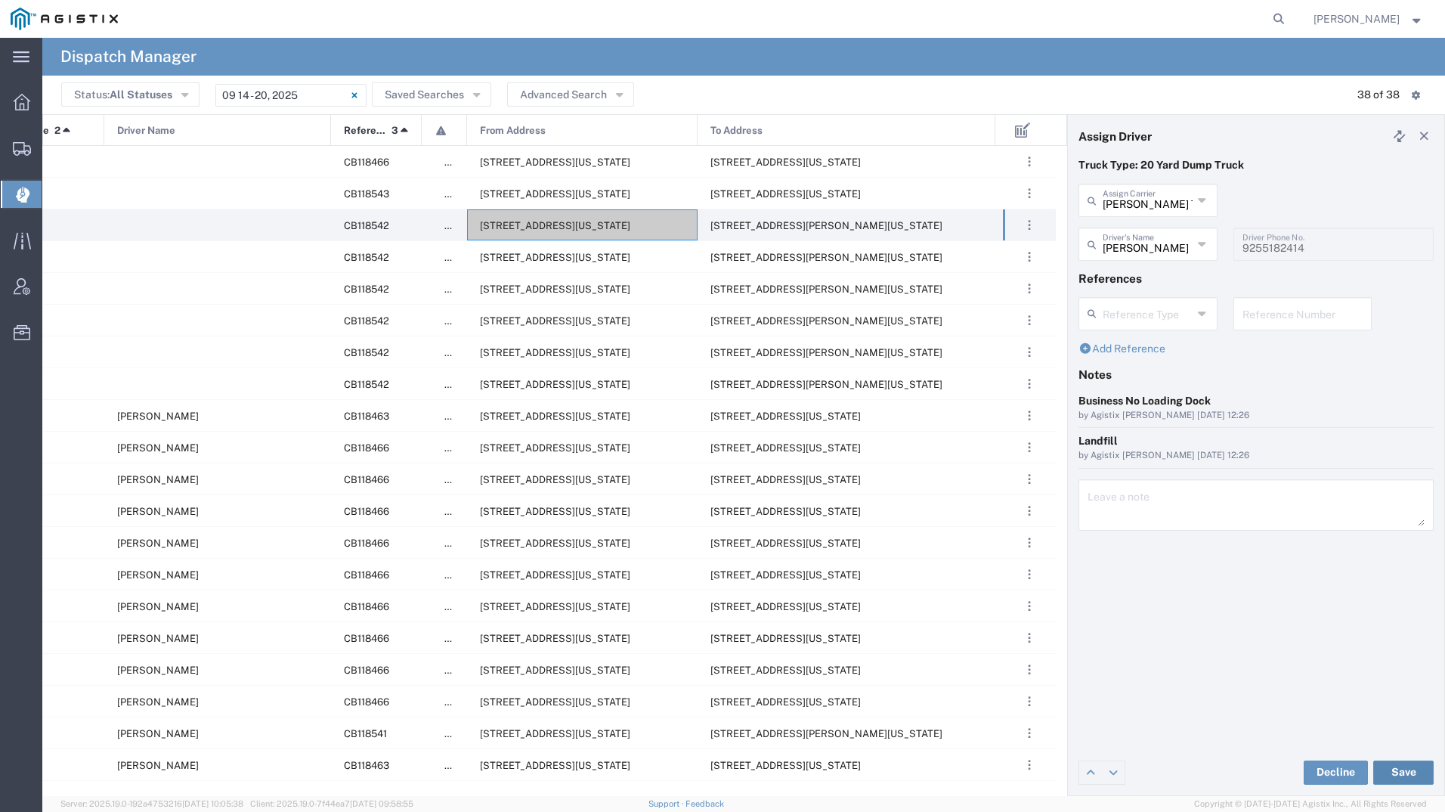
click at [1403, 761] on button "Save" at bounding box center [1403, 772] width 60 height 24
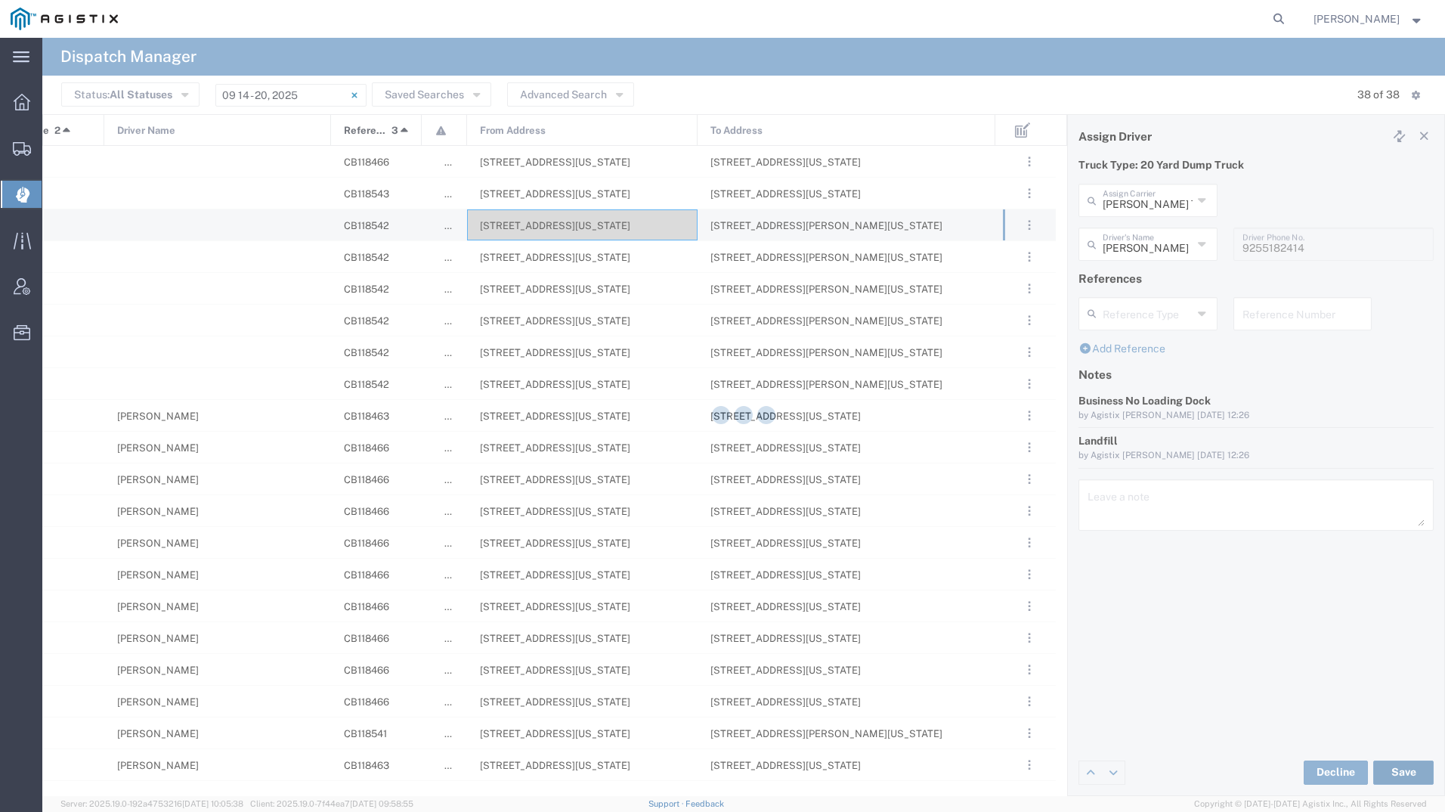
type input "[PERSON_NAME]"
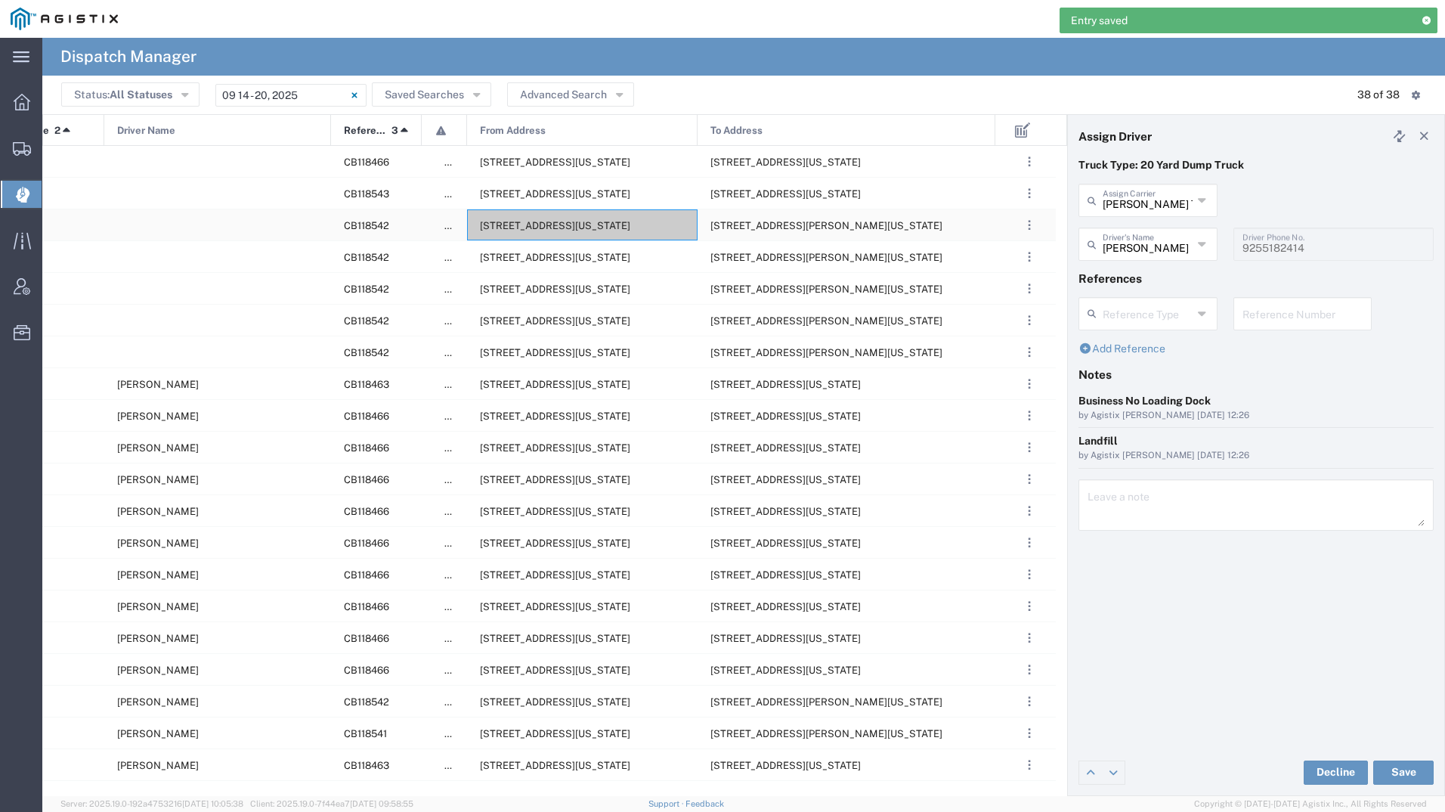
click at [489, 225] on span "[STREET_ADDRESS][US_STATE]" at bounding box center [555, 225] width 150 height 11
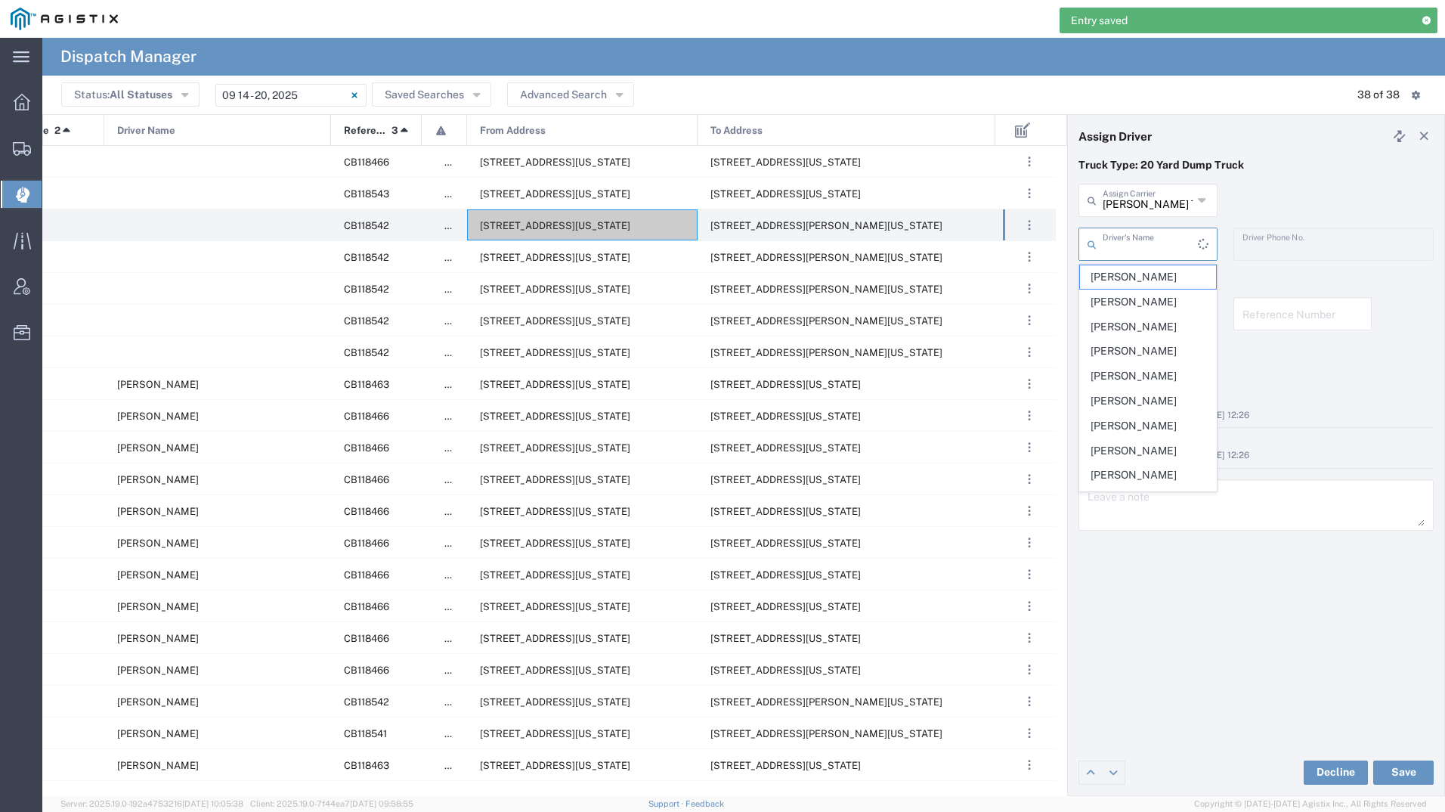
click at [1131, 240] on input "text" at bounding box center [1150, 243] width 95 height 26
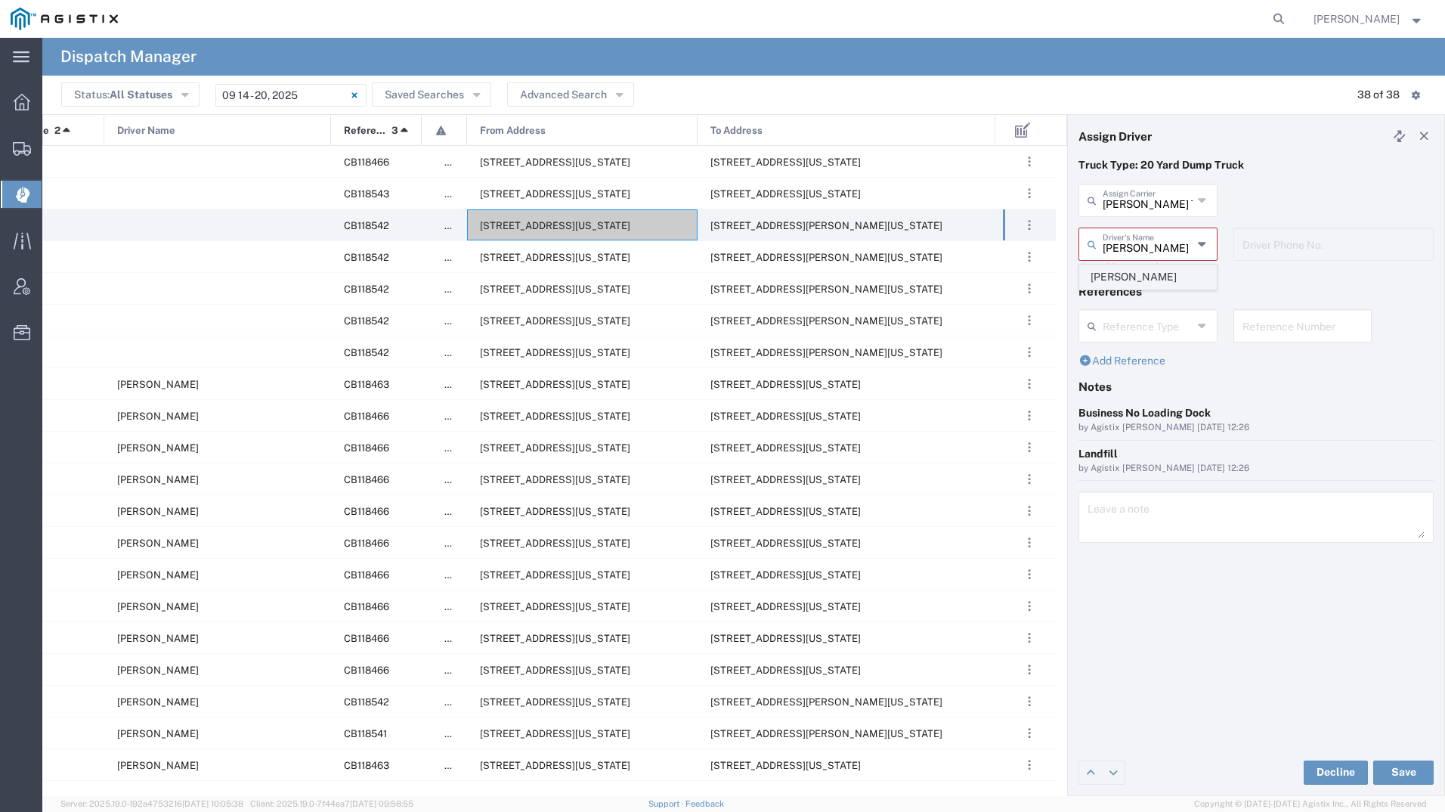
click at [1128, 275] on span "[PERSON_NAME]" at bounding box center [1148, 276] width 136 height 23
type input "[PERSON_NAME]"
type input "2097079350"
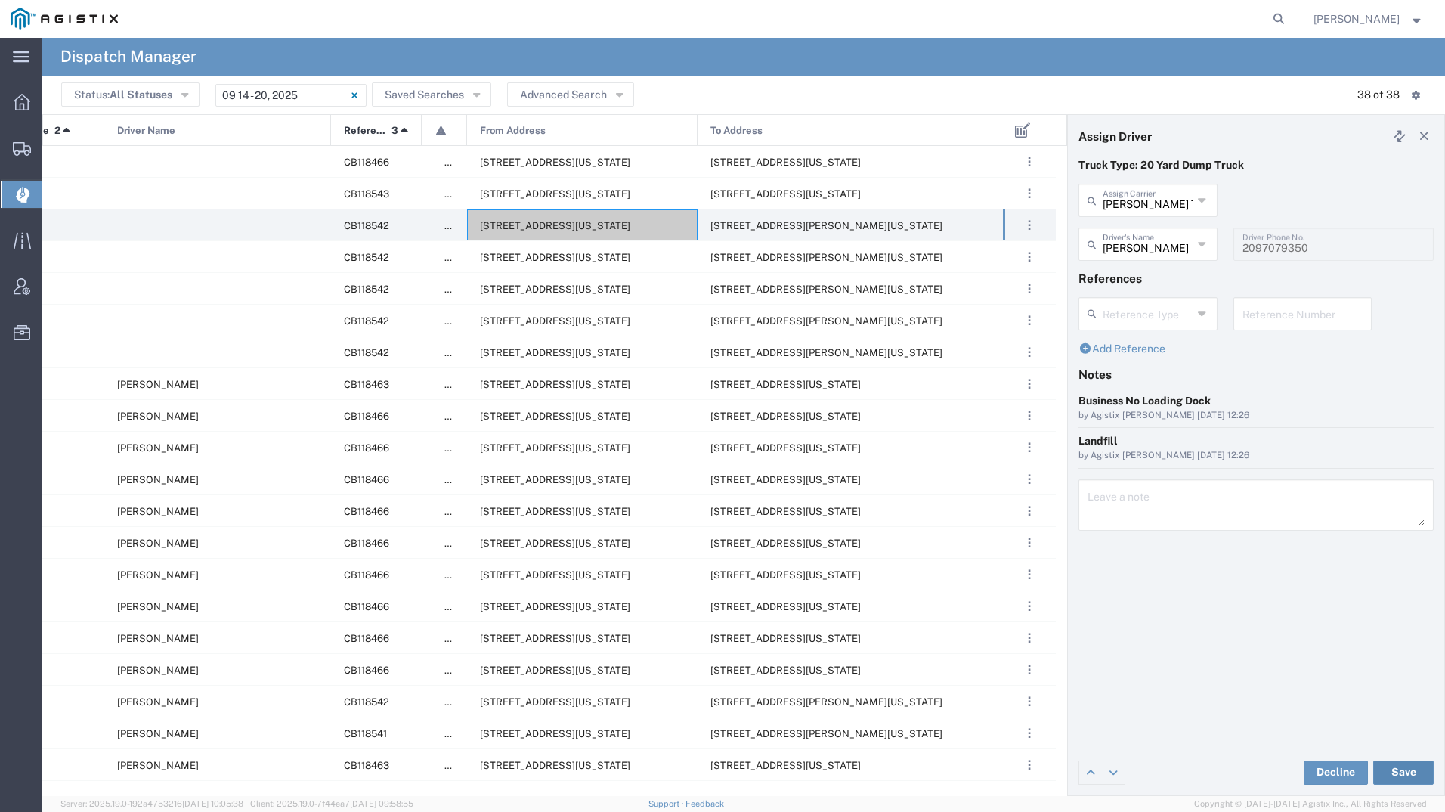
click at [1411, 763] on button "Save" at bounding box center [1403, 772] width 60 height 24
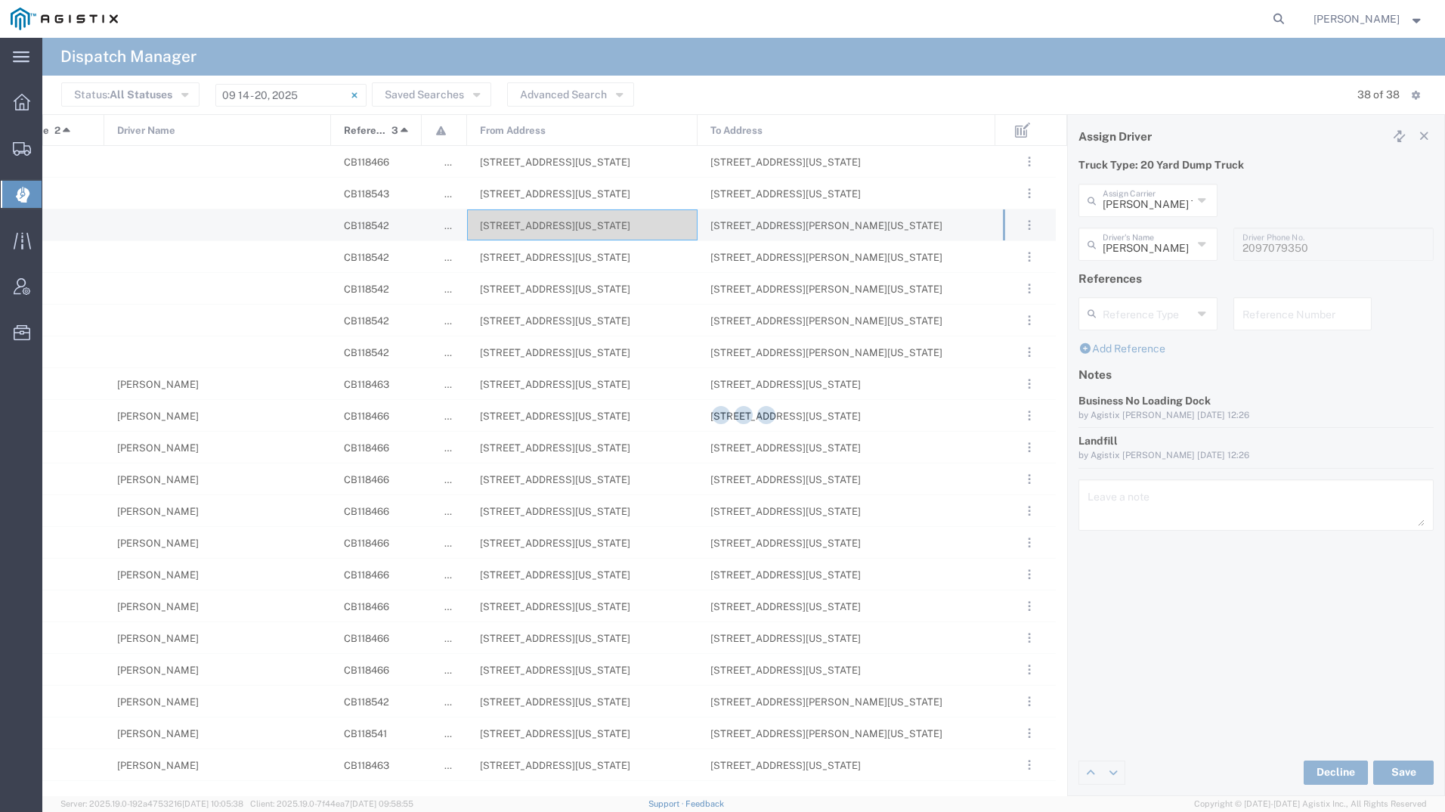
type input "[PERSON_NAME]"
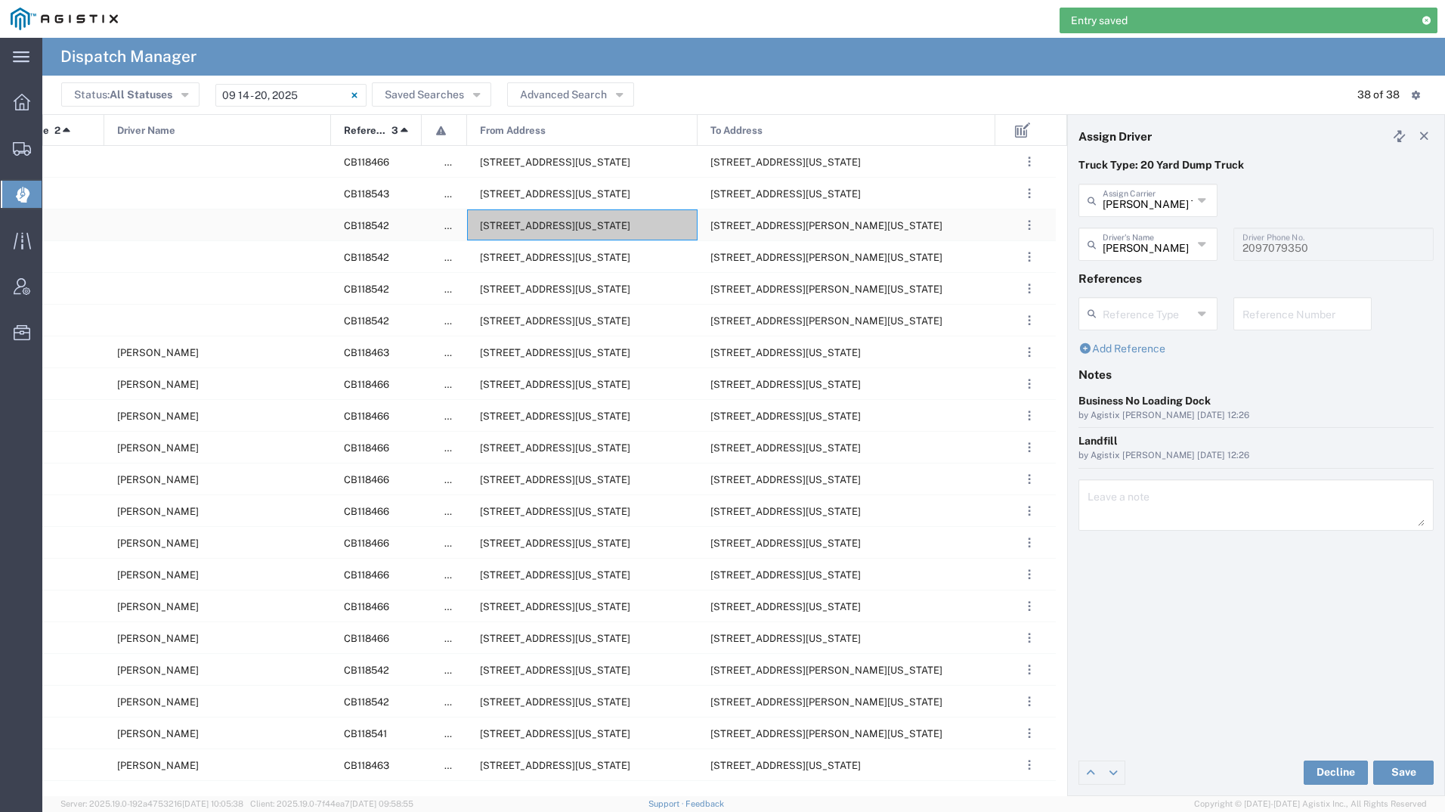
click at [548, 219] on div "[STREET_ADDRESS][US_STATE]" at bounding box center [582, 224] width 231 height 31
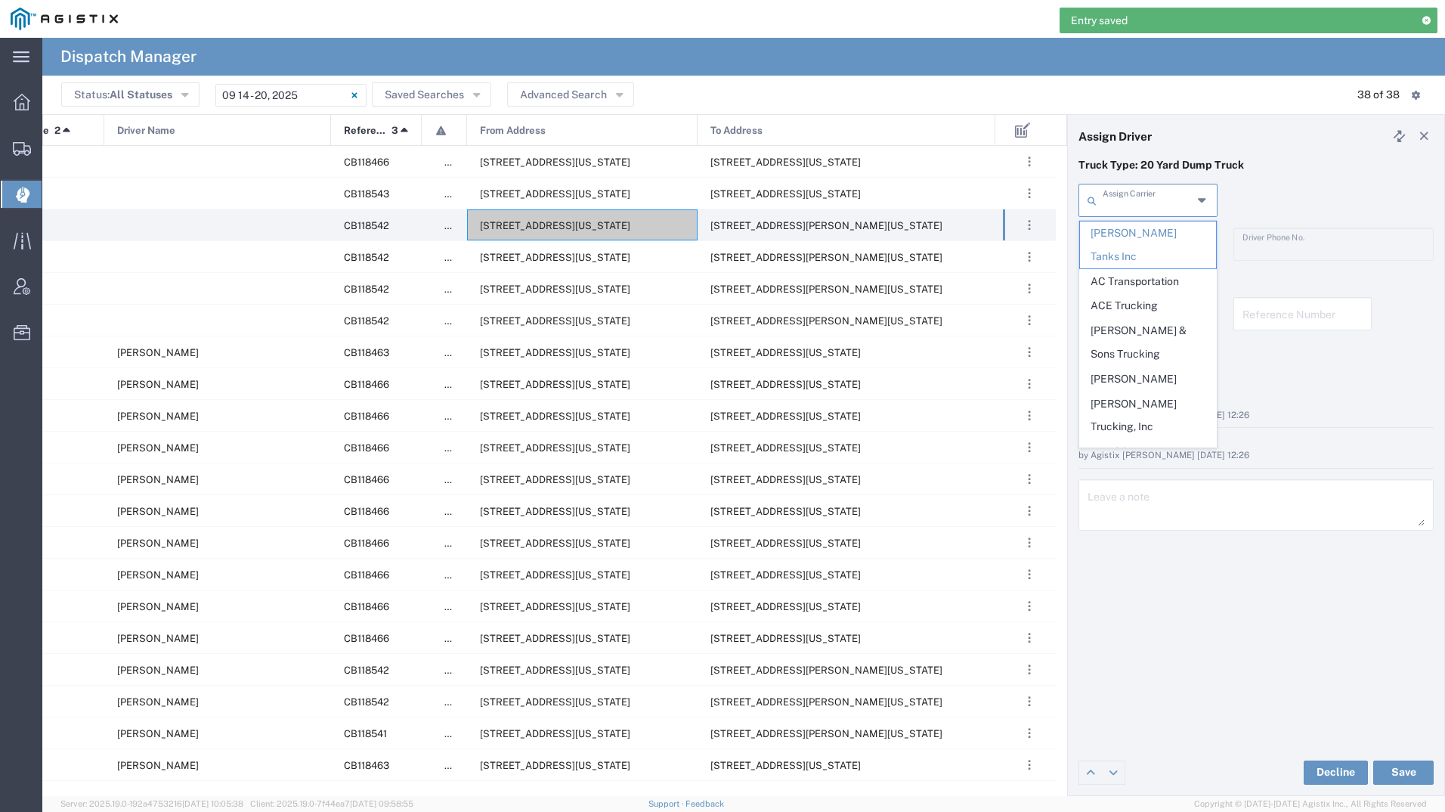
click at [1109, 198] on input "text" at bounding box center [1148, 199] width 90 height 26
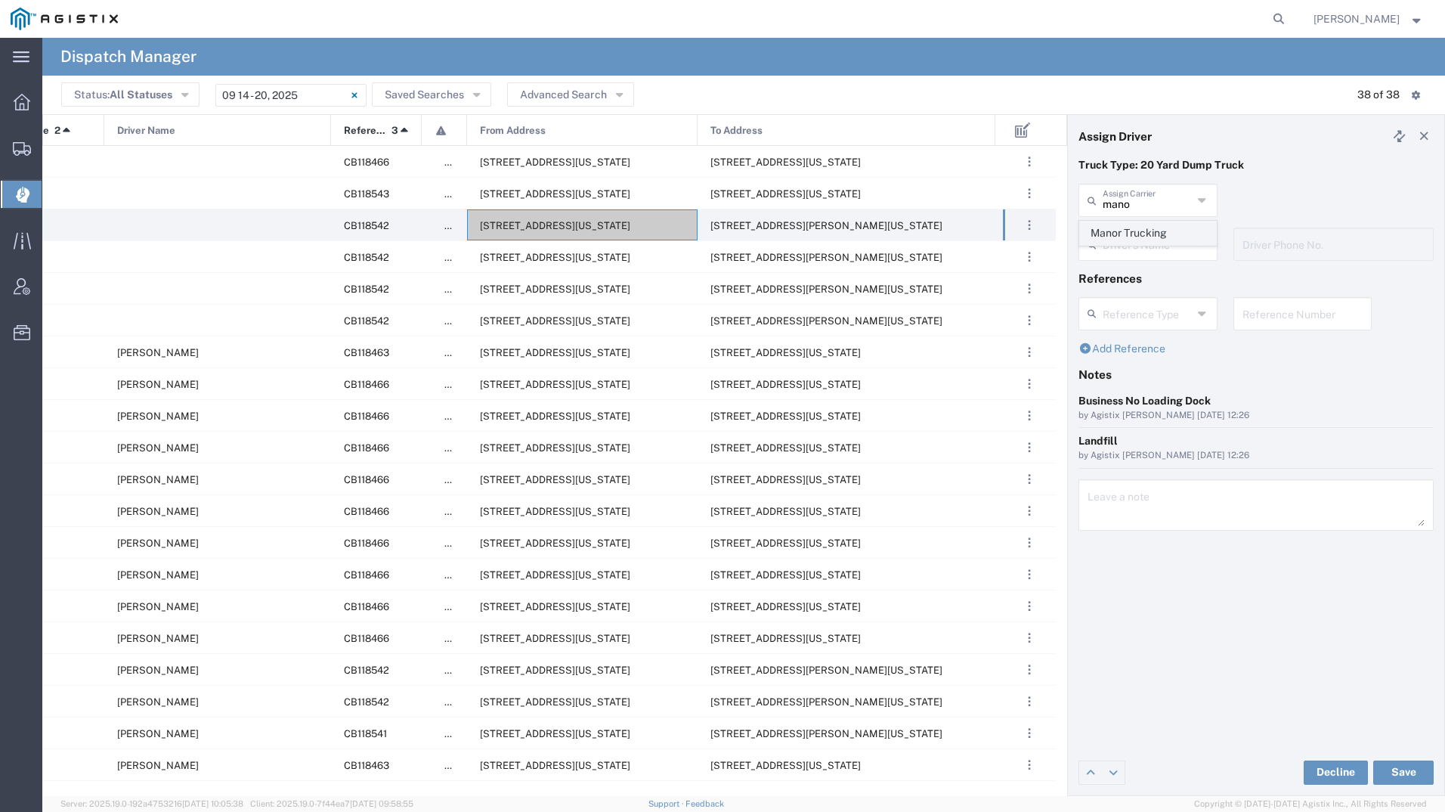
click at [1125, 241] on span "Manor Trucking" at bounding box center [1148, 232] width 136 height 23
type input "Manor Trucking"
click at [1125, 241] on input "text" at bounding box center [1150, 243] width 95 height 26
click at [1129, 290] on span "TEMPLATE - NO ASSIGN" at bounding box center [1148, 313] width 136 height 47
click at [1143, 242] on input "TEMPLATE - NO ASSIGN" at bounding box center [1148, 243] width 90 height 26
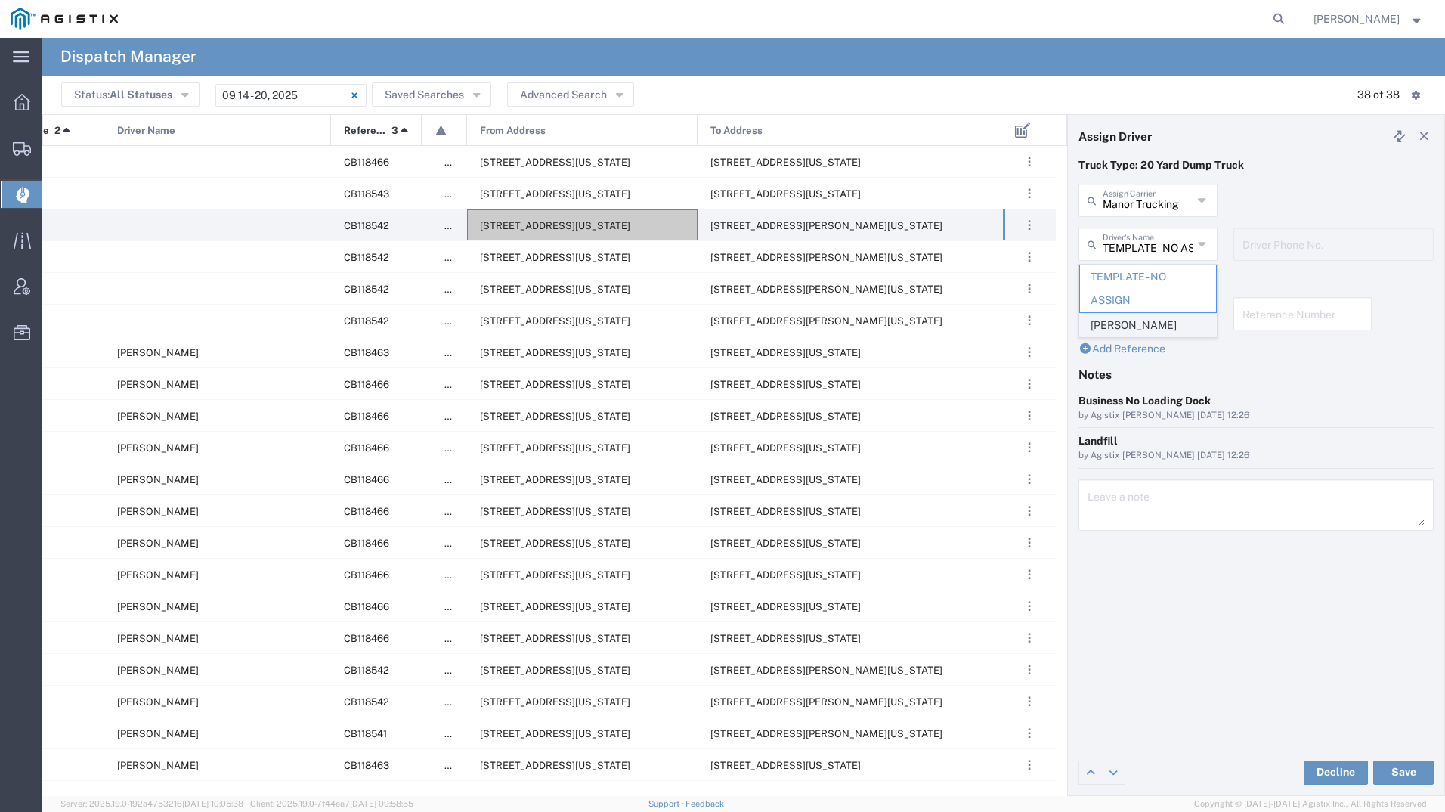
click at [1159, 320] on span "[PERSON_NAME]" at bounding box center [1148, 325] width 136 height 23
type input "[PERSON_NAME]"
type input "2093218686"
click at [1391, 766] on button "Save" at bounding box center [1403, 772] width 60 height 24
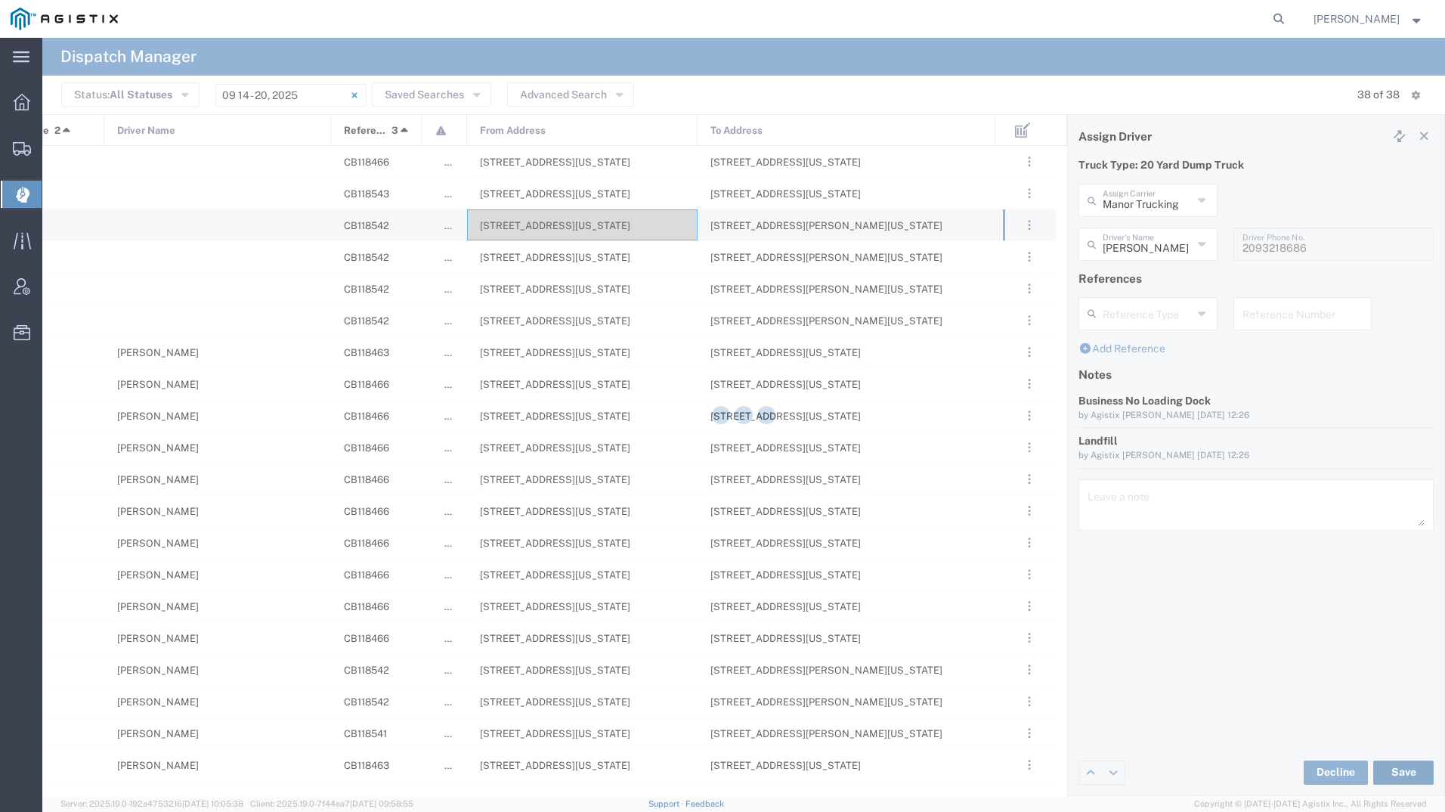
type input "[PERSON_NAME]"
type input "Manor Trucking"
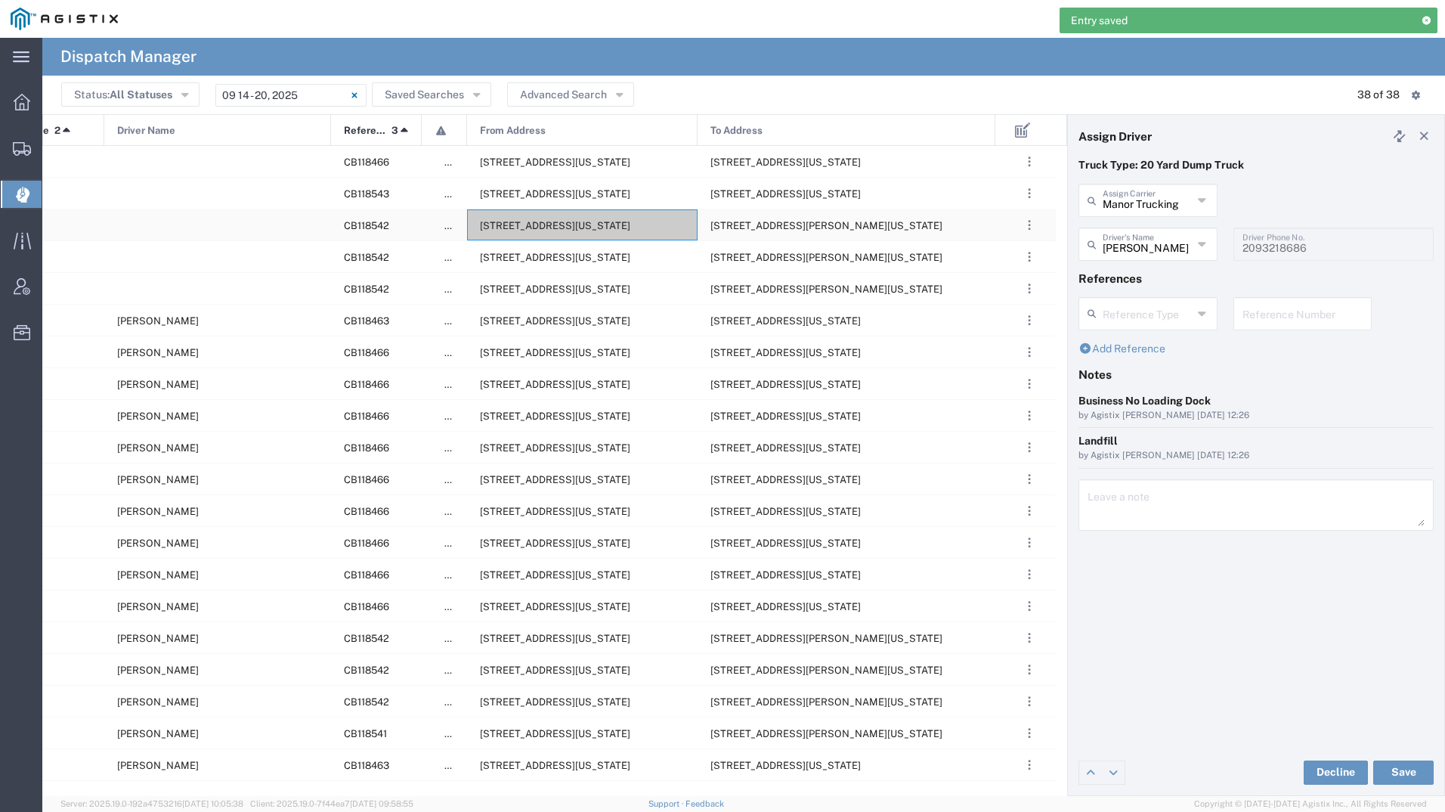
click at [559, 234] on div "[STREET_ADDRESS][US_STATE]" at bounding box center [582, 224] width 231 height 31
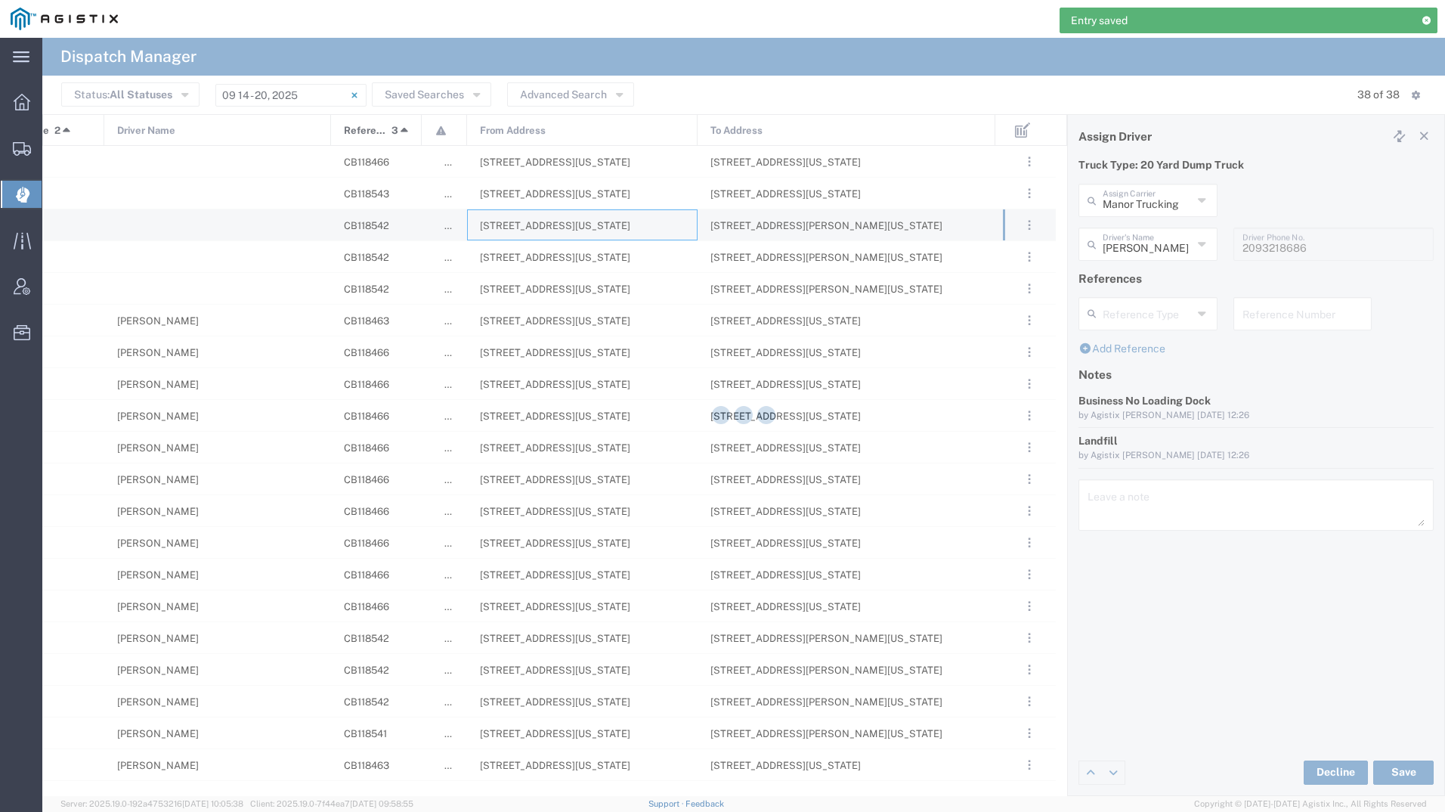
type input "[PERSON_NAME] Tanks Inc"
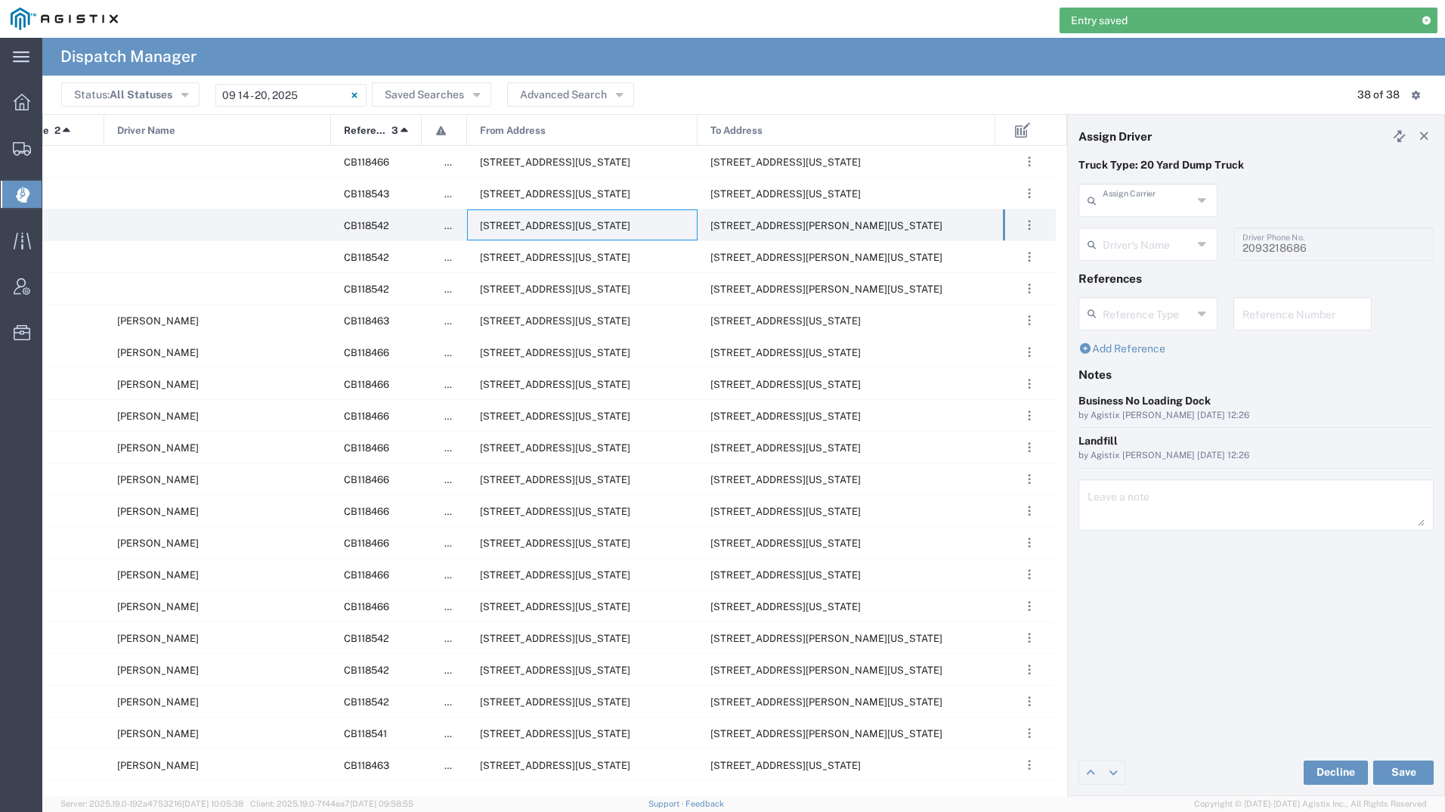
click at [1120, 200] on input "text" at bounding box center [1148, 199] width 90 height 26
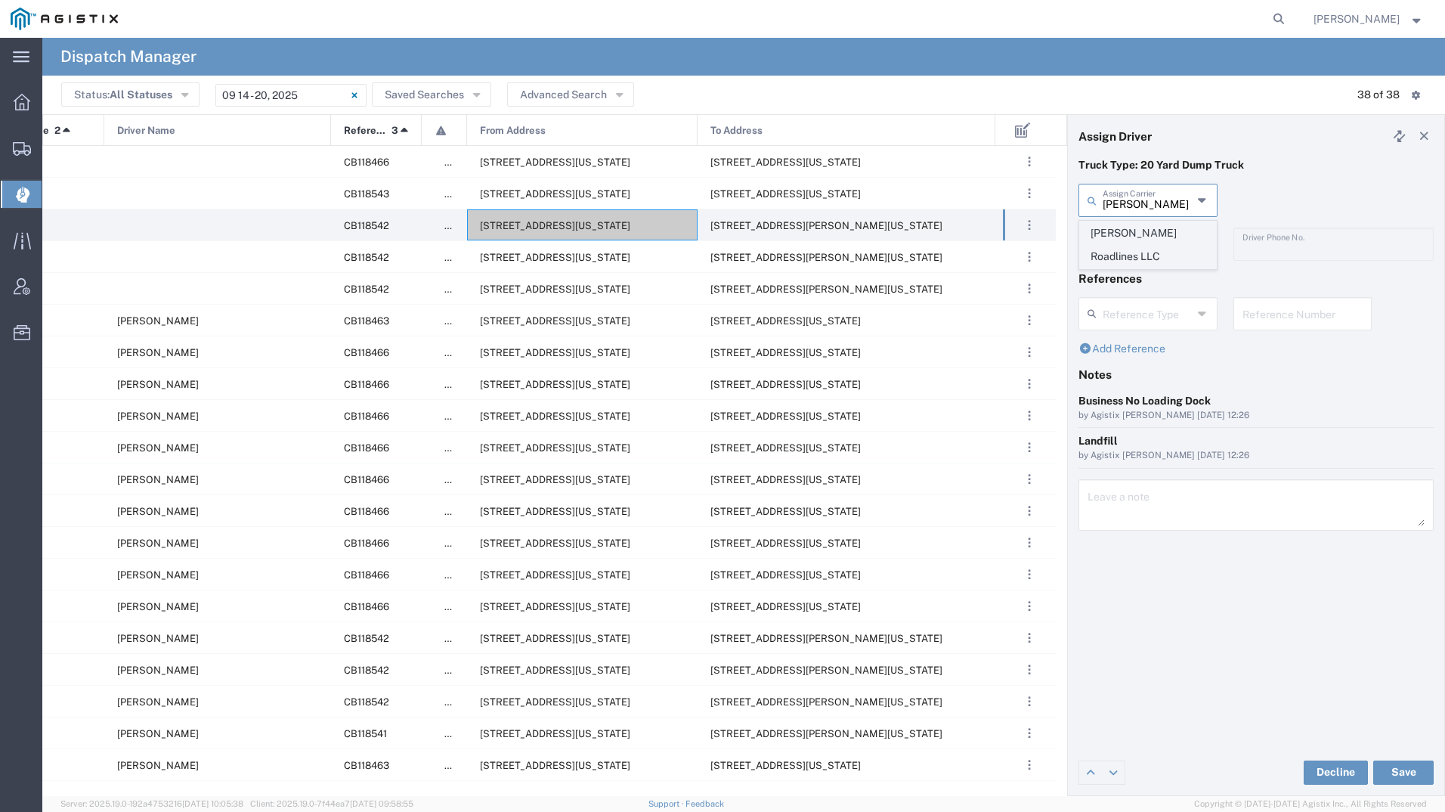
click at [1119, 225] on span "[PERSON_NAME] Roadlines LLC" at bounding box center [1148, 244] width 136 height 47
type input "[PERSON_NAME] Roadlines LLC"
click at [1127, 253] on input "text" at bounding box center [1150, 243] width 95 height 26
click at [1125, 271] on span "[PERSON_NAME]" at bounding box center [1148, 276] width 136 height 23
type input "[PERSON_NAME]"
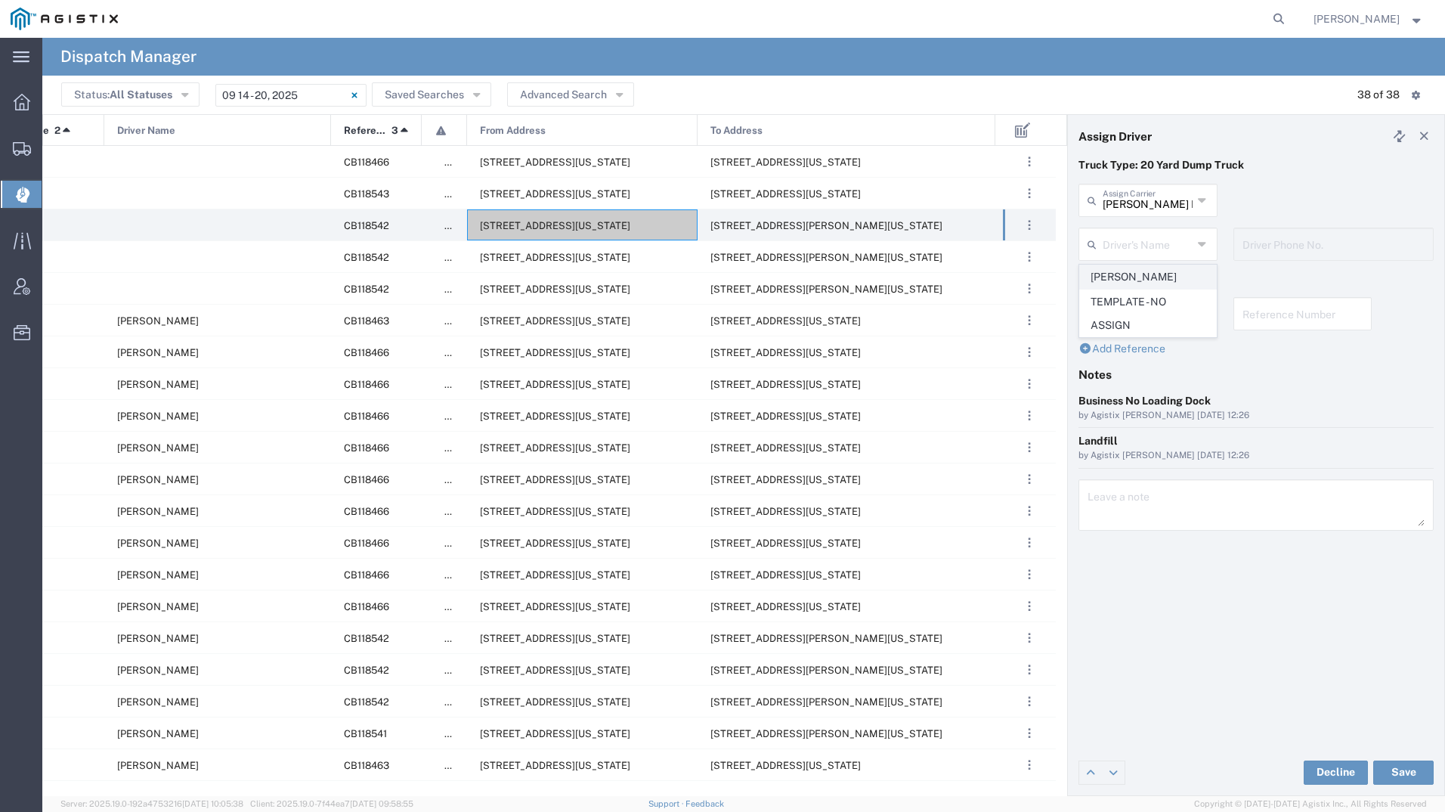
type input "5107149934"
click at [1408, 765] on button "Save" at bounding box center [1403, 772] width 60 height 24
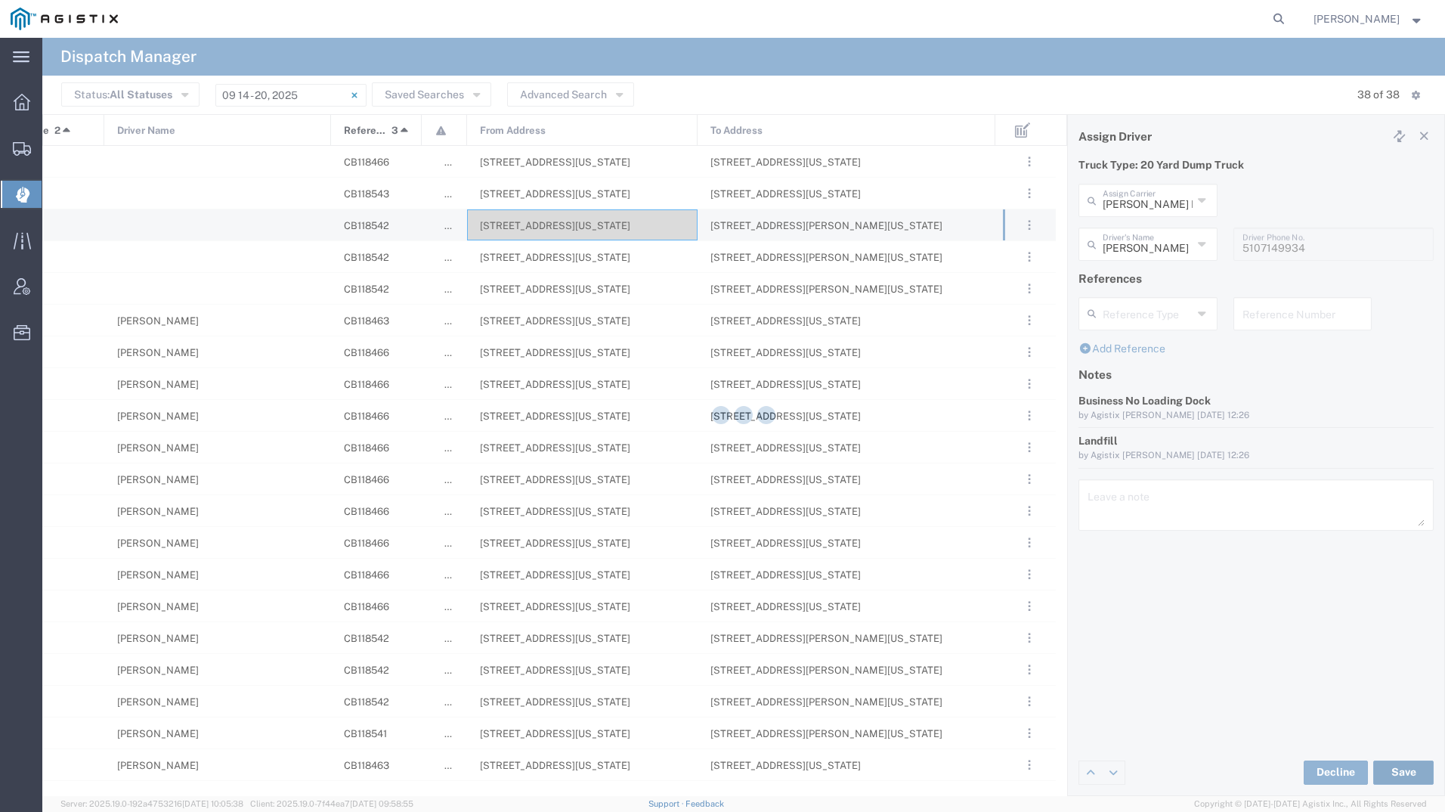
type input "[PERSON_NAME]"
type input "[PERSON_NAME] Roadlines LLC"
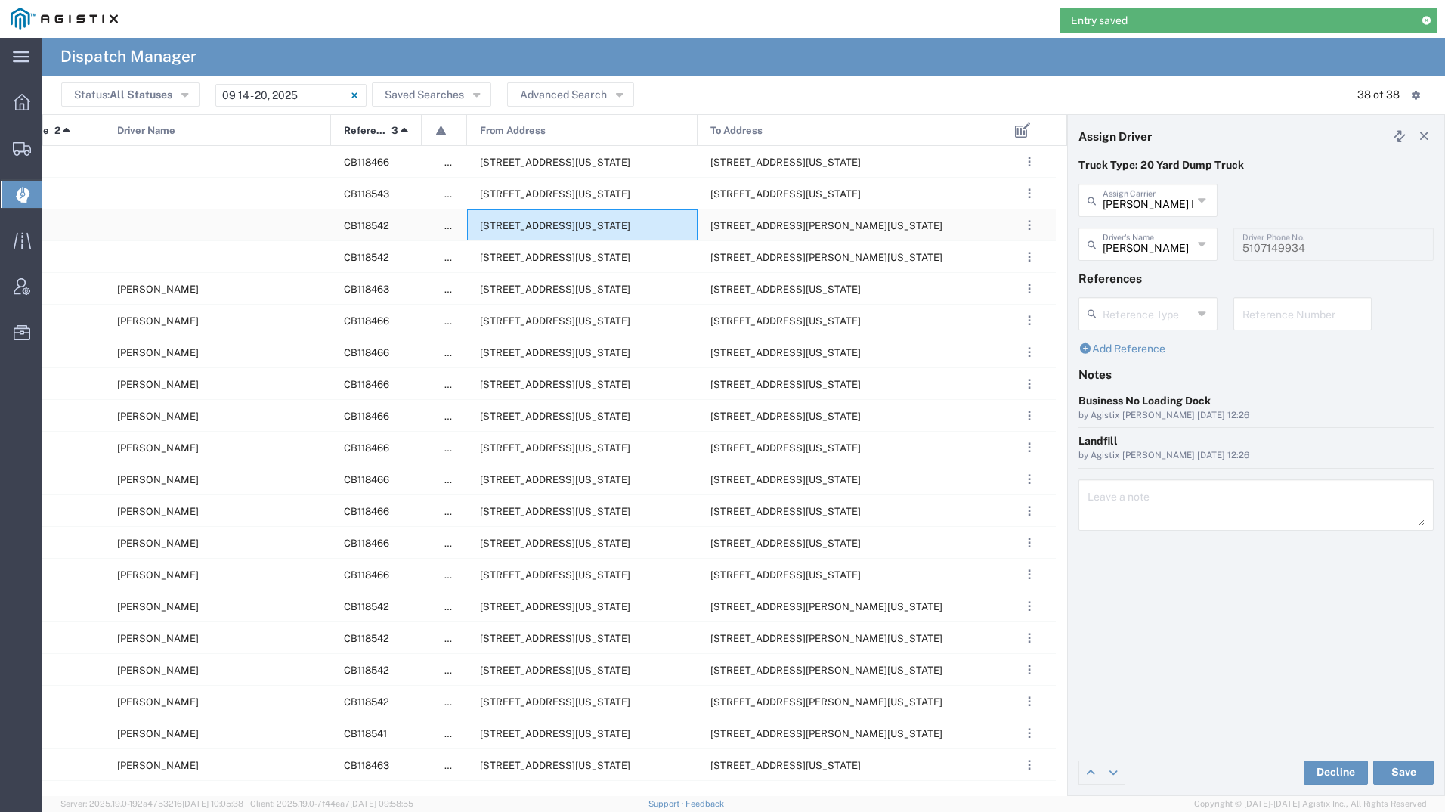
click at [534, 227] on span "[STREET_ADDRESS][US_STATE]" at bounding box center [555, 225] width 150 height 11
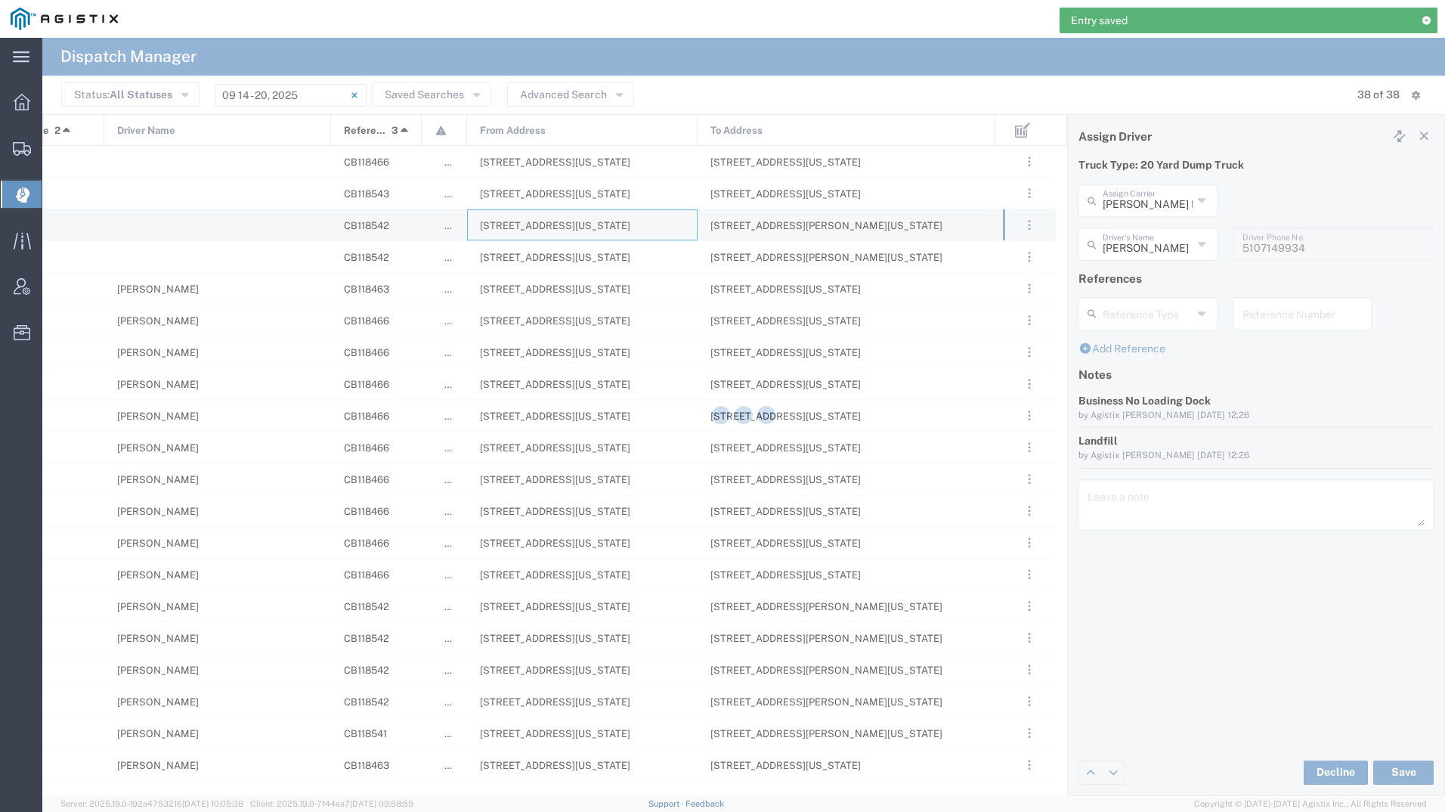
type input "[PERSON_NAME] Tanks Inc"
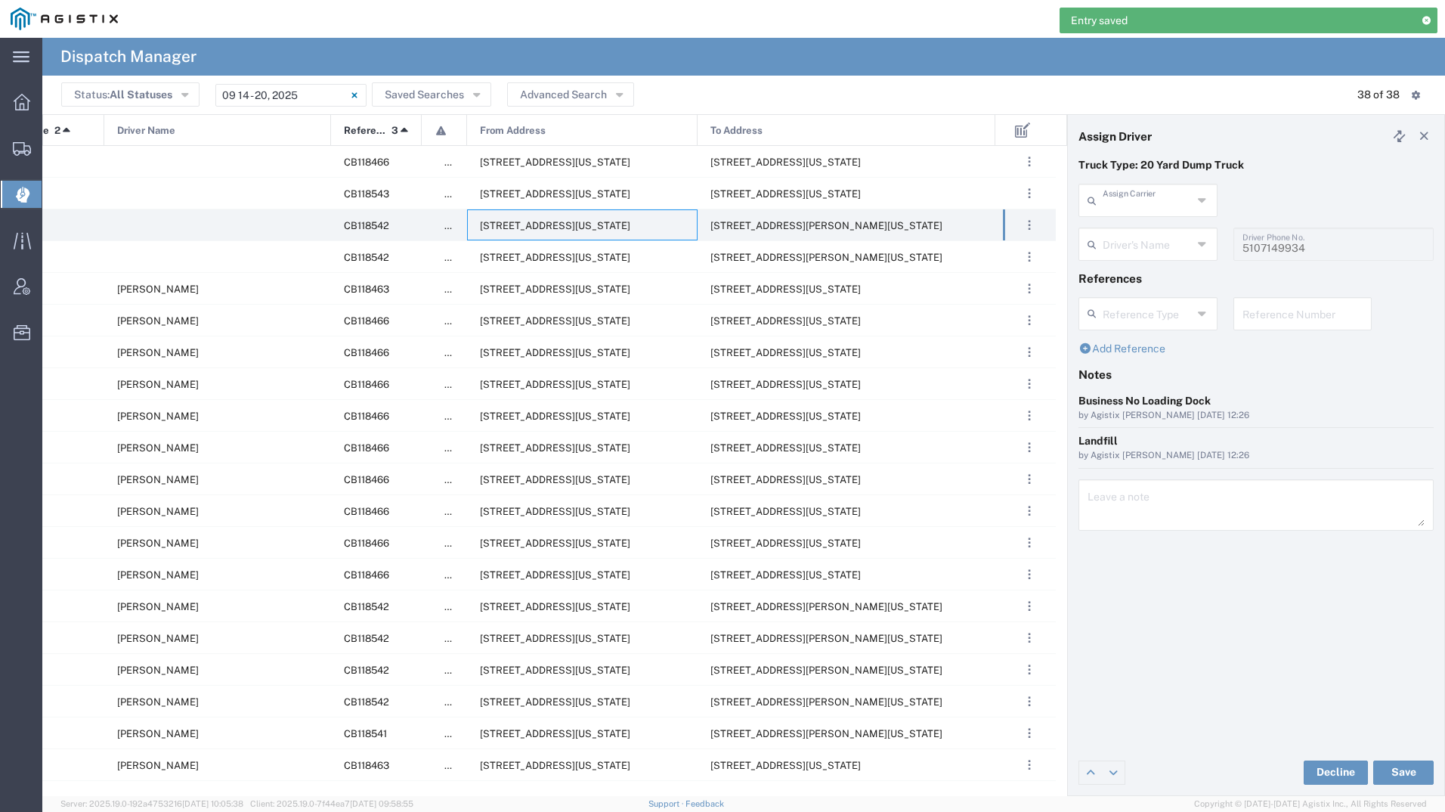
click at [1162, 190] on input "text" at bounding box center [1148, 199] width 90 height 26
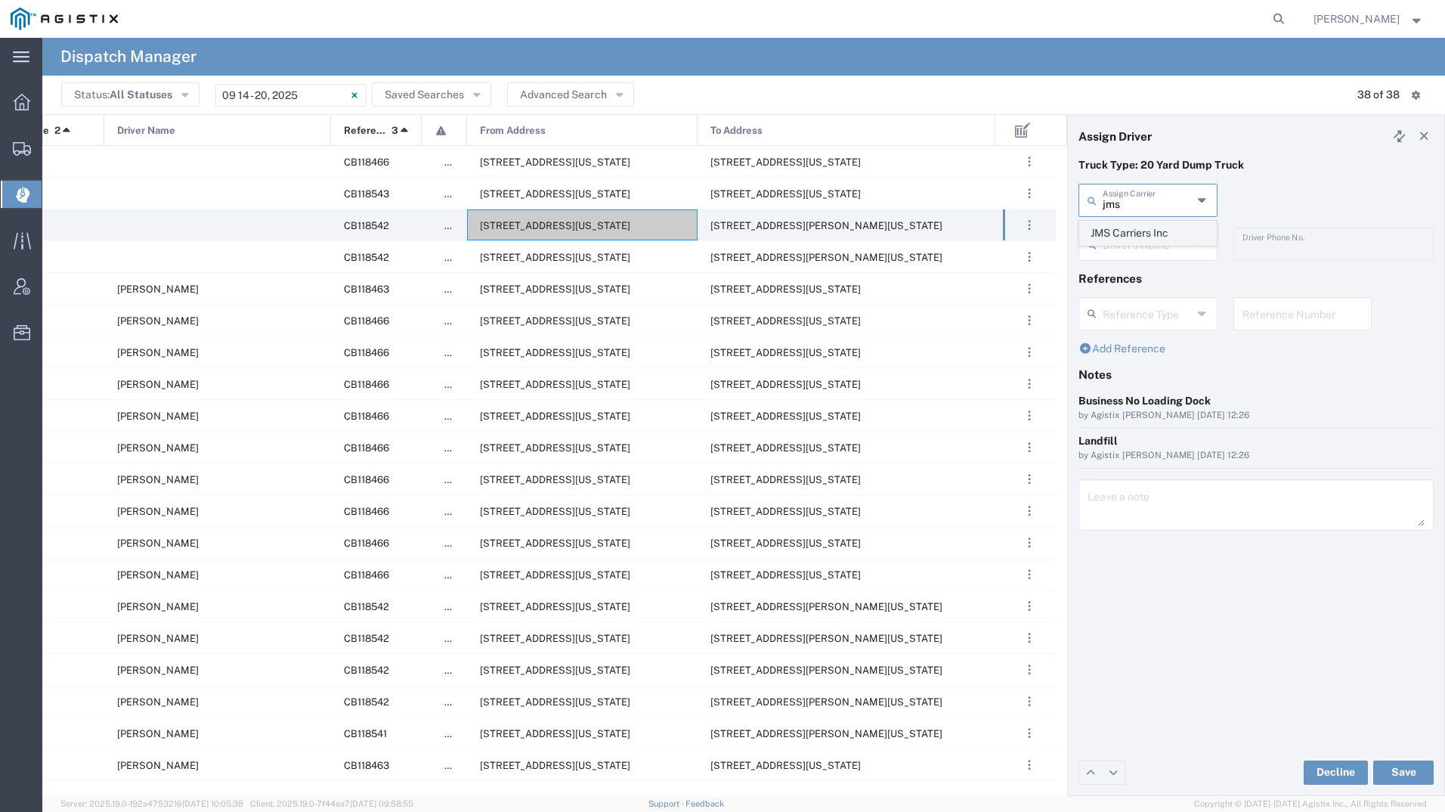
click at [1128, 235] on span "JMS Carriers Inc" at bounding box center [1148, 232] width 136 height 23
type input "JMS Carriers Inc"
click at [1128, 235] on input "text" at bounding box center [1150, 243] width 95 height 26
click at [1138, 267] on span "[PERSON_NAME]" at bounding box center [1148, 276] width 136 height 23
type input "[PERSON_NAME]"
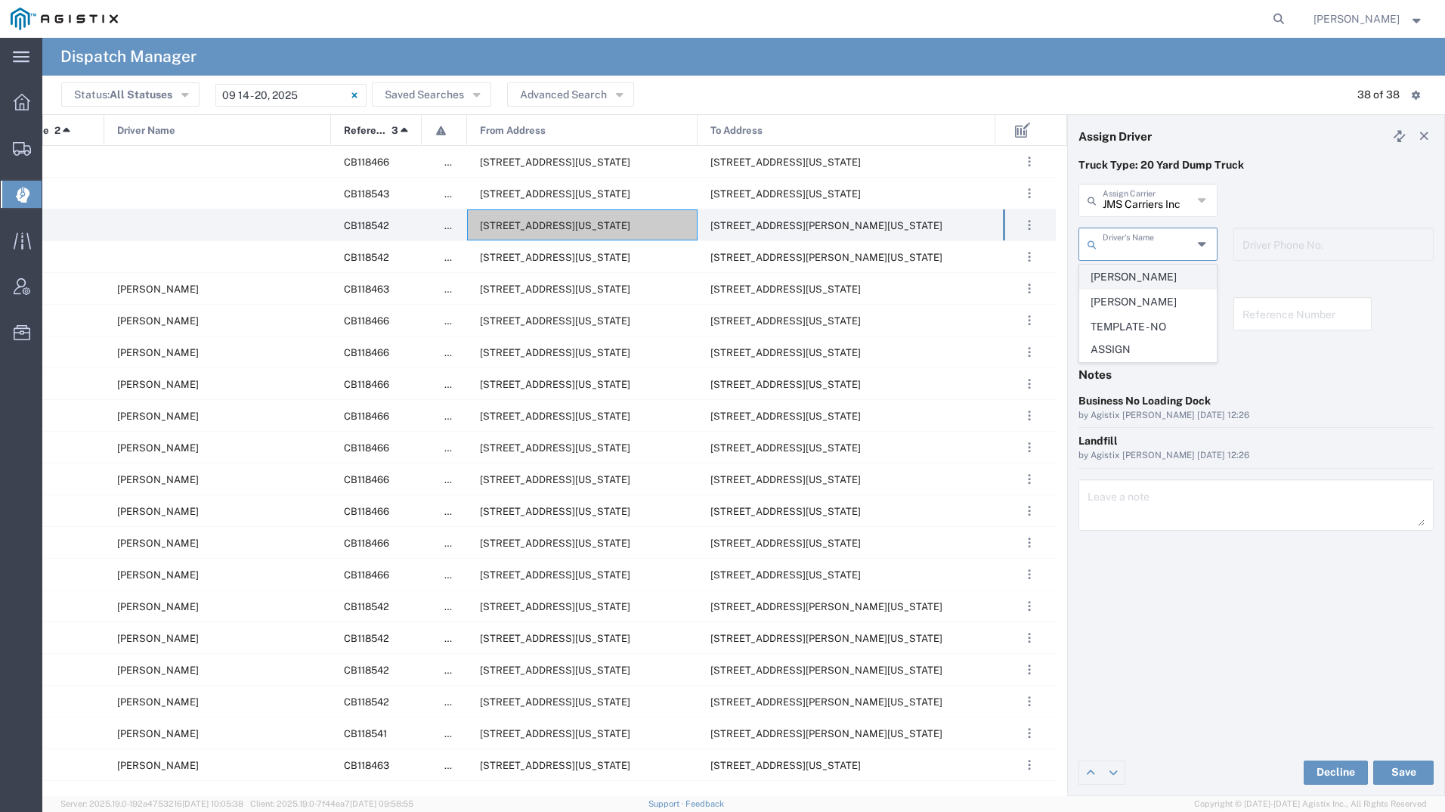
type input "[PHONE_NUMBER]"
click at [1402, 763] on button "Save" at bounding box center [1403, 772] width 60 height 24
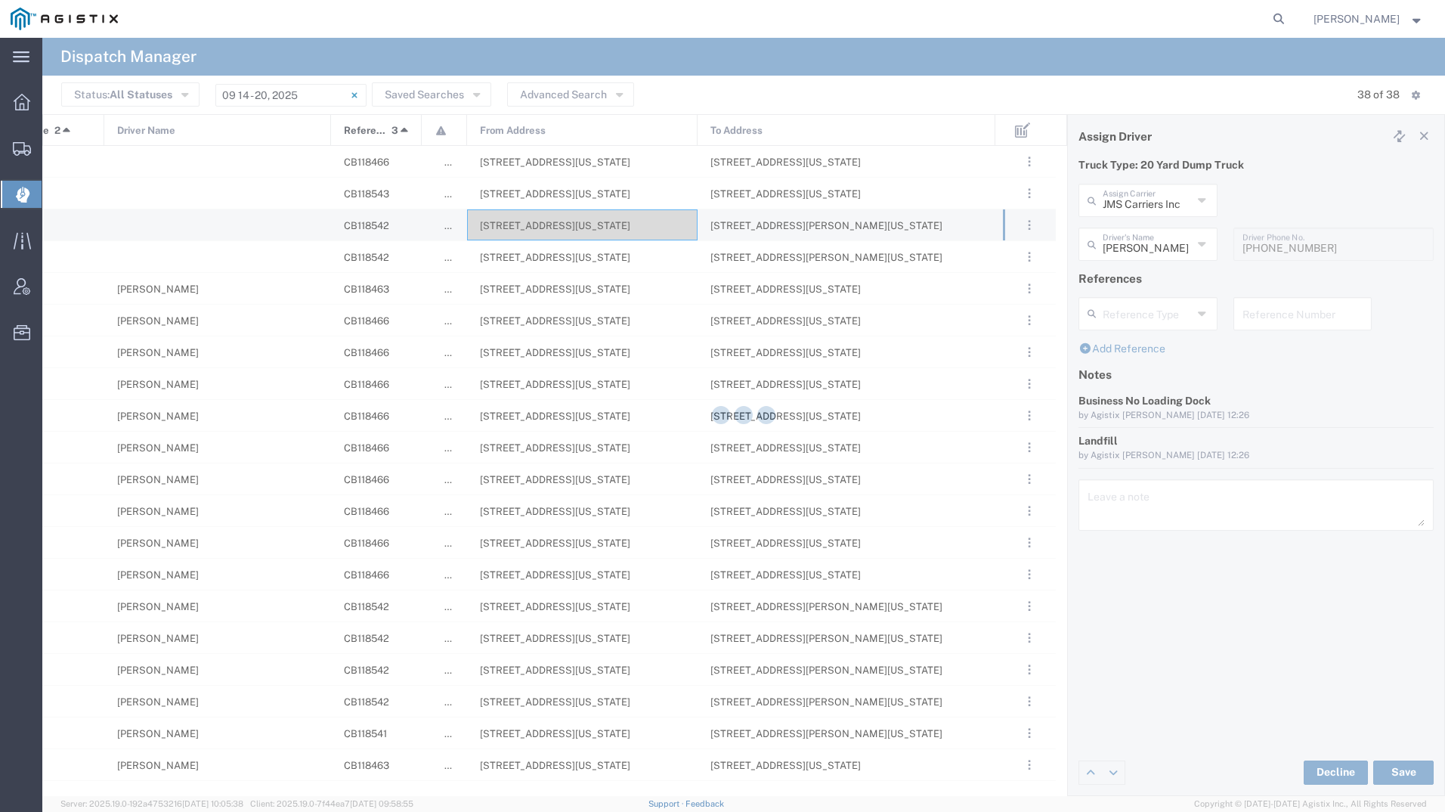
type input "[PERSON_NAME]"
type input "JMS Carriers Inc"
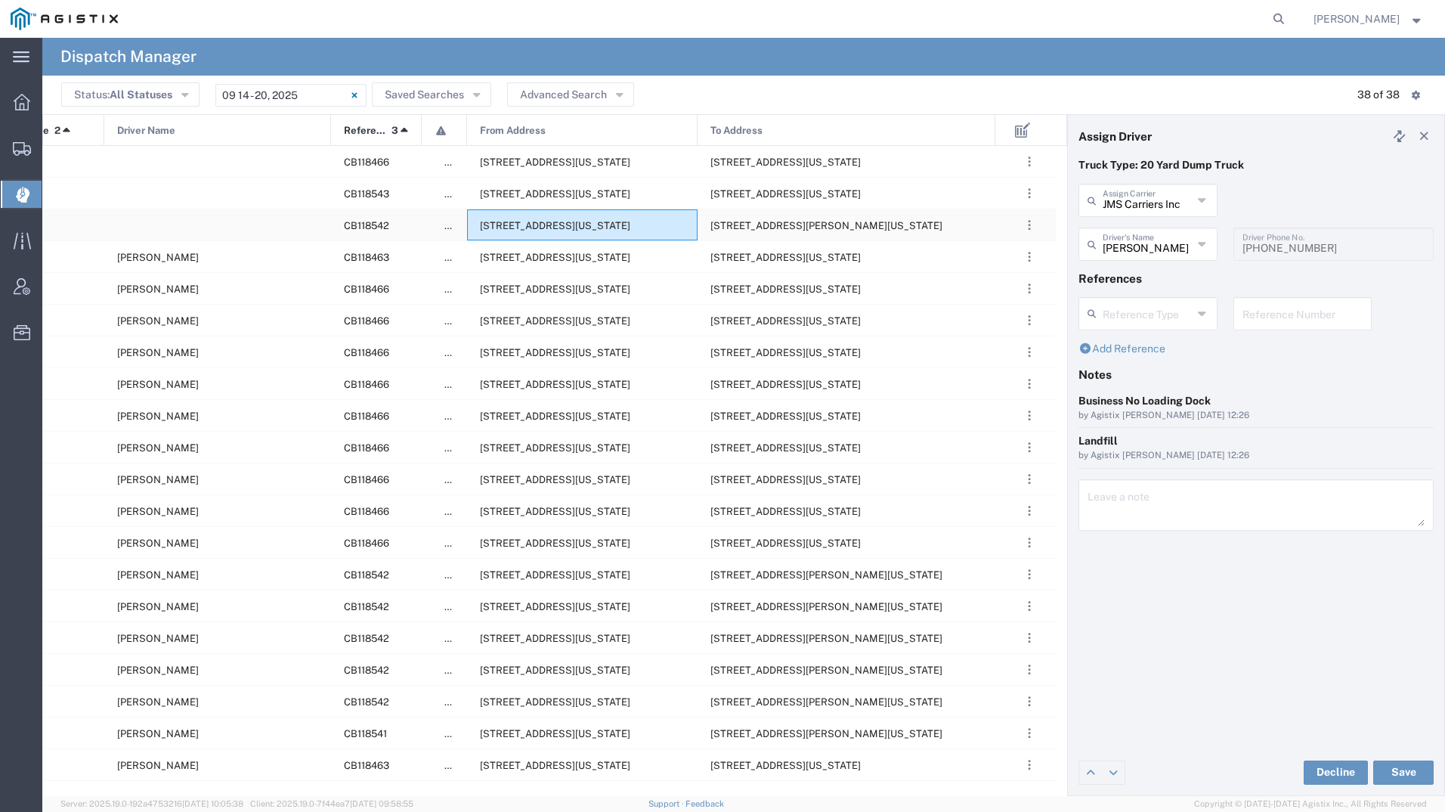
click at [588, 224] on span "[STREET_ADDRESS][US_STATE]" at bounding box center [555, 225] width 150 height 11
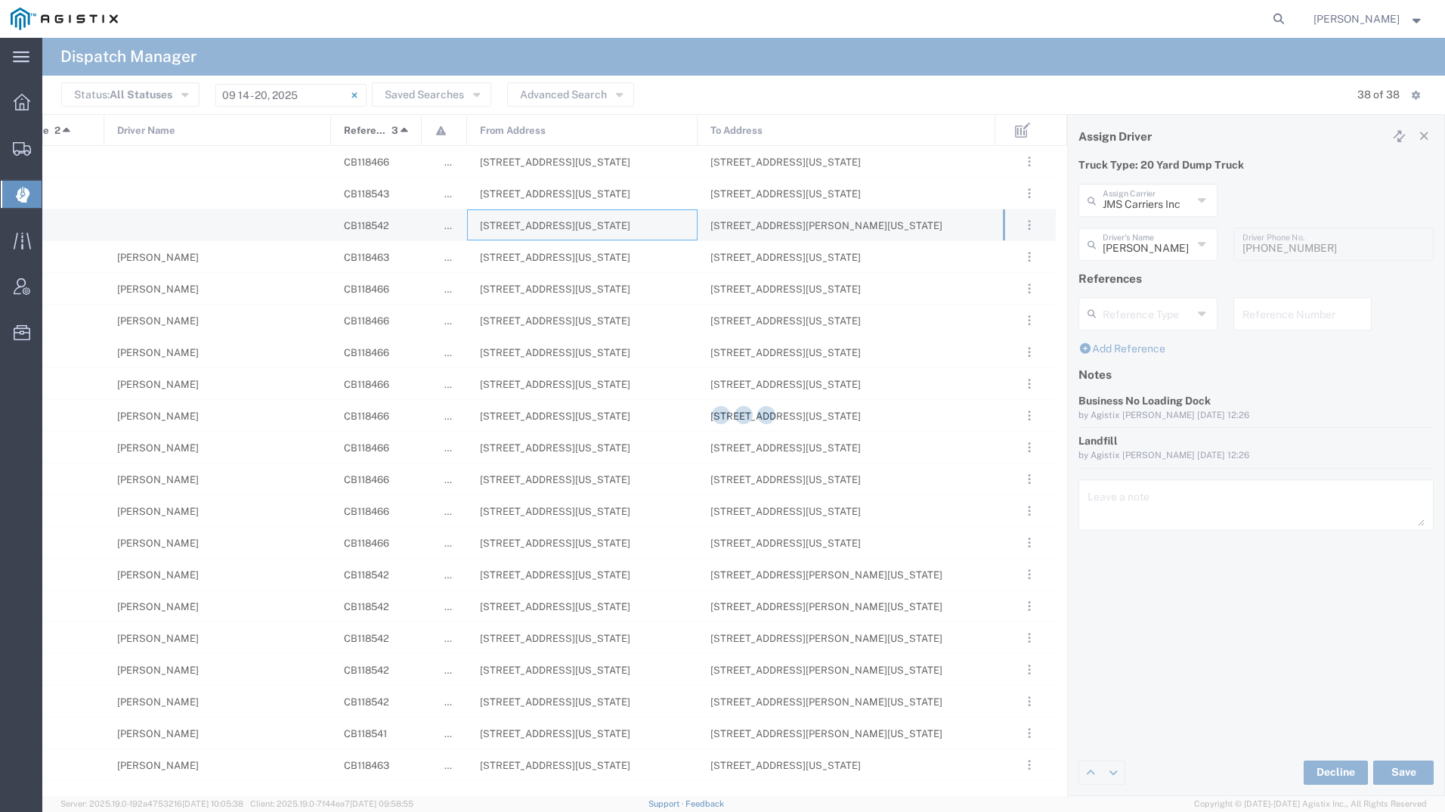
type input "[PERSON_NAME] Tanks Inc"
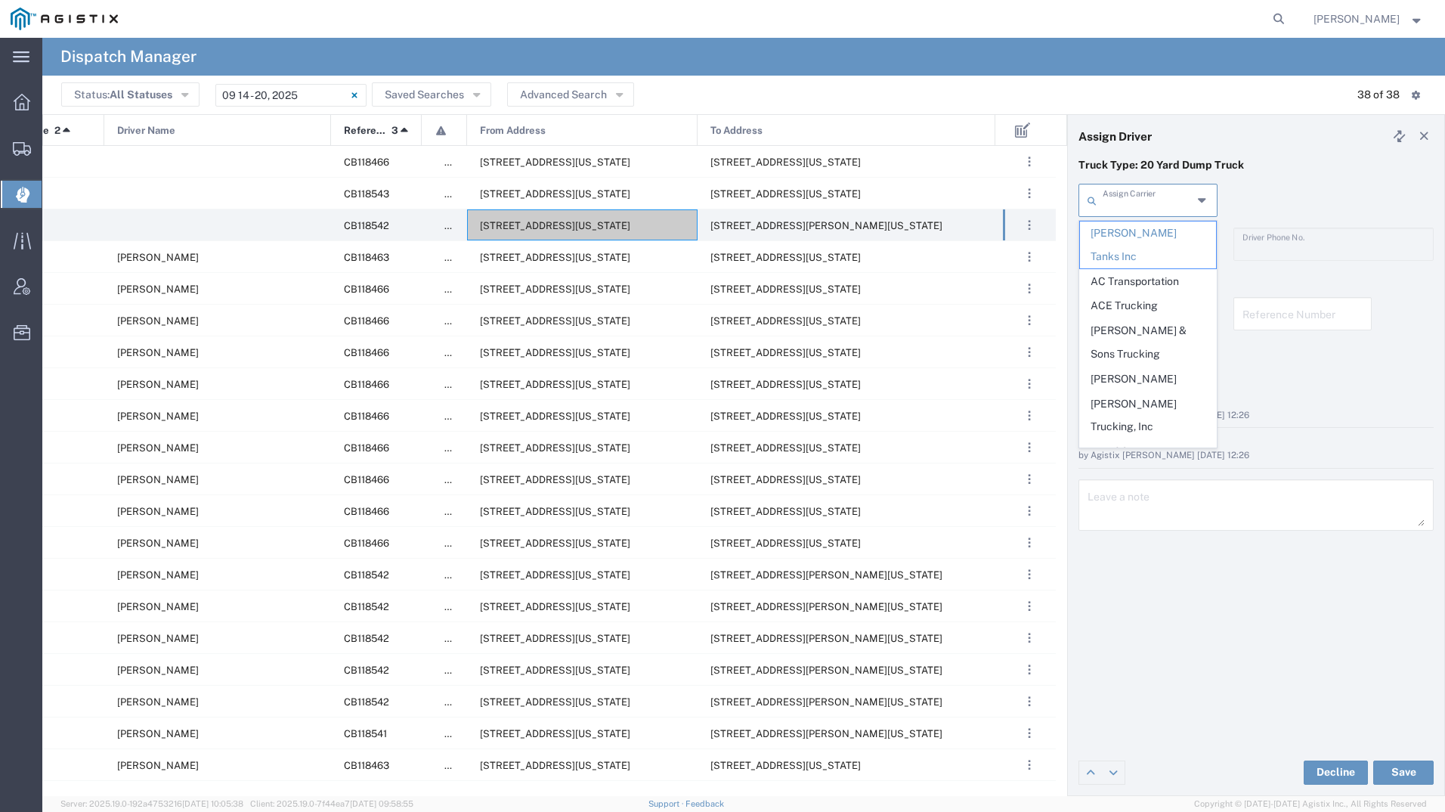
click at [1128, 194] on input "text" at bounding box center [1148, 199] width 90 height 26
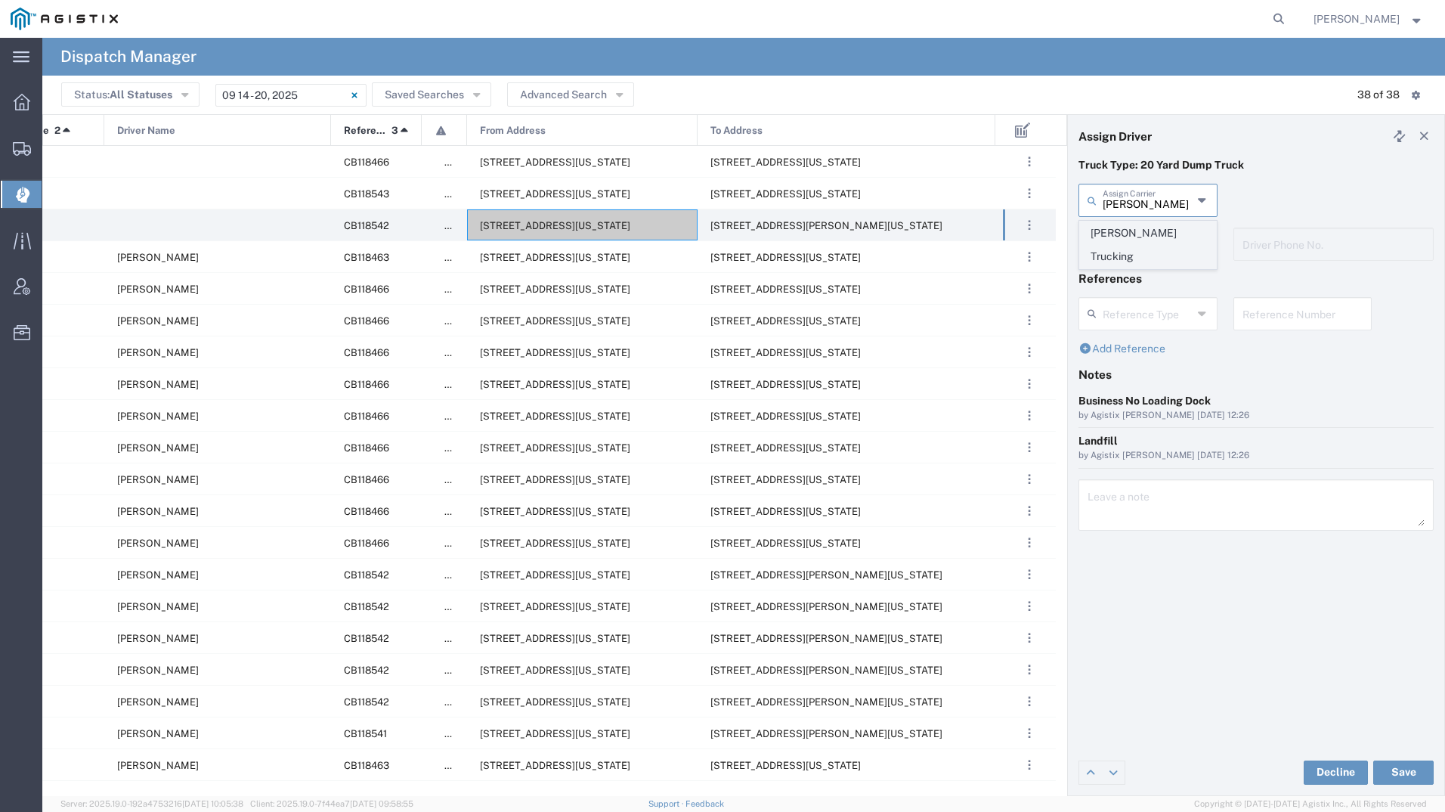
click at [1129, 235] on span "[PERSON_NAME] Trucking" at bounding box center [1148, 244] width 136 height 47
type input "[PERSON_NAME] Trucking"
click at [1129, 235] on input "text" at bounding box center [1150, 243] width 95 height 26
click at [1146, 281] on span "[PERSON_NAME]" at bounding box center [1148, 276] width 136 height 23
type input "[PERSON_NAME]"
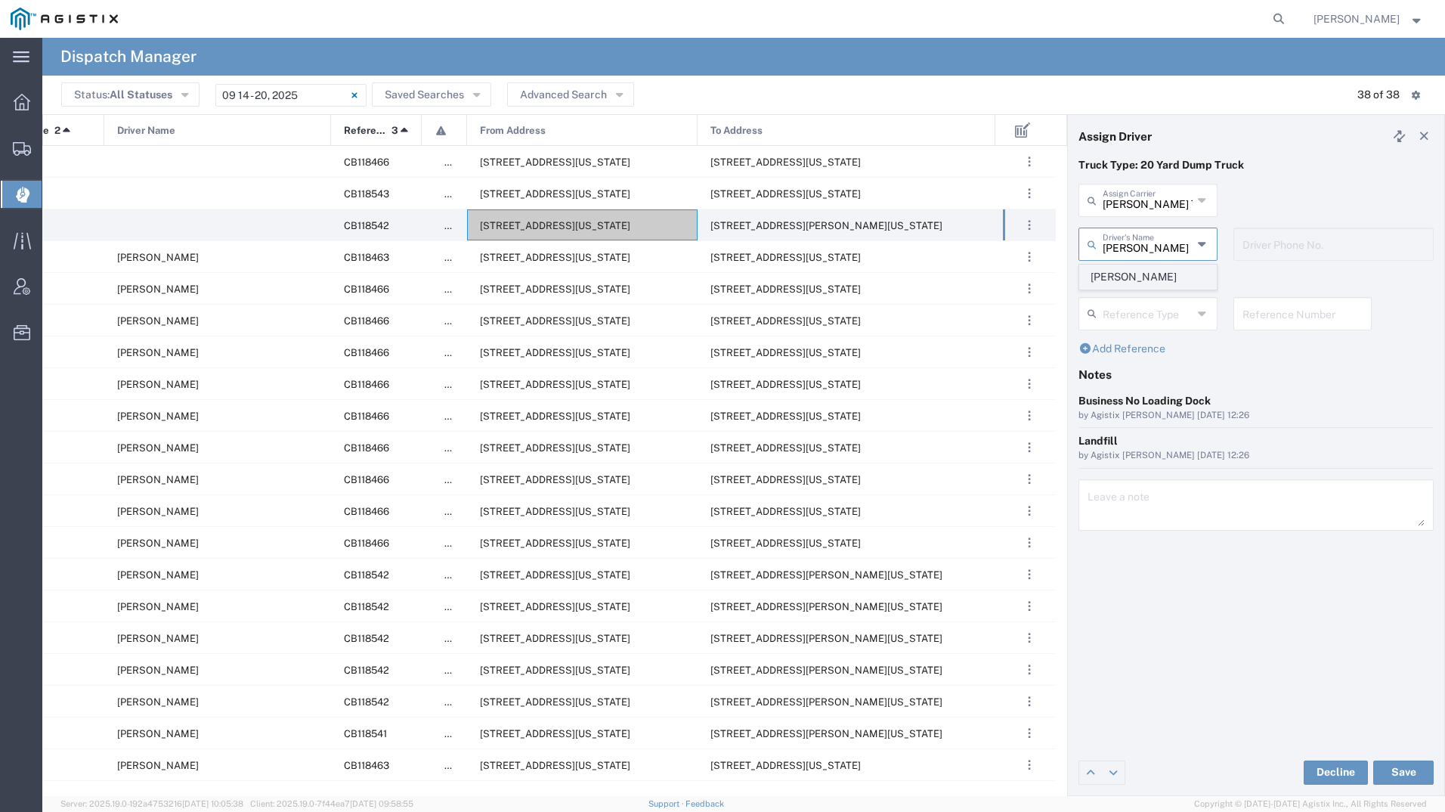
type input "6692604984"
click at [1408, 782] on button "Save" at bounding box center [1403, 772] width 60 height 24
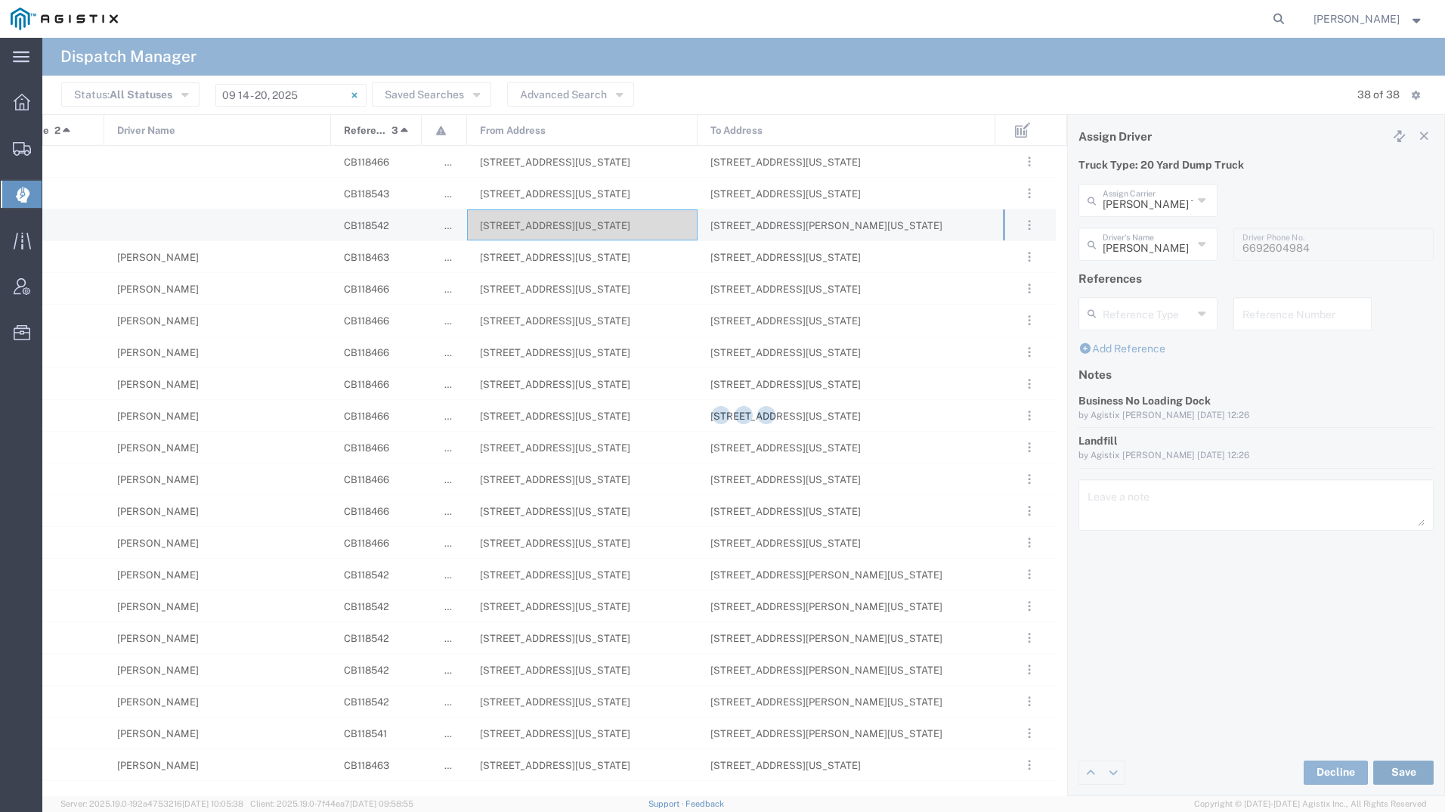
type input "[PERSON_NAME]"
type input "[PERSON_NAME] Trucking"
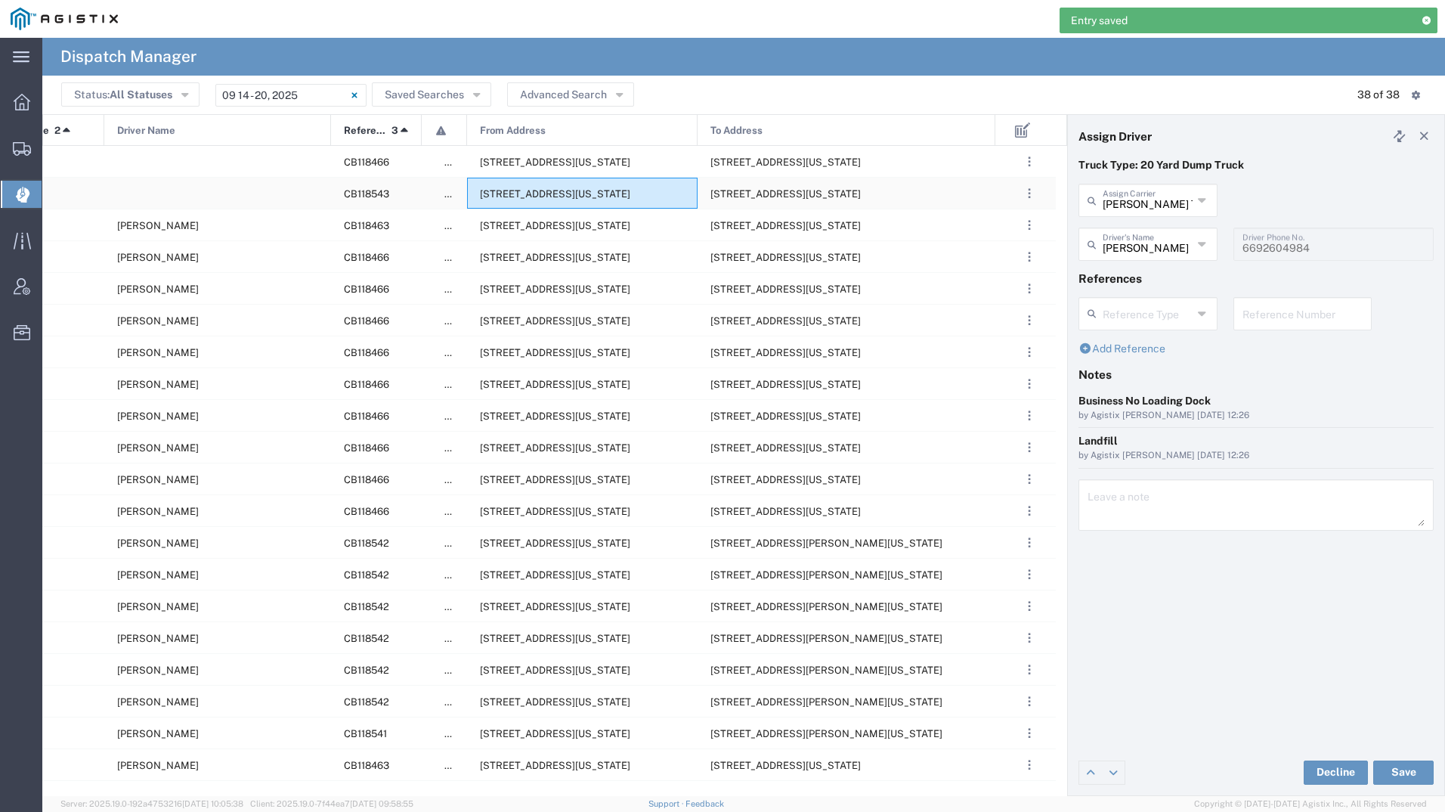
click at [572, 186] on div "[STREET_ADDRESS][US_STATE]" at bounding box center [582, 193] width 231 height 31
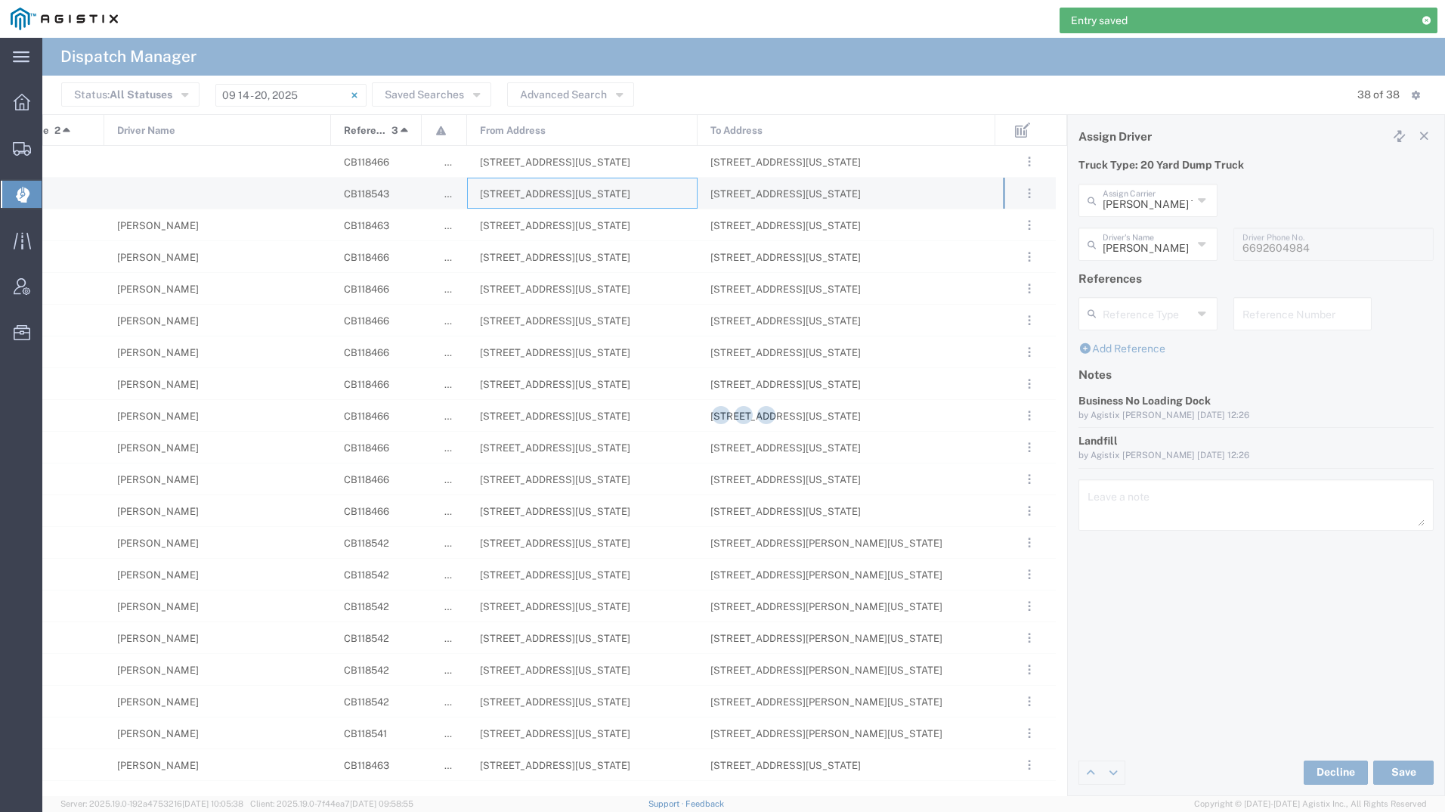
type input "[PERSON_NAME] Tanks Inc"
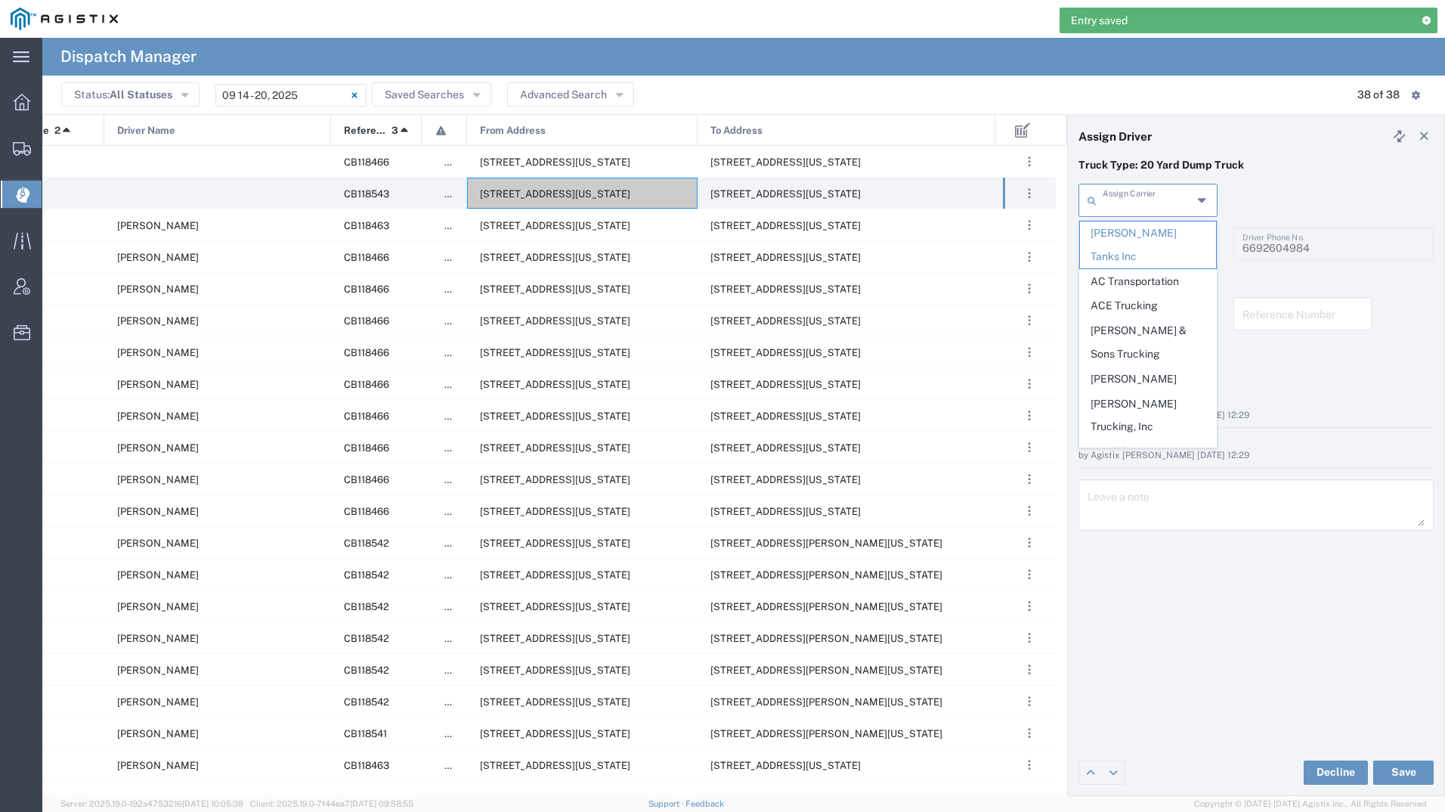
click at [1145, 210] on input "text" at bounding box center [1148, 199] width 90 height 26
type input "mi"
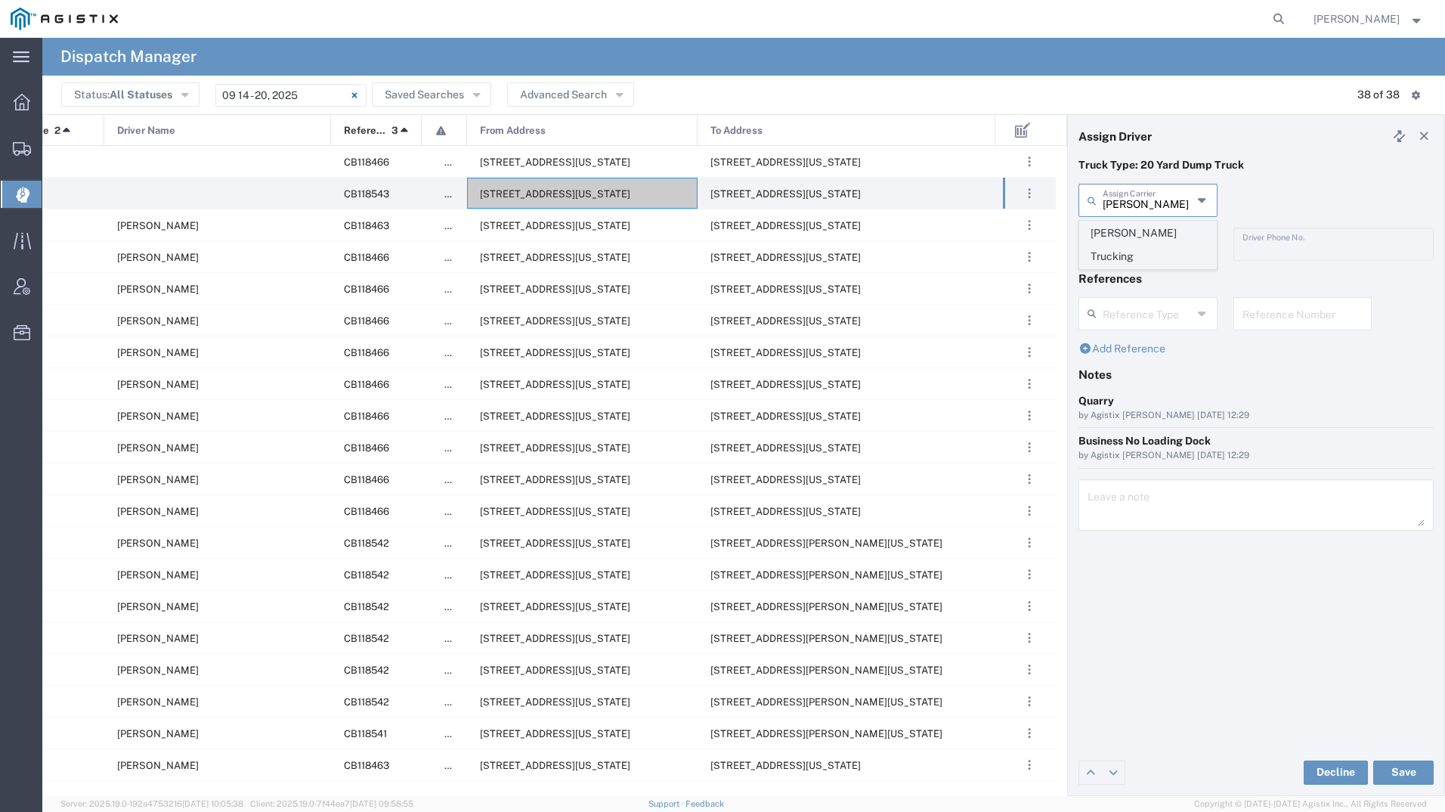
click at [1137, 235] on span "[PERSON_NAME] Trucking" at bounding box center [1148, 244] width 136 height 47
type input "[PERSON_NAME] Trucking"
click at [1138, 235] on input "text" at bounding box center [1150, 243] width 95 height 26
click at [1136, 273] on span "[PERSON_NAME]" at bounding box center [1148, 276] width 136 height 23
type input "[PERSON_NAME]"
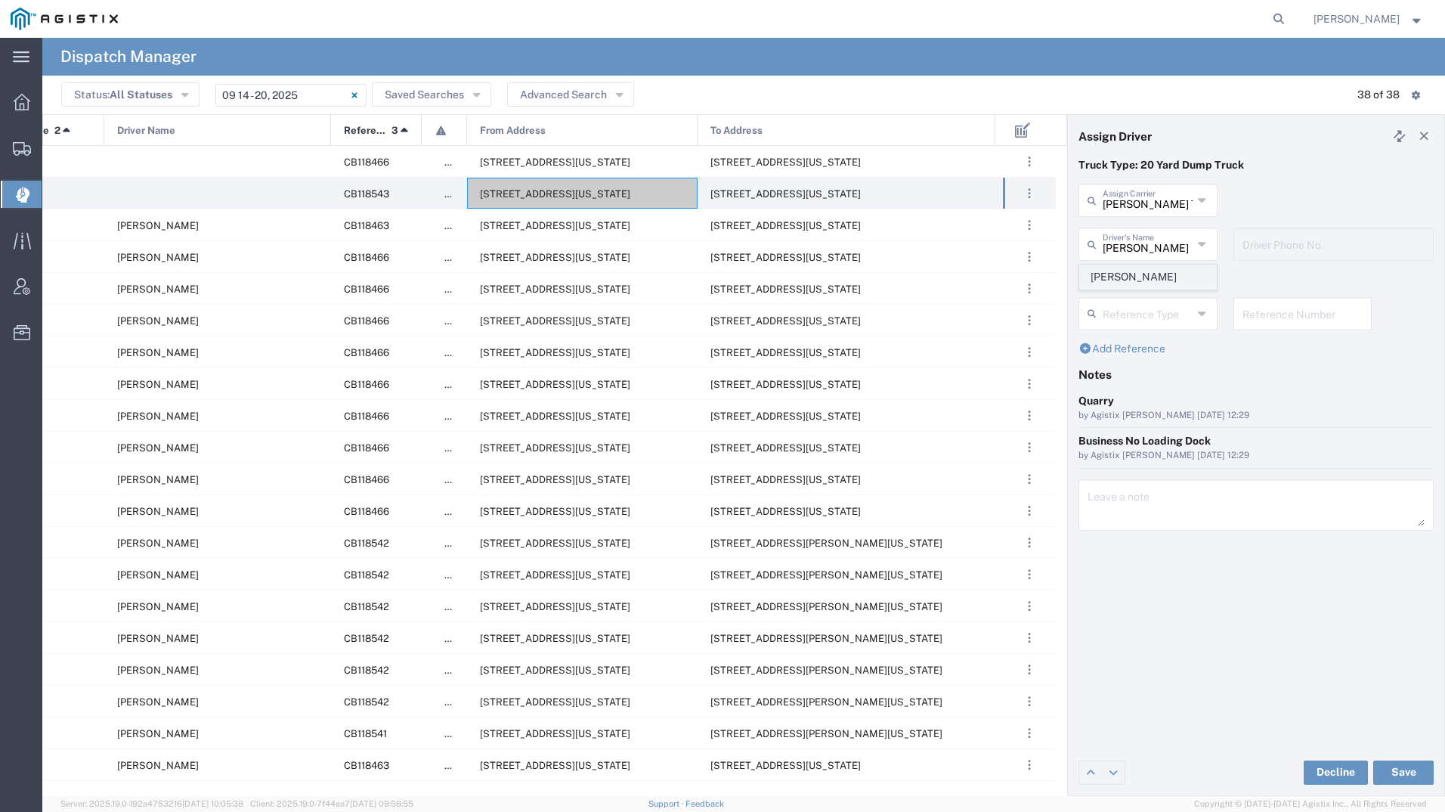
type input "4084380716"
click at [1419, 765] on button "Save" at bounding box center [1403, 772] width 60 height 24
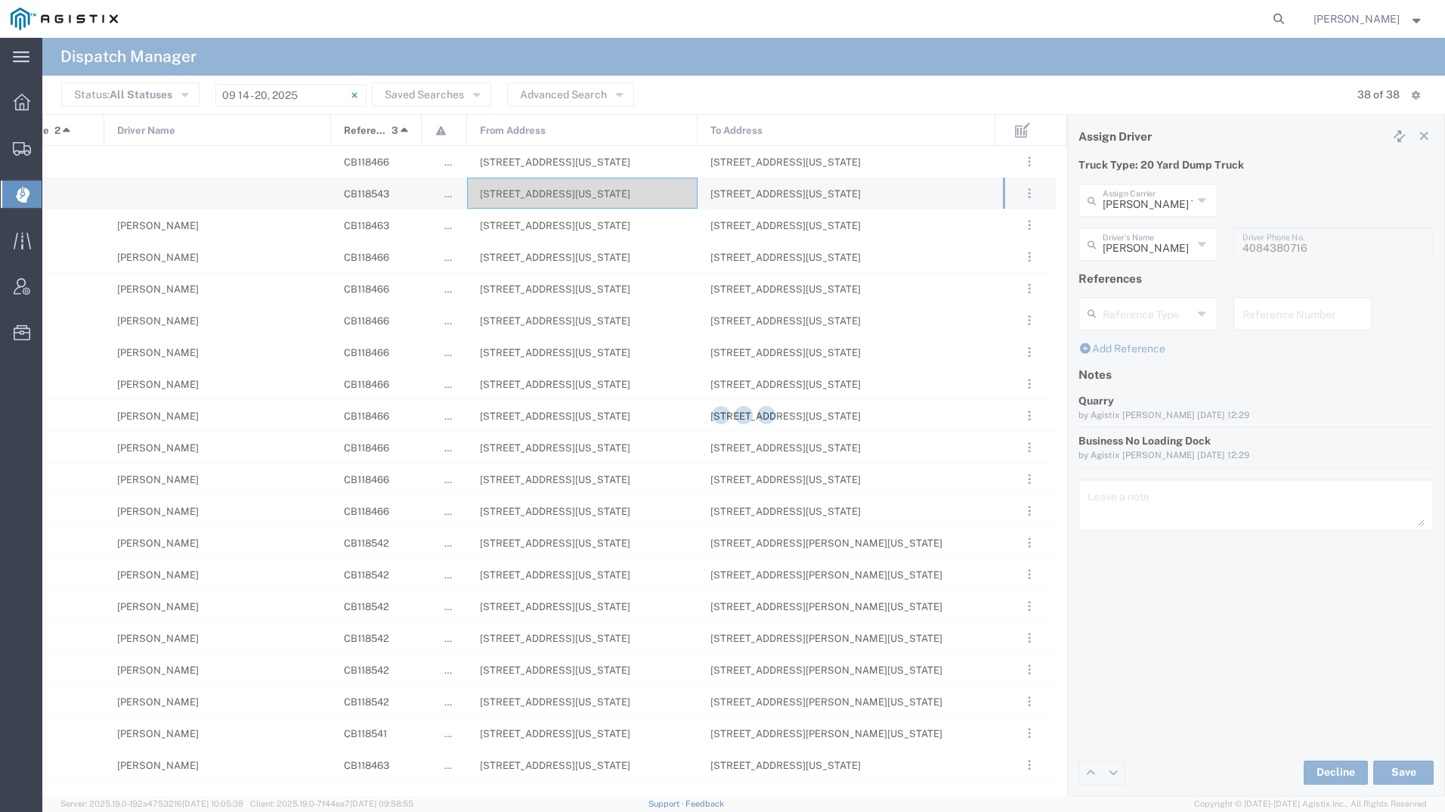
type input "[PERSON_NAME]"
type input "[PERSON_NAME] Trucking"
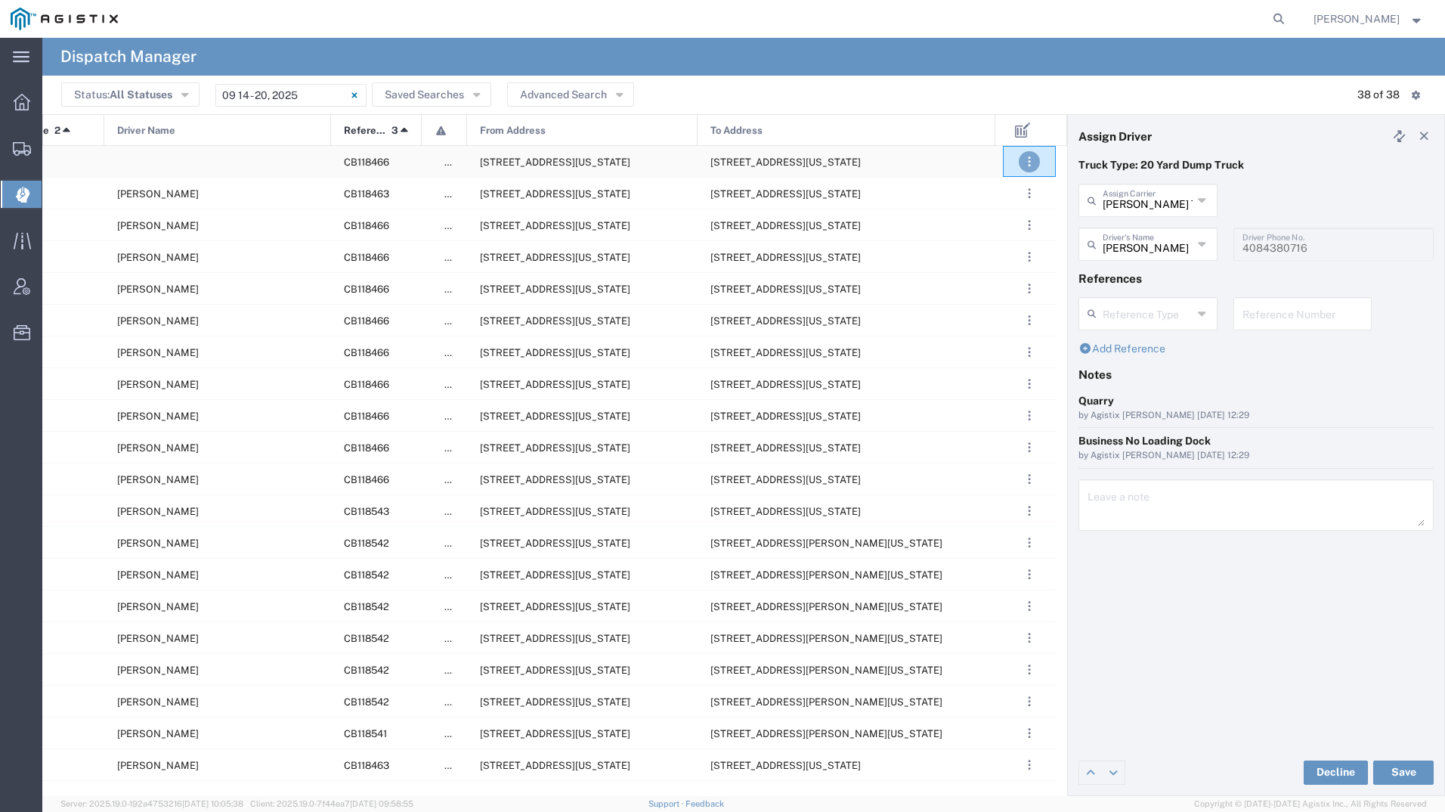
click at [1032, 162] on button ". . ." at bounding box center [1029, 161] width 21 height 21
click at [1001, 211] on link "Decline" at bounding box center [999, 206] width 51 height 12
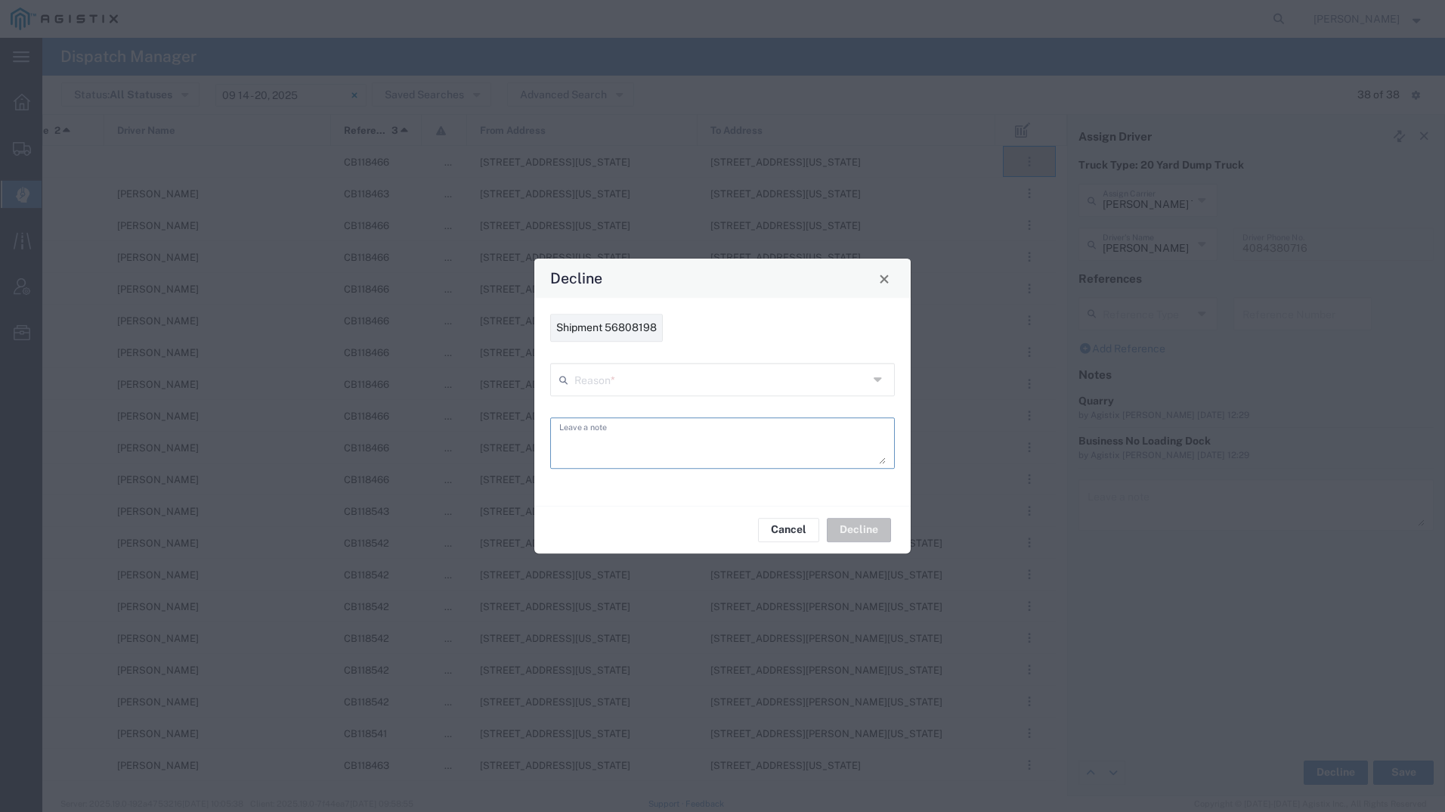
click at [688, 441] on textarea at bounding box center [722, 443] width 326 height 42
type textarea "PG&E Canceled 3 trucks"
click at [862, 531] on div "Cancel Decline" at bounding box center [722, 530] width 376 height 48
click at [818, 388] on input "text" at bounding box center [721, 378] width 294 height 26
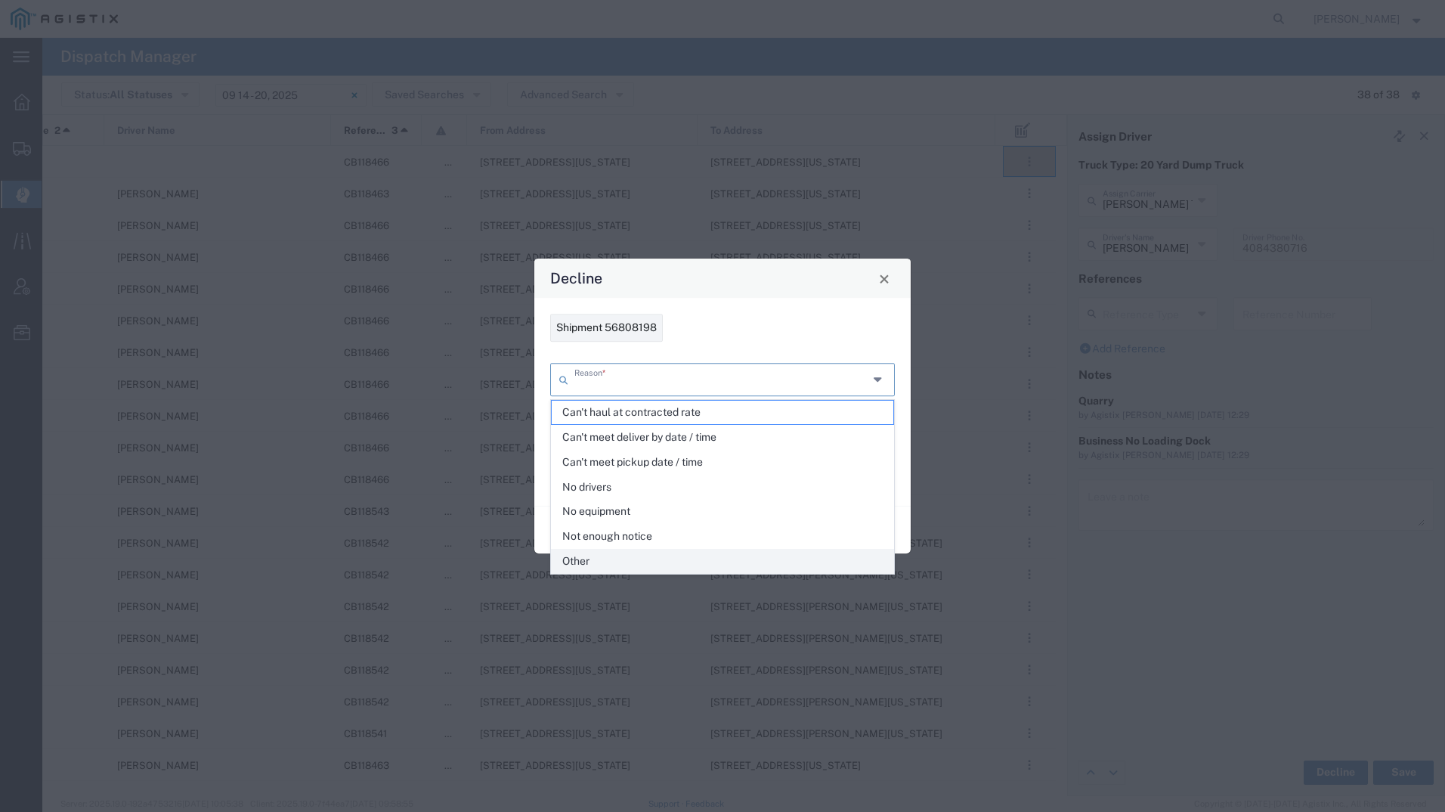
click at [670, 562] on span "Other" at bounding box center [723, 560] width 342 height 23
type input "Other"
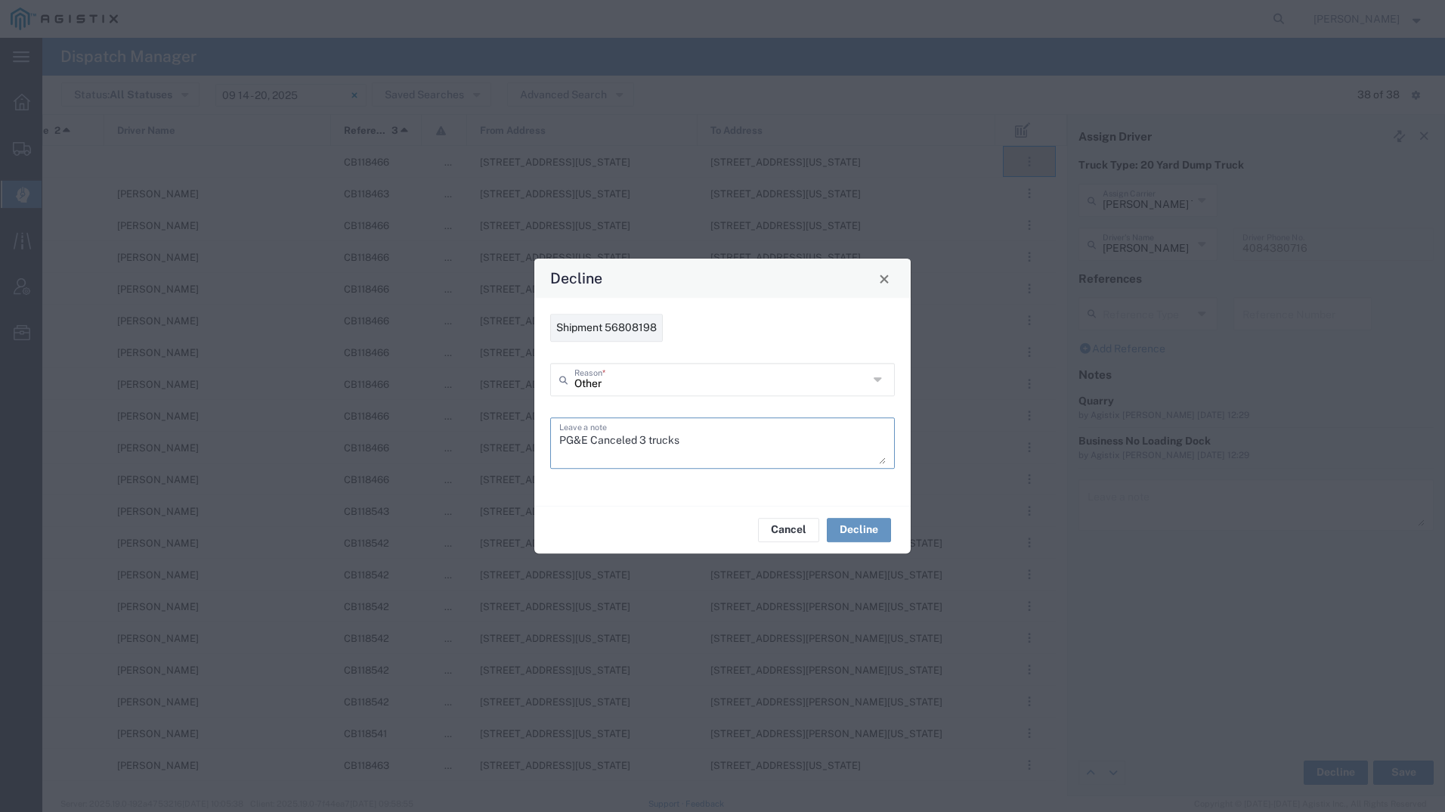
drag, startPoint x: 741, startPoint y: 438, endPoint x: 330, endPoint y: 409, distance: 412.9
click at [330, 409] on div "Decline Shipment 56808198 Other Reason * PG&E Canceled 3 trucks Leave a note Ca…" at bounding box center [722, 406] width 1445 height 812
click at [856, 531] on button "Decline" at bounding box center [859, 530] width 64 height 24
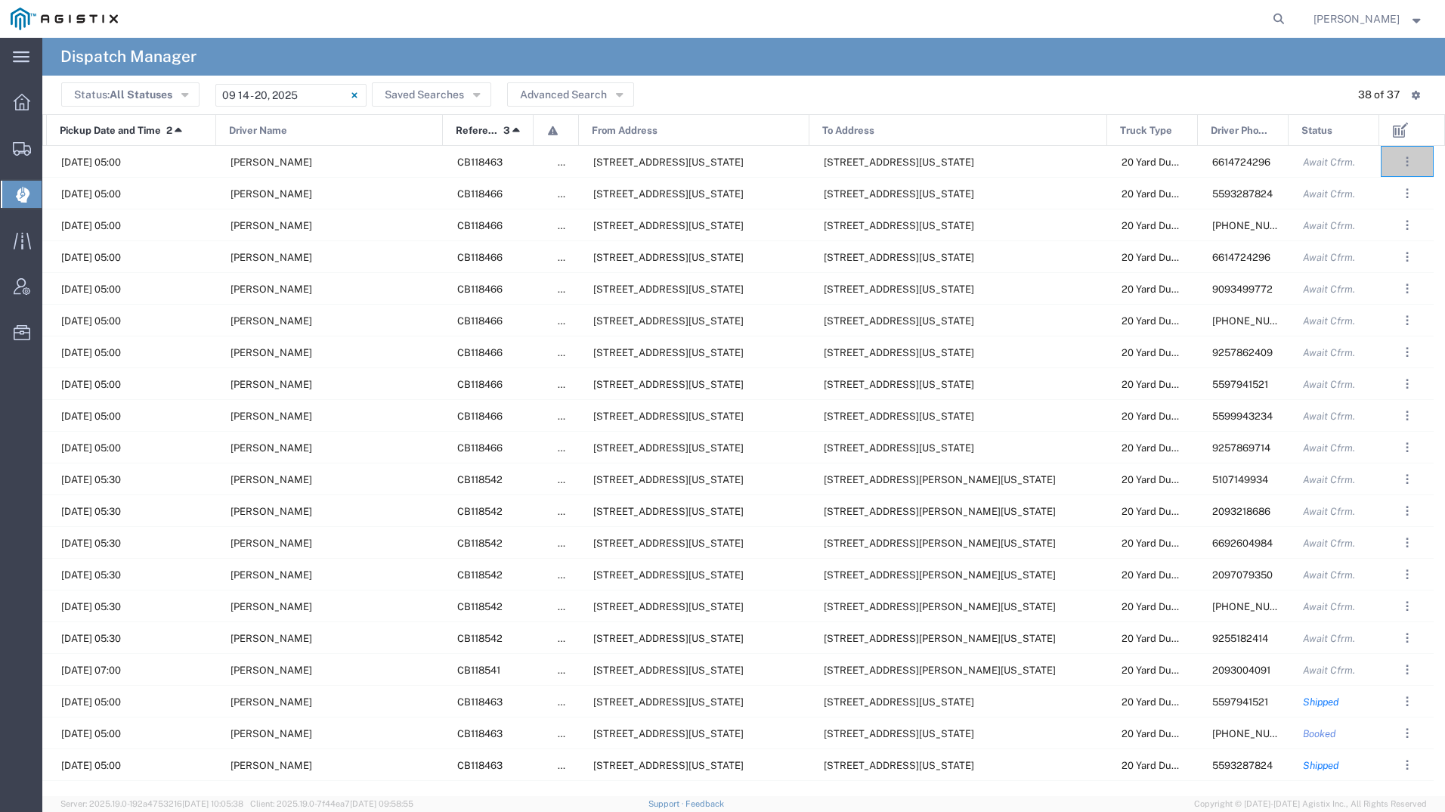
scroll to position [0, 168]
click at [1406, 320] on span ". . ." at bounding box center [1407, 320] width 3 height 18
click at [1381, 351] on div "Decline Assign Unassign" at bounding box center [1373, 389] width 85 height 98
click at [1412, 325] on button ". . ." at bounding box center [1407, 320] width 21 height 21
click at [1391, 364] on link "Decline" at bounding box center [1369, 365] width 51 height 12
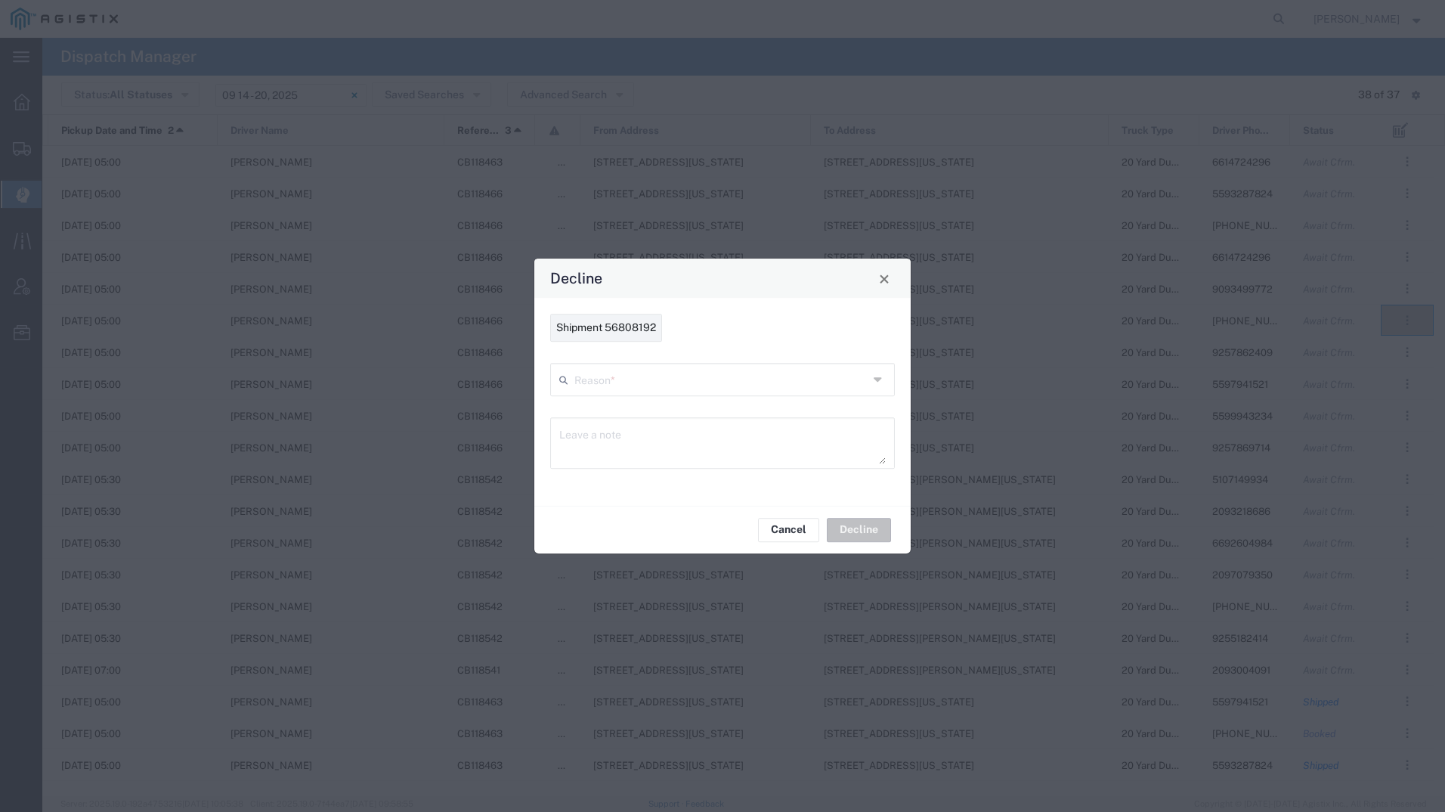
click at [707, 379] on input "text" at bounding box center [721, 378] width 294 height 26
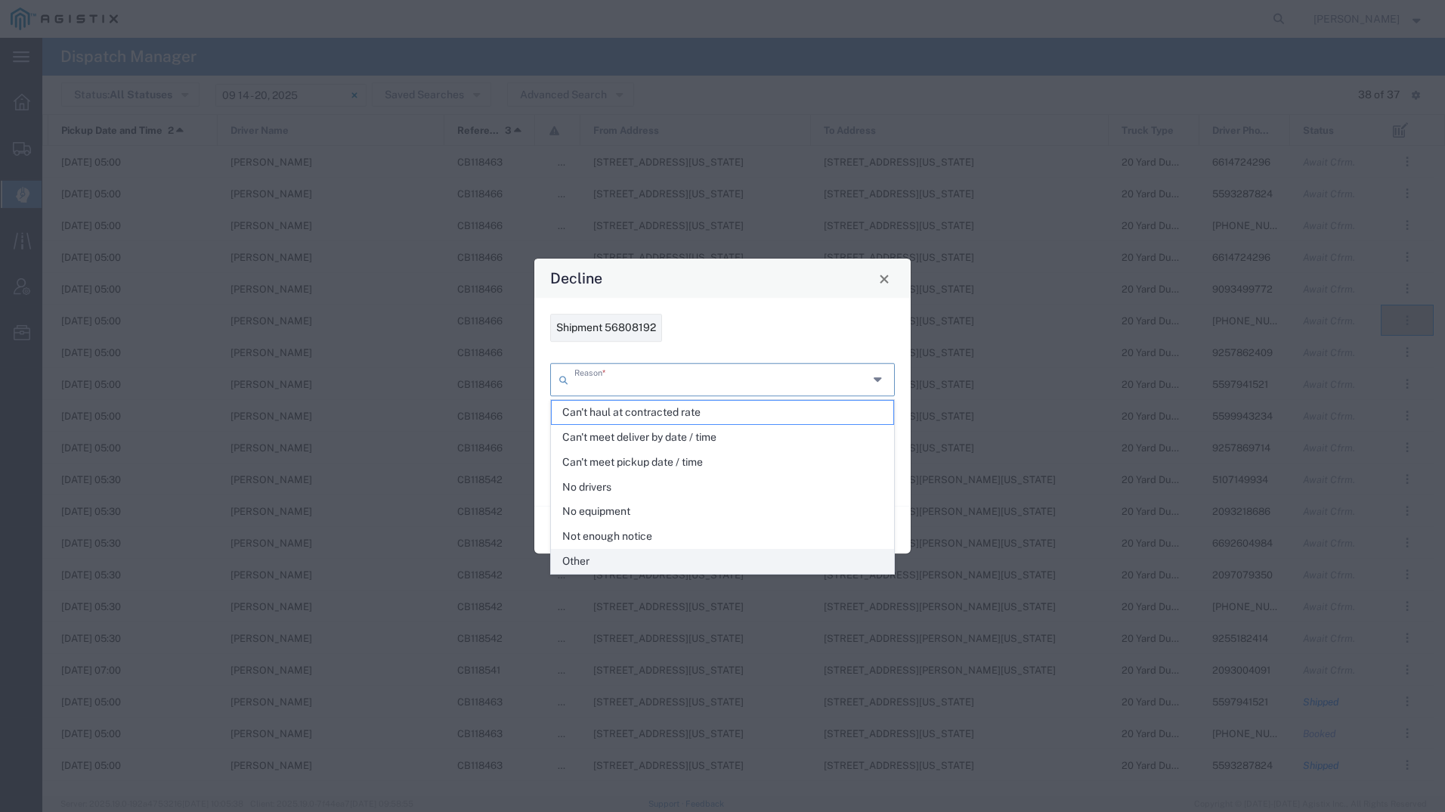
click at [641, 562] on span "Other" at bounding box center [723, 560] width 342 height 23
type input "Other"
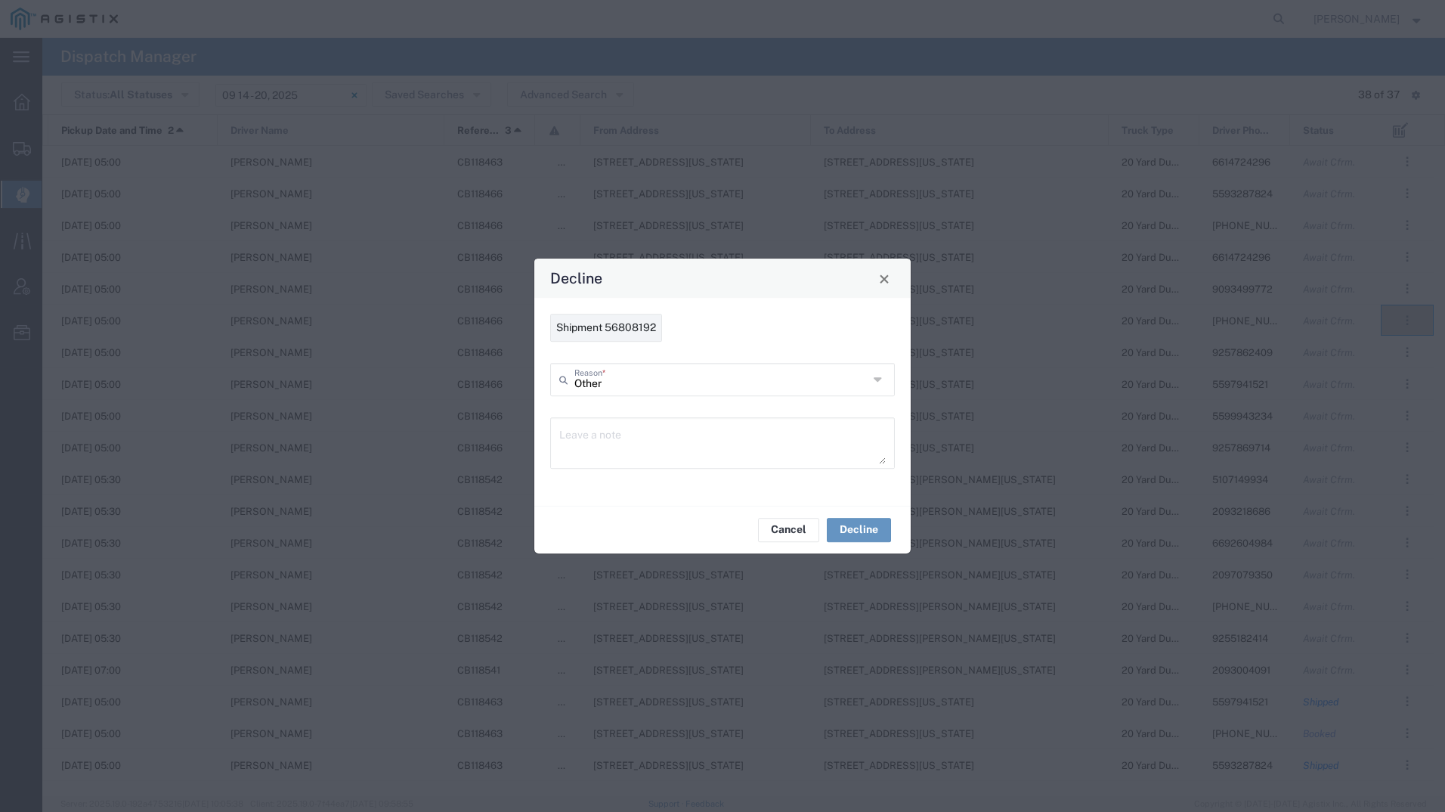
click at [623, 441] on textarea at bounding box center [722, 443] width 326 height 42
paste textarea "PG&E Canceled 3 trucks"
type textarea "PG&E Canceled 3 trucks"
click at [852, 524] on button "Decline" at bounding box center [859, 530] width 64 height 24
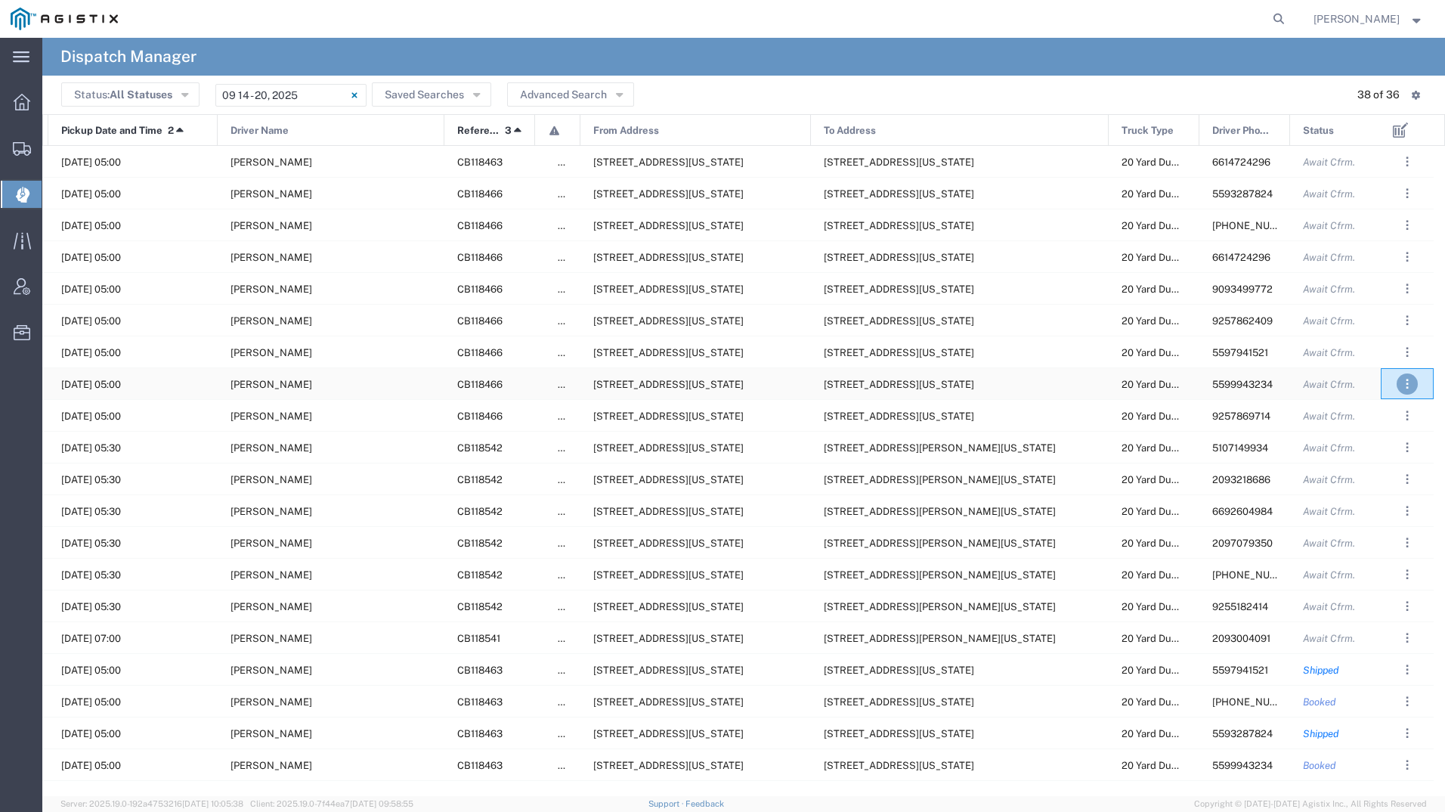
click at [1406, 379] on span ". . ." at bounding box center [1407, 384] width 3 height 18
click at [1381, 425] on link "Decline" at bounding box center [1369, 428] width 51 height 12
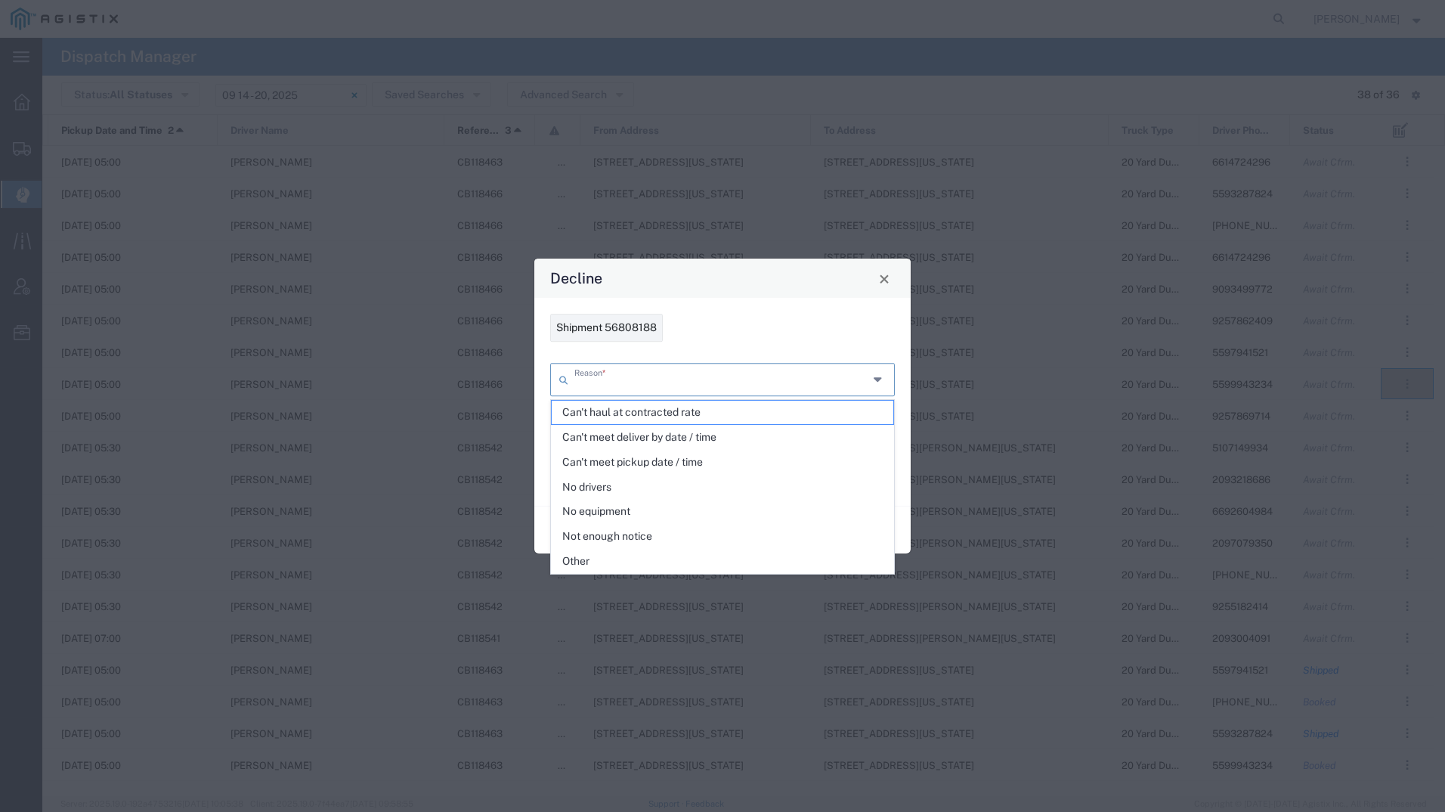
click at [769, 375] on input "text" at bounding box center [721, 378] width 294 height 26
click at [670, 552] on span "Other" at bounding box center [723, 560] width 342 height 23
type input "Other"
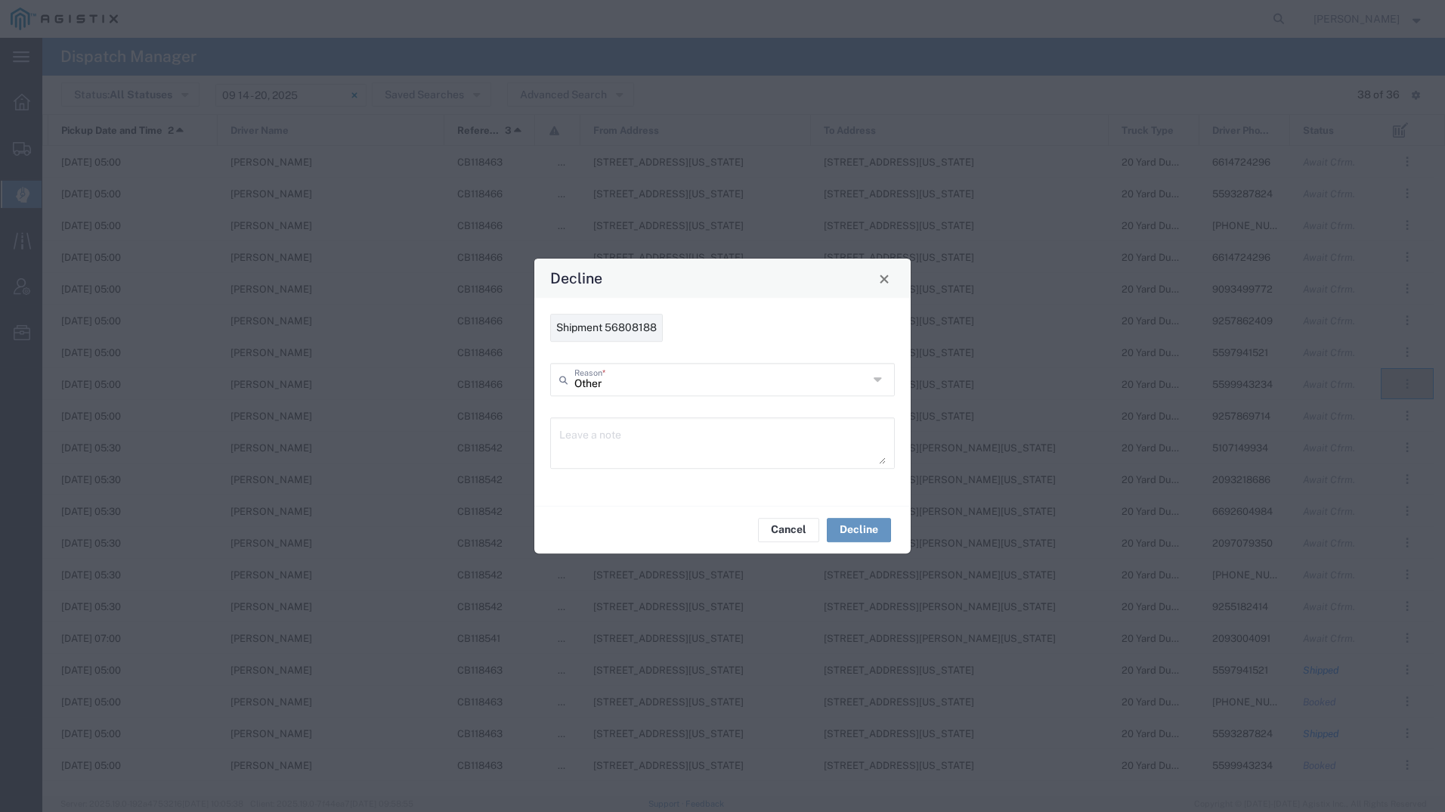
click at [630, 445] on textarea at bounding box center [722, 443] width 326 height 42
paste textarea "PG&E Canceled 3 trucks"
type textarea "PG&E Canceled 3 trucks"
click at [863, 529] on button "Decline" at bounding box center [859, 530] width 64 height 24
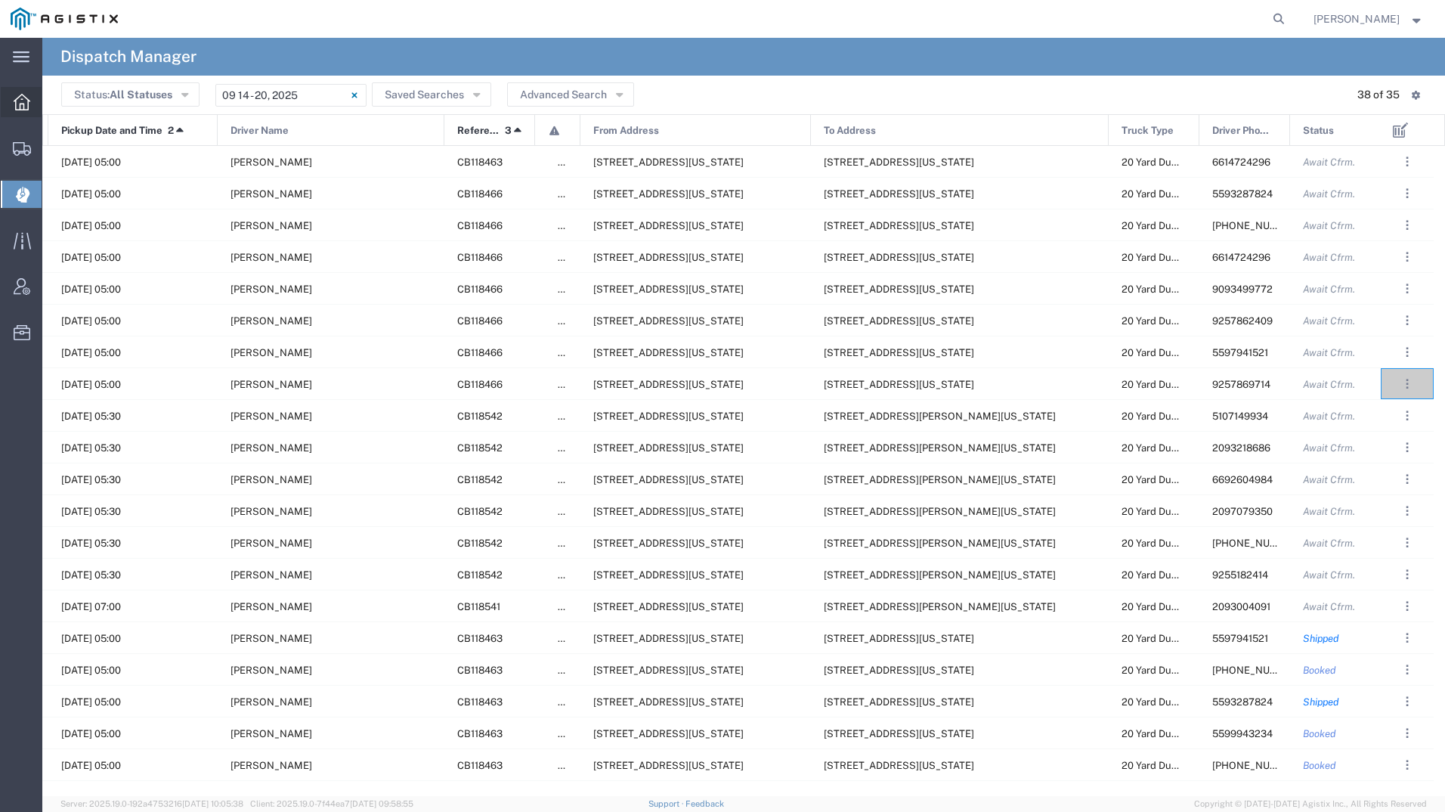
click at [21, 100] on icon at bounding box center [22, 102] width 17 height 17
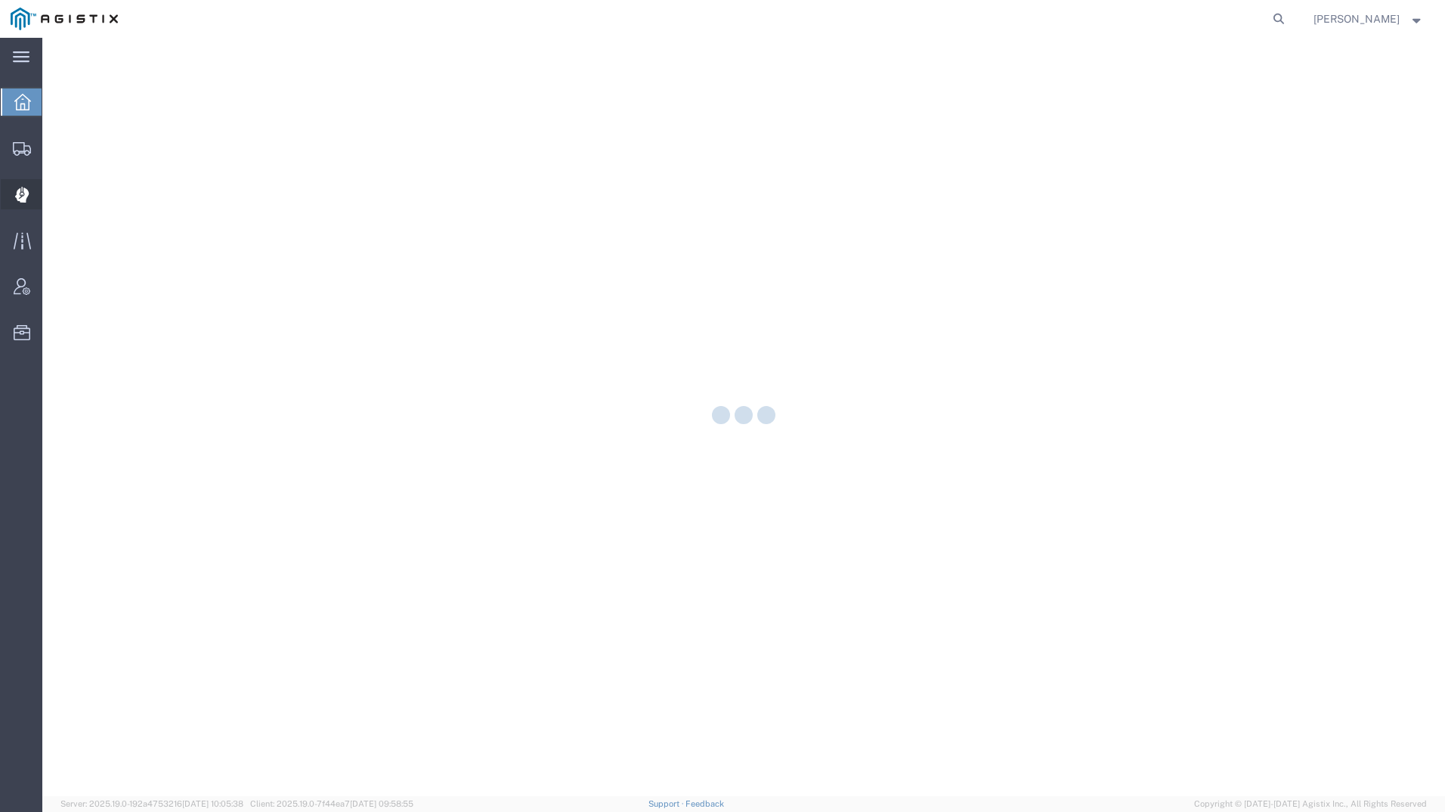
click at [23, 187] on icon at bounding box center [22, 195] width 14 height 16
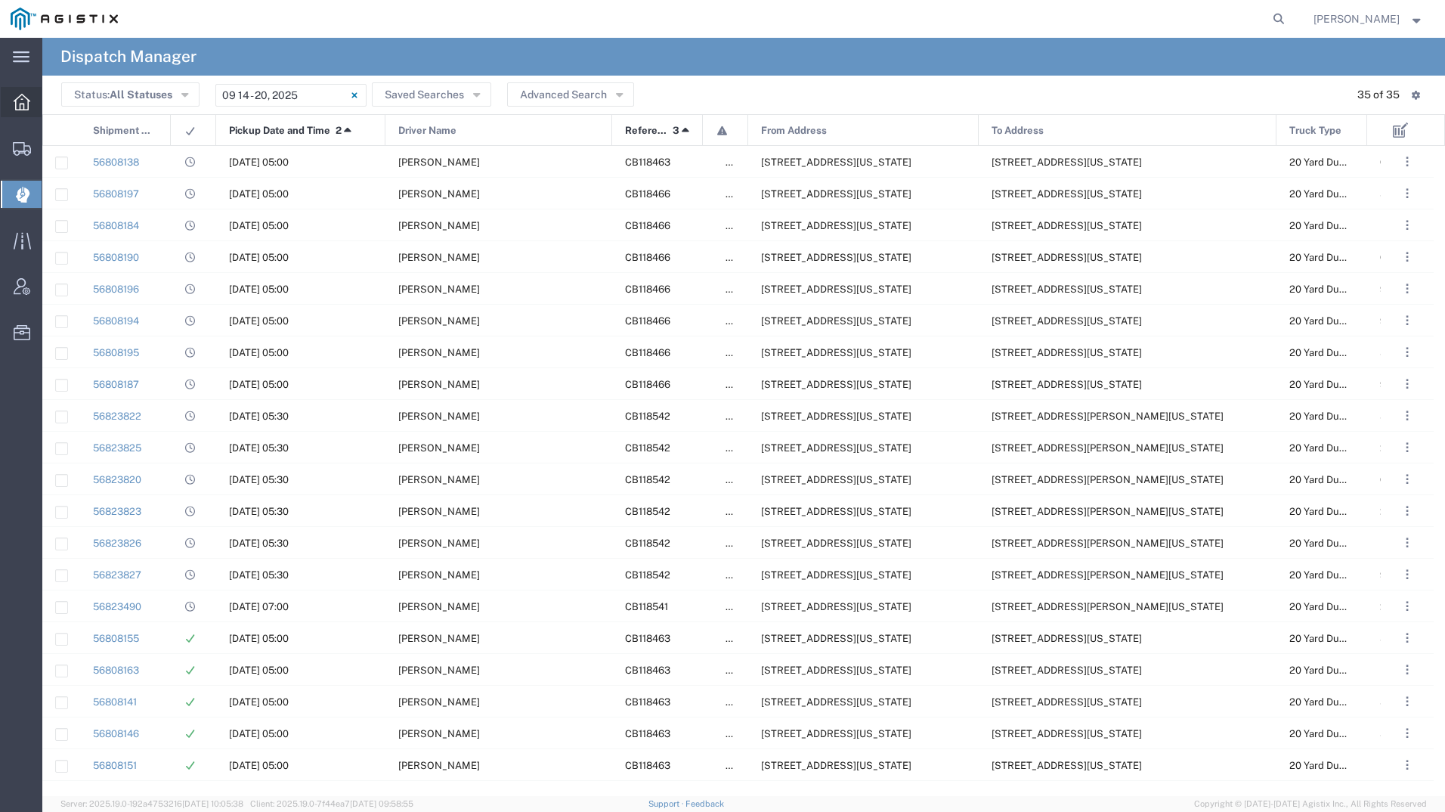
click at [15, 100] on icon at bounding box center [22, 102] width 17 height 17
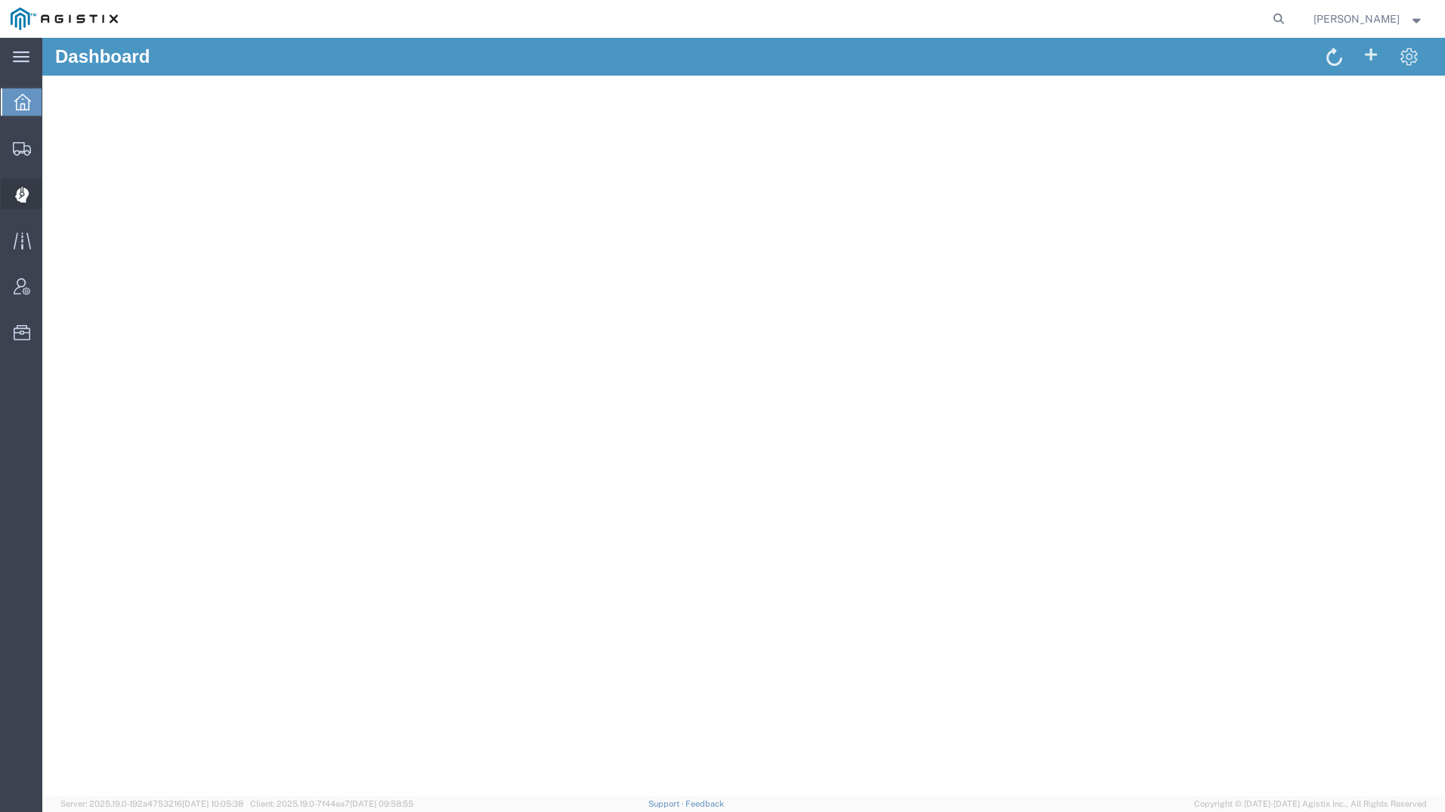
click at [25, 190] on icon at bounding box center [21, 194] width 14 height 15
